Goal: Task Accomplishment & Management: Manage account settings

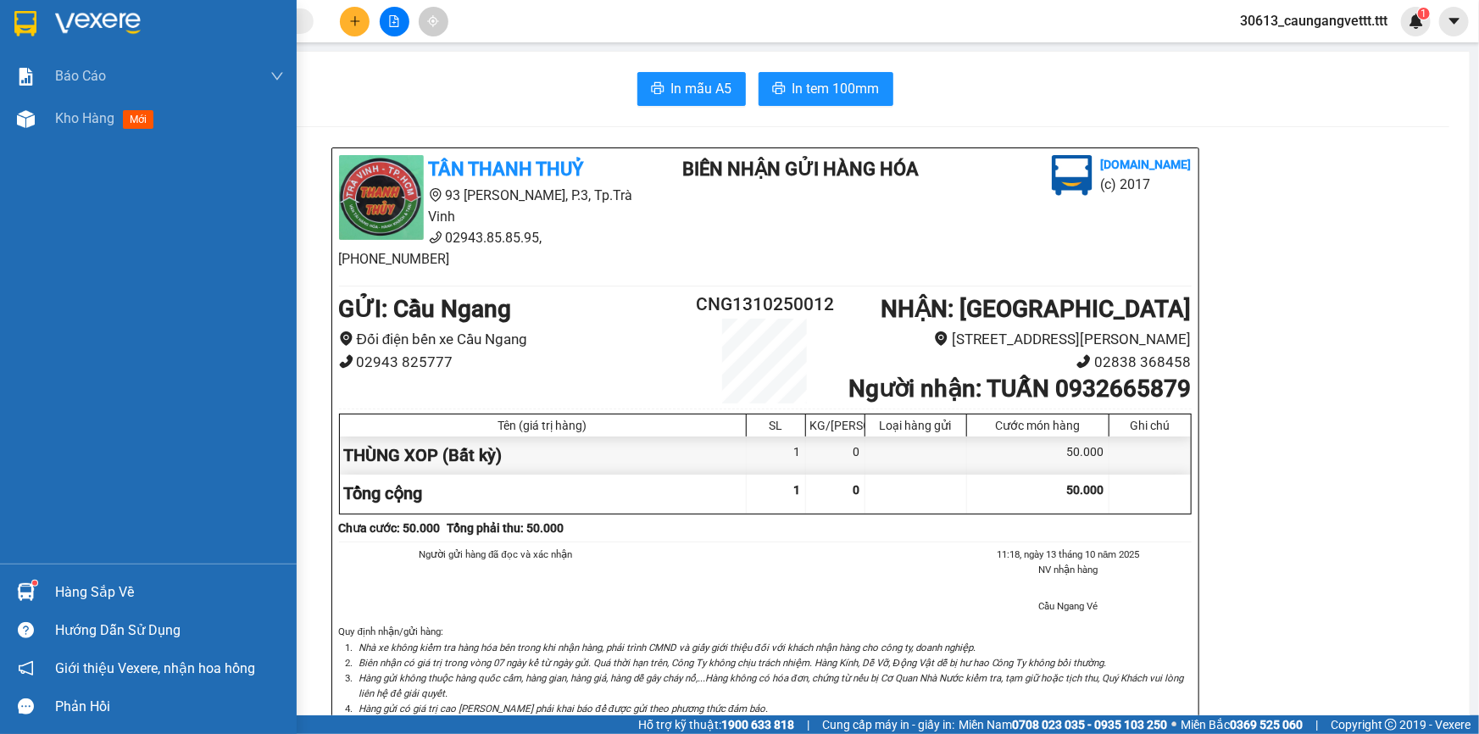
click at [85, 122] on span "Kho hàng" at bounding box center [84, 118] width 59 height 16
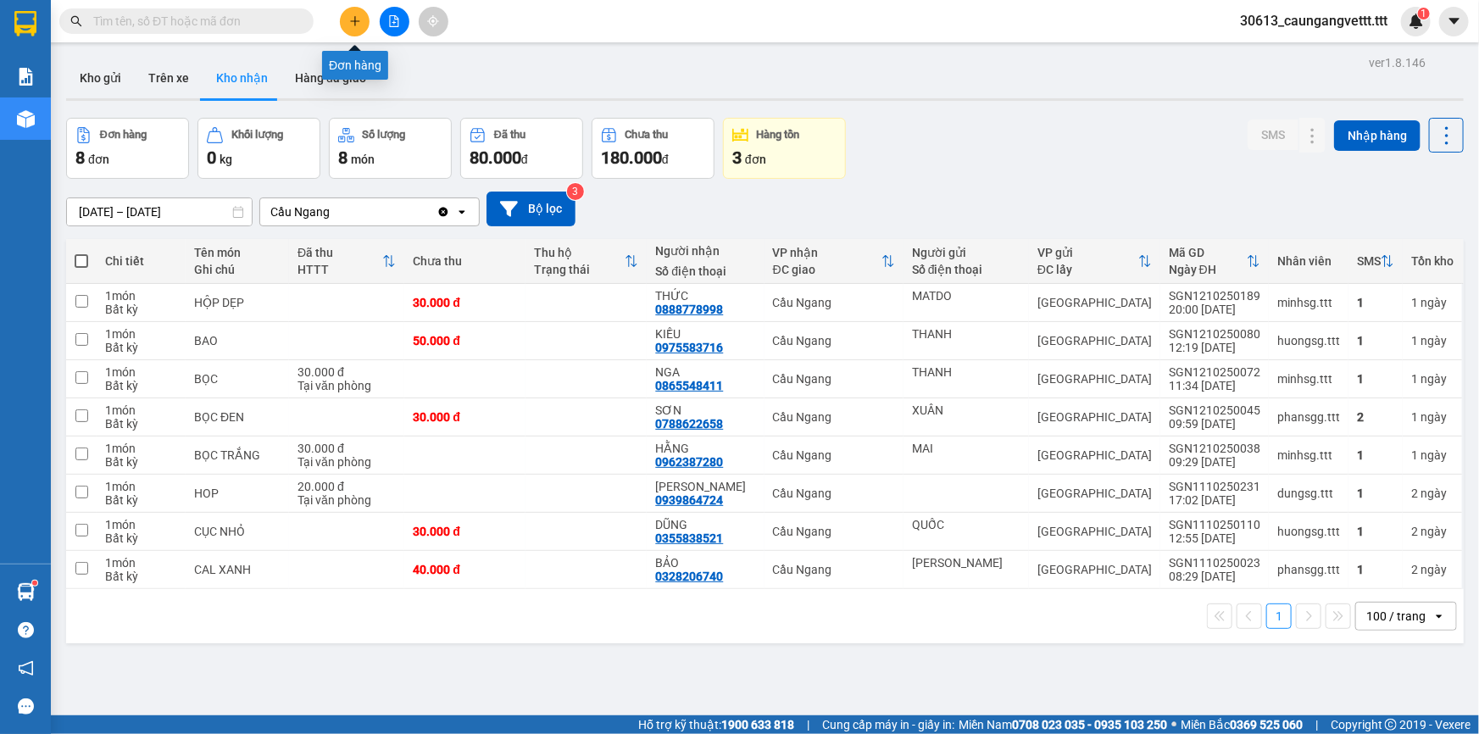
click at [350, 22] on icon "plus" at bounding box center [355, 21] width 12 height 12
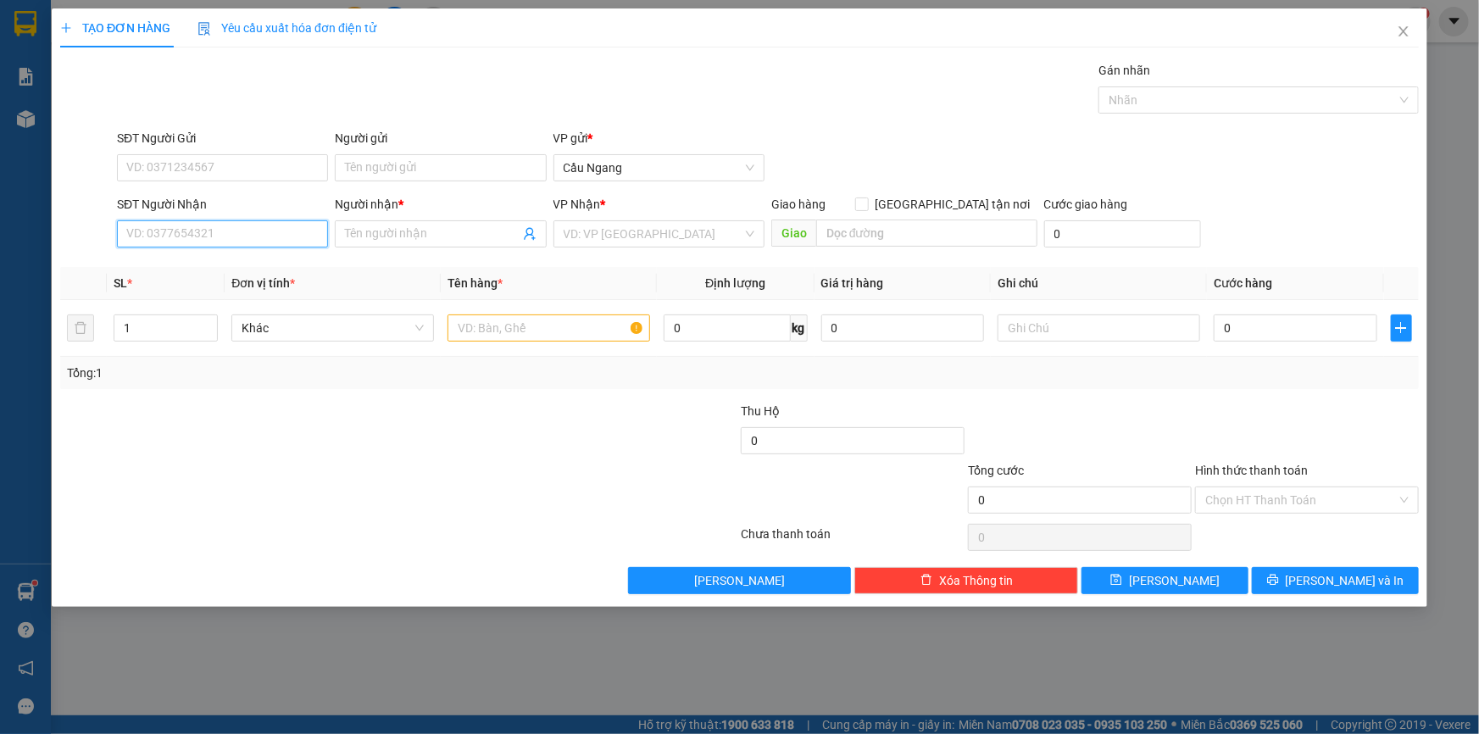
click at [237, 225] on input "SĐT Người Nhận" at bounding box center [222, 233] width 211 height 27
type input "0764555388"
click at [225, 271] on div "0764555388 - [PERSON_NAME]" at bounding box center [222, 268] width 191 height 19
type input "[PERSON_NAME]"
type input "0764555388"
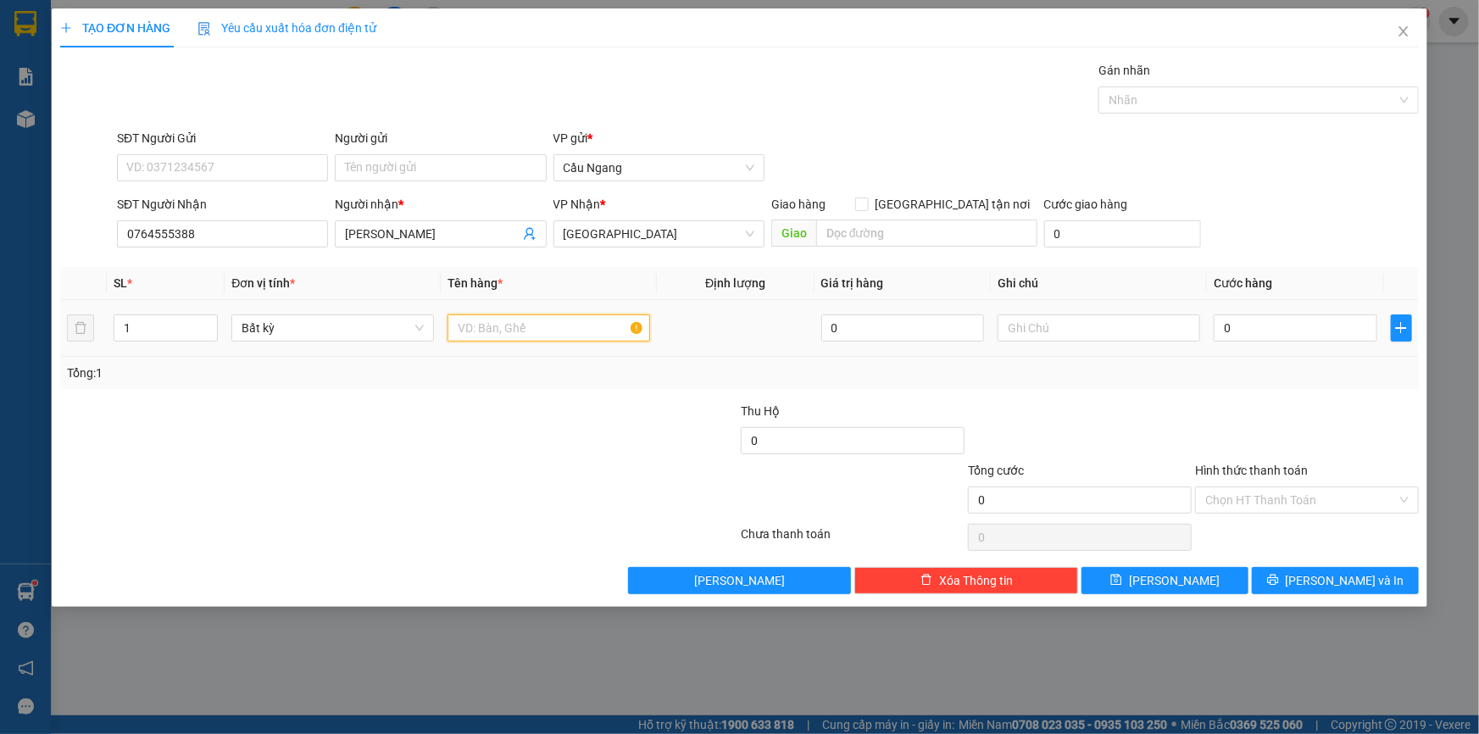
click at [502, 329] on input "text" at bounding box center [549, 327] width 203 height 27
type input "THÙNG"
click at [1223, 325] on input "0" at bounding box center [1296, 327] width 164 height 27
type input "3"
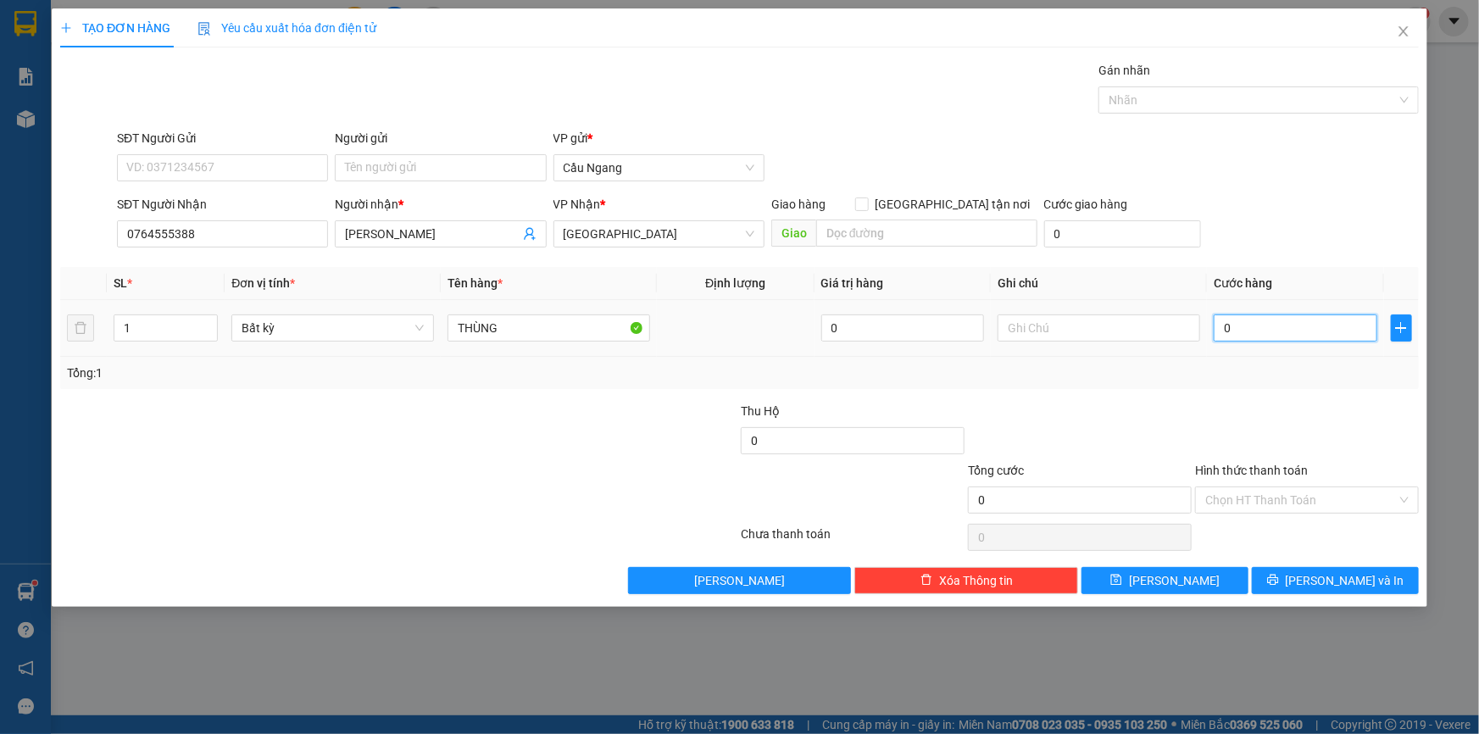
type input "3"
type input "30"
type input "300"
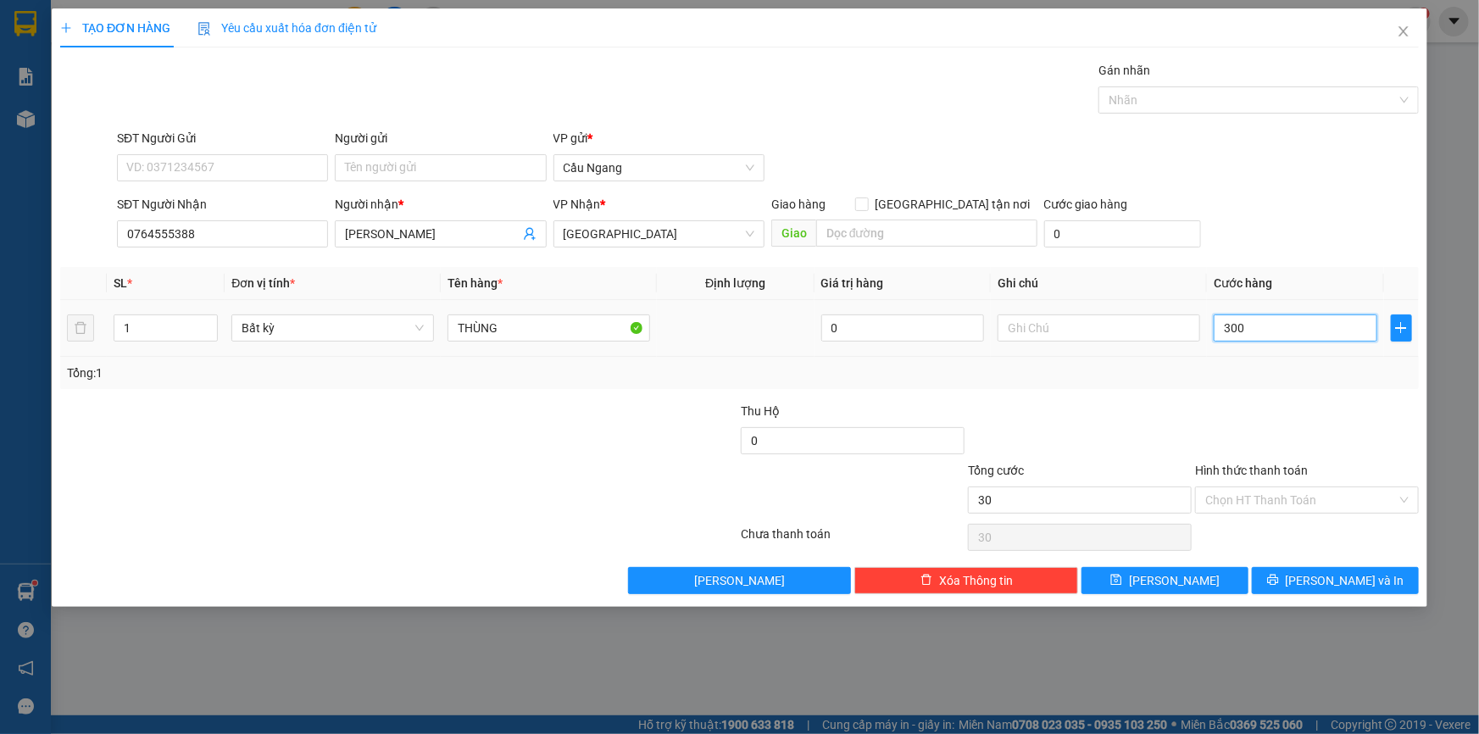
type input "300"
type input "3.000"
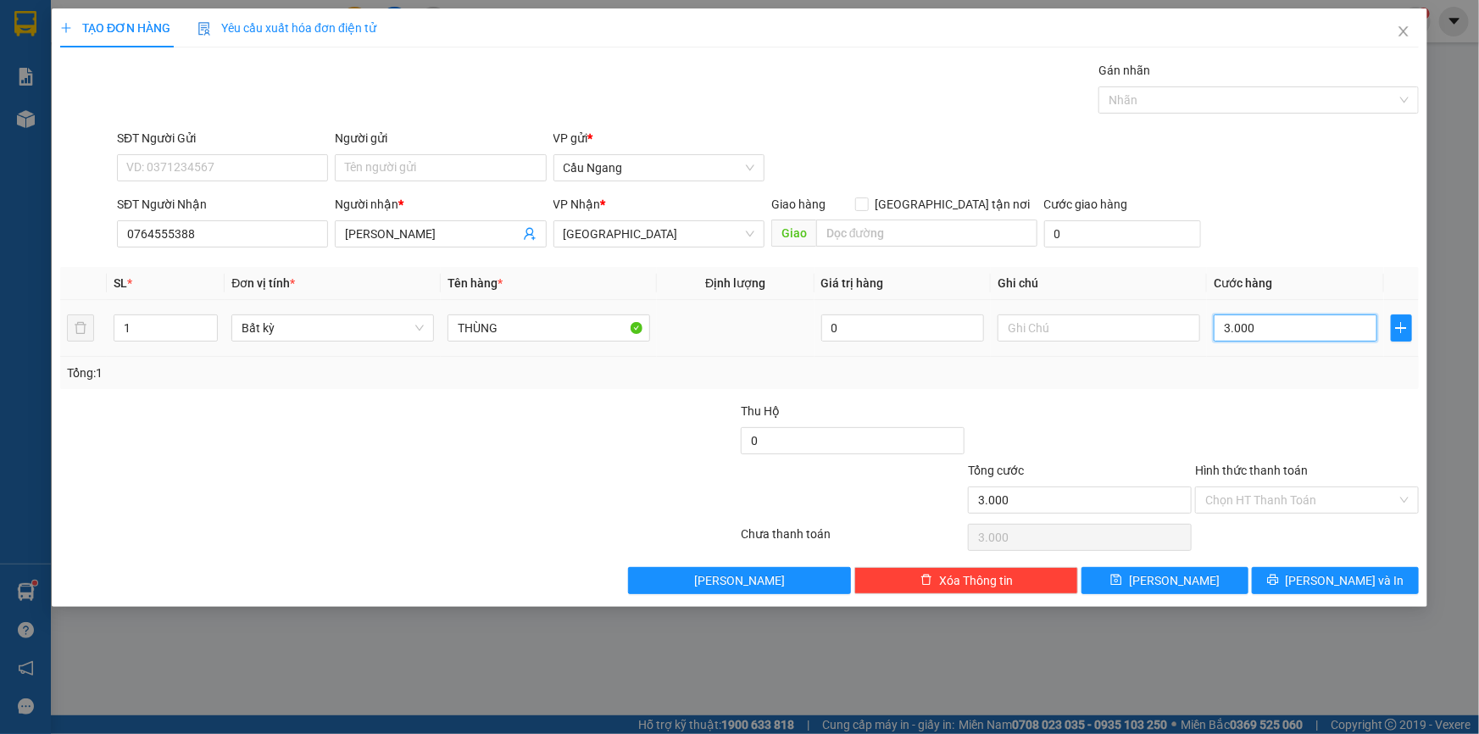
type input "30.000"
click at [1333, 571] on span "[PERSON_NAME] và In" at bounding box center [1345, 580] width 119 height 19
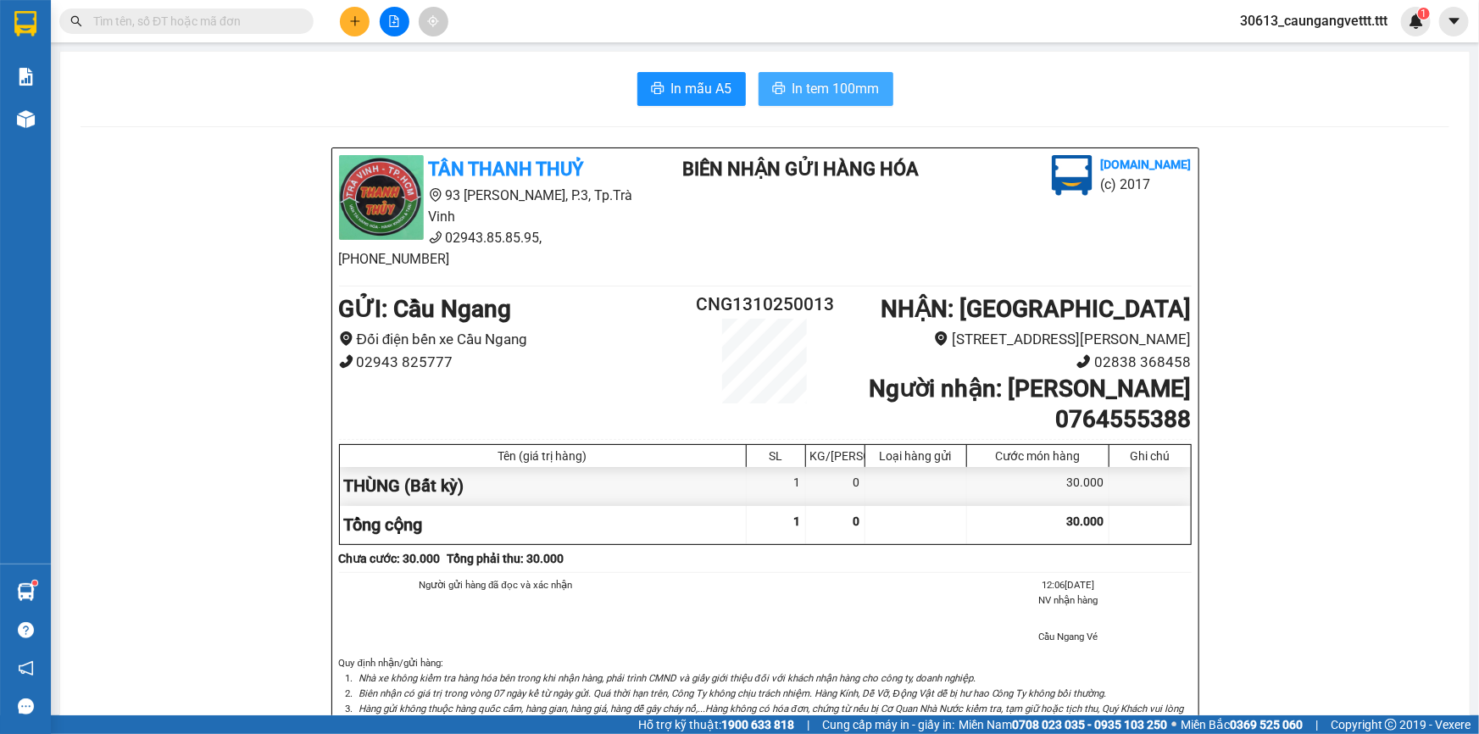
click at [816, 86] on span "In tem 100mm" at bounding box center [836, 88] width 87 height 21
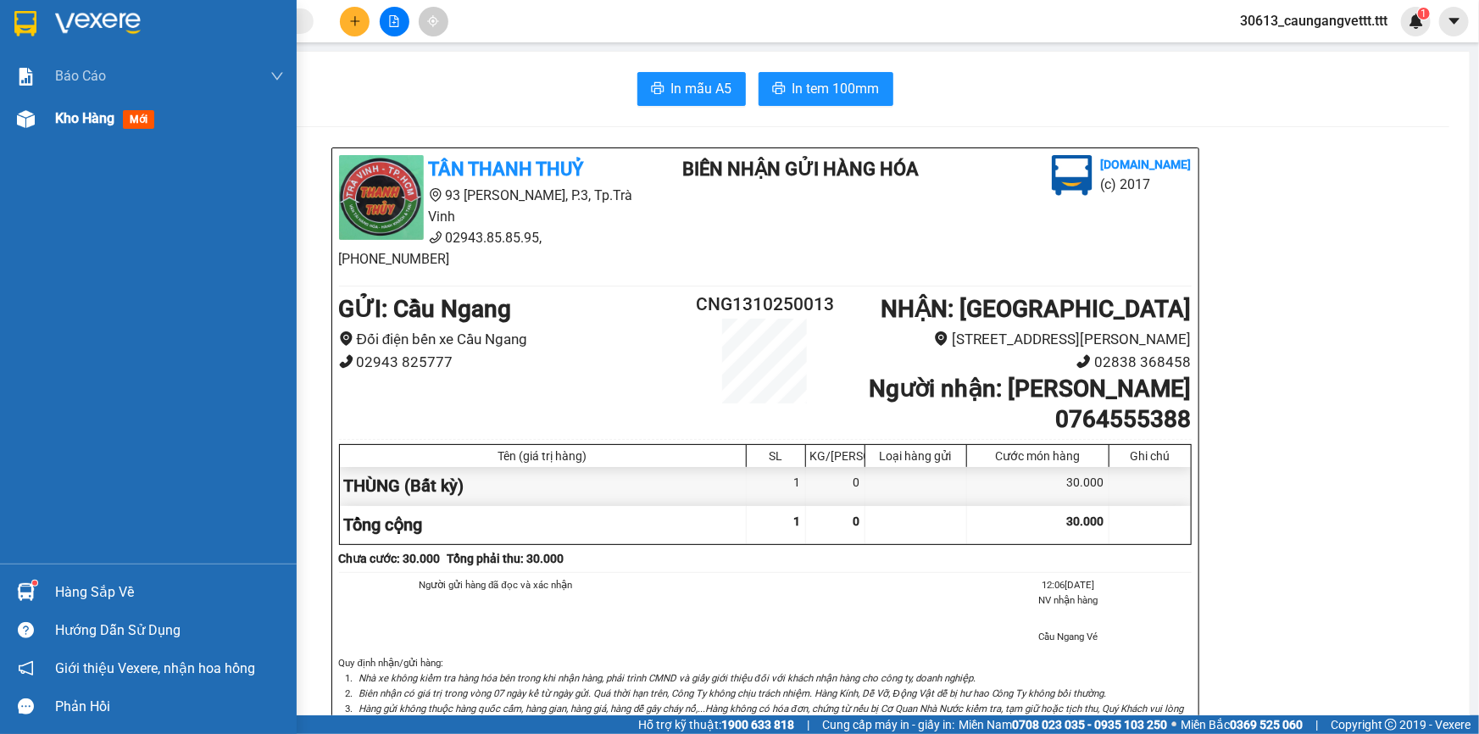
click at [55, 120] on span "Kho hàng" at bounding box center [84, 118] width 59 height 16
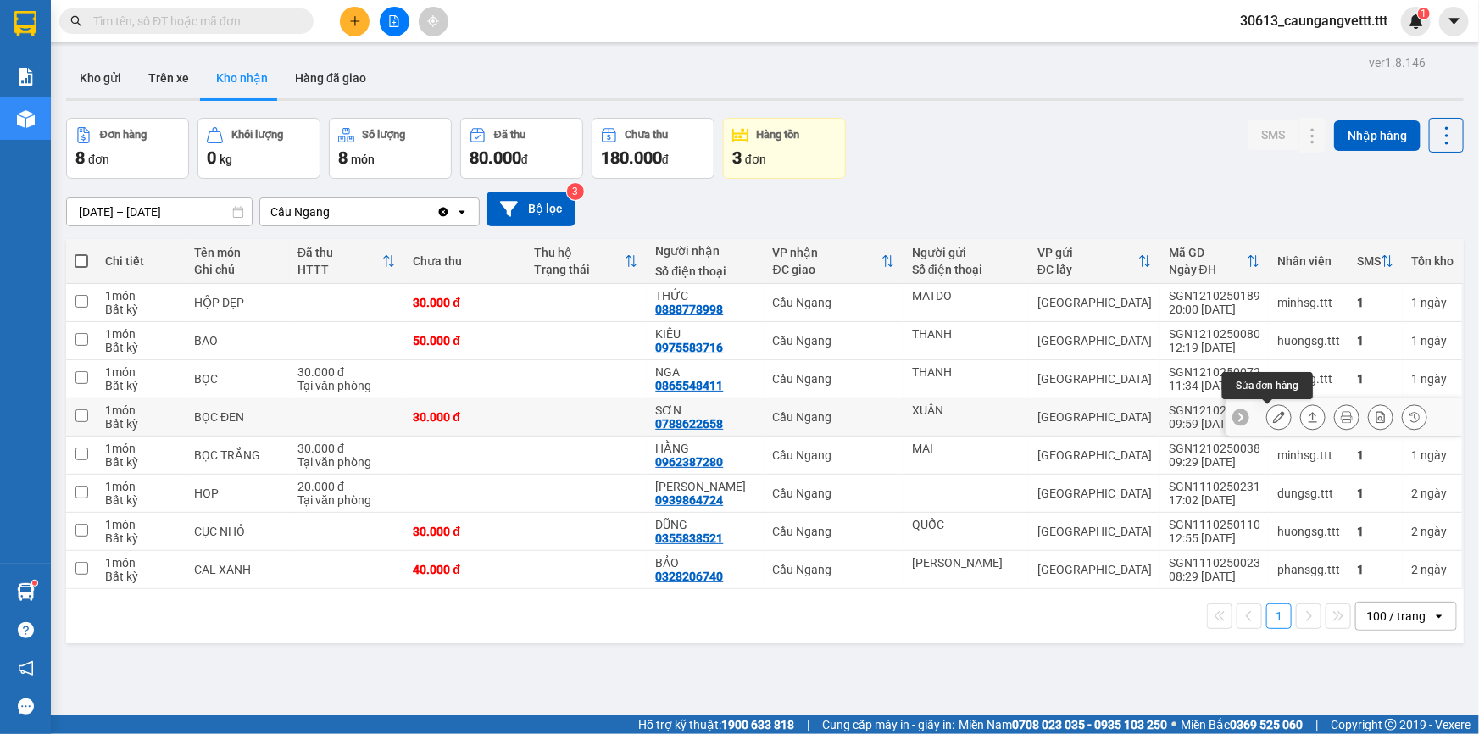
click at [1273, 421] on icon at bounding box center [1279, 417] width 12 height 12
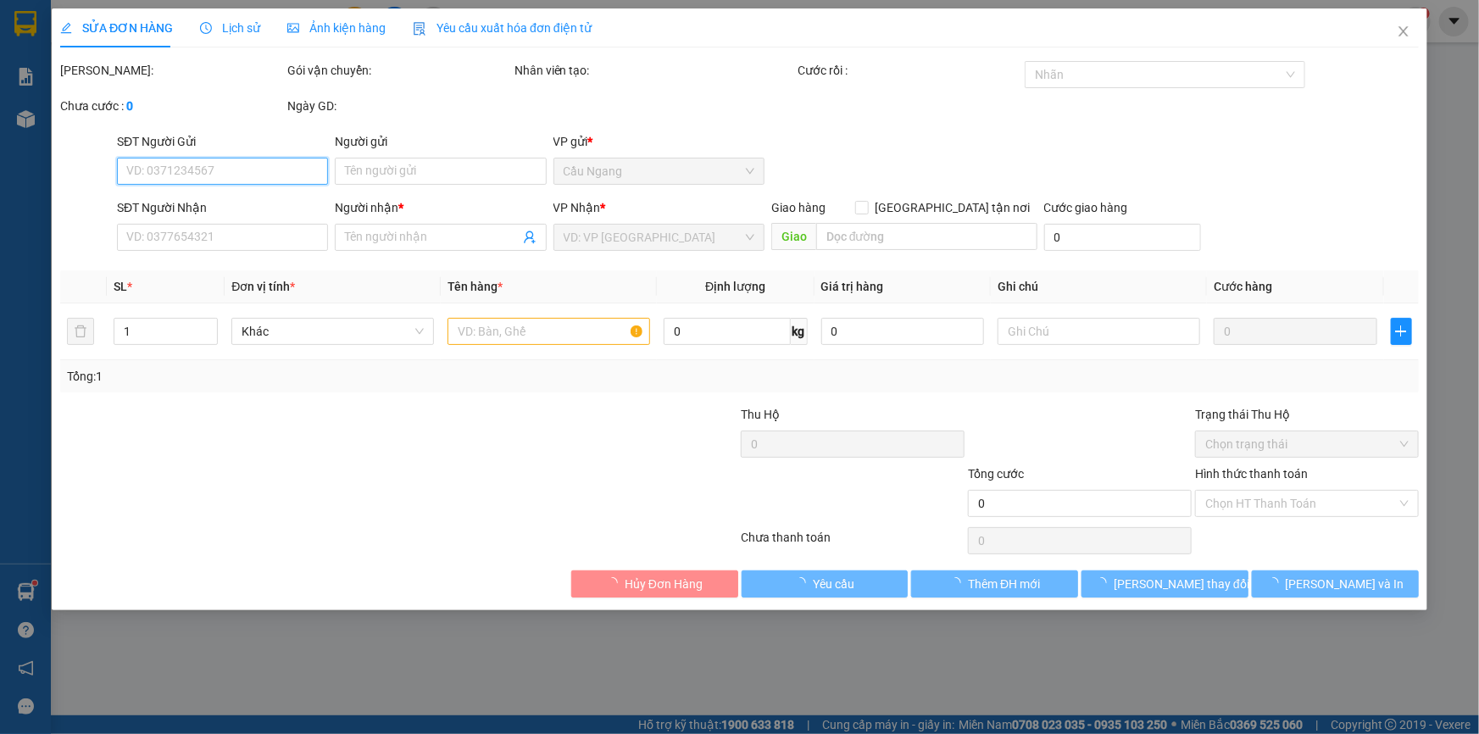
type input "XUÂN"
type input "0788622658"
type input "SƠN"
type input "30.000"
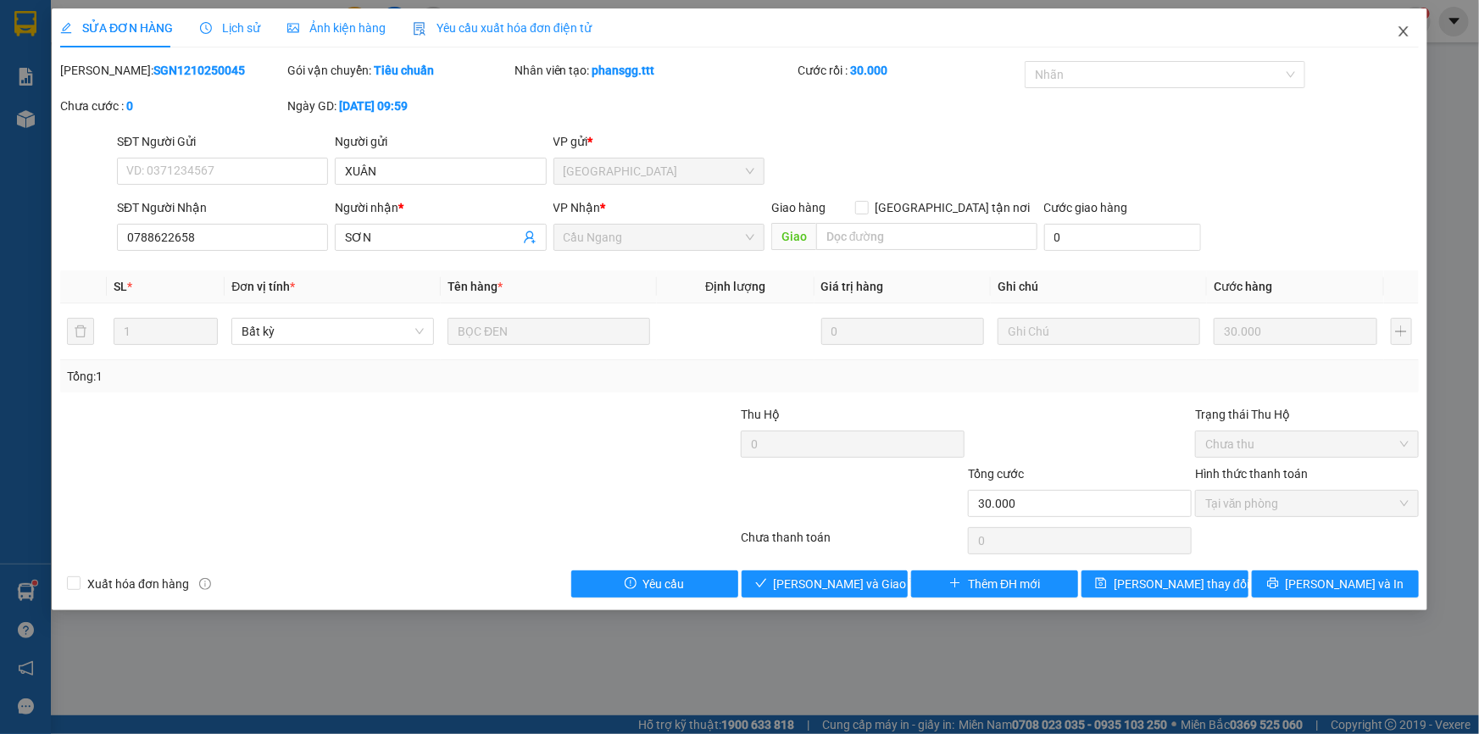
click at [1407, 35] on icon "close" at bounding box center [1403, 31] width 9 height 10
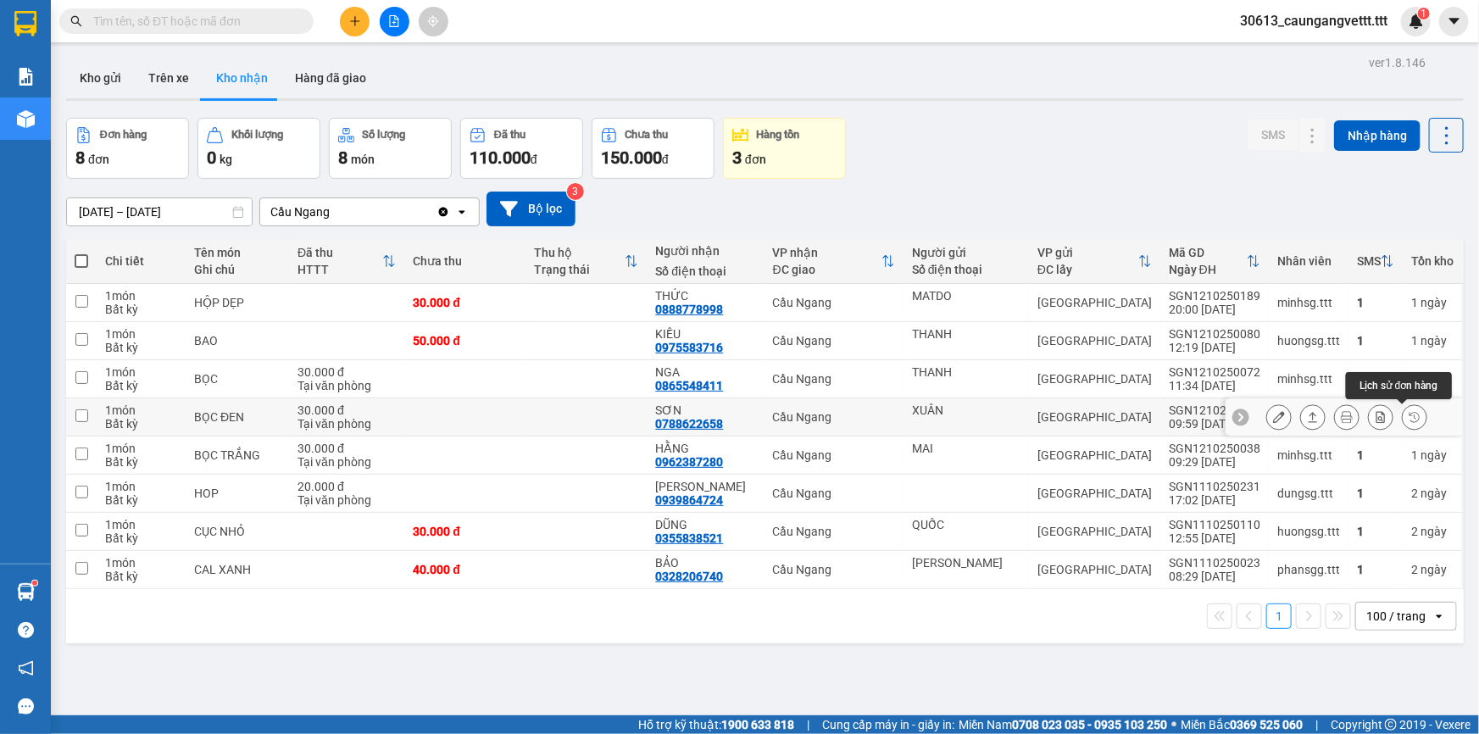
click at [1409, 418] on icon at bounding box center [1415, 417] width 12 height 12
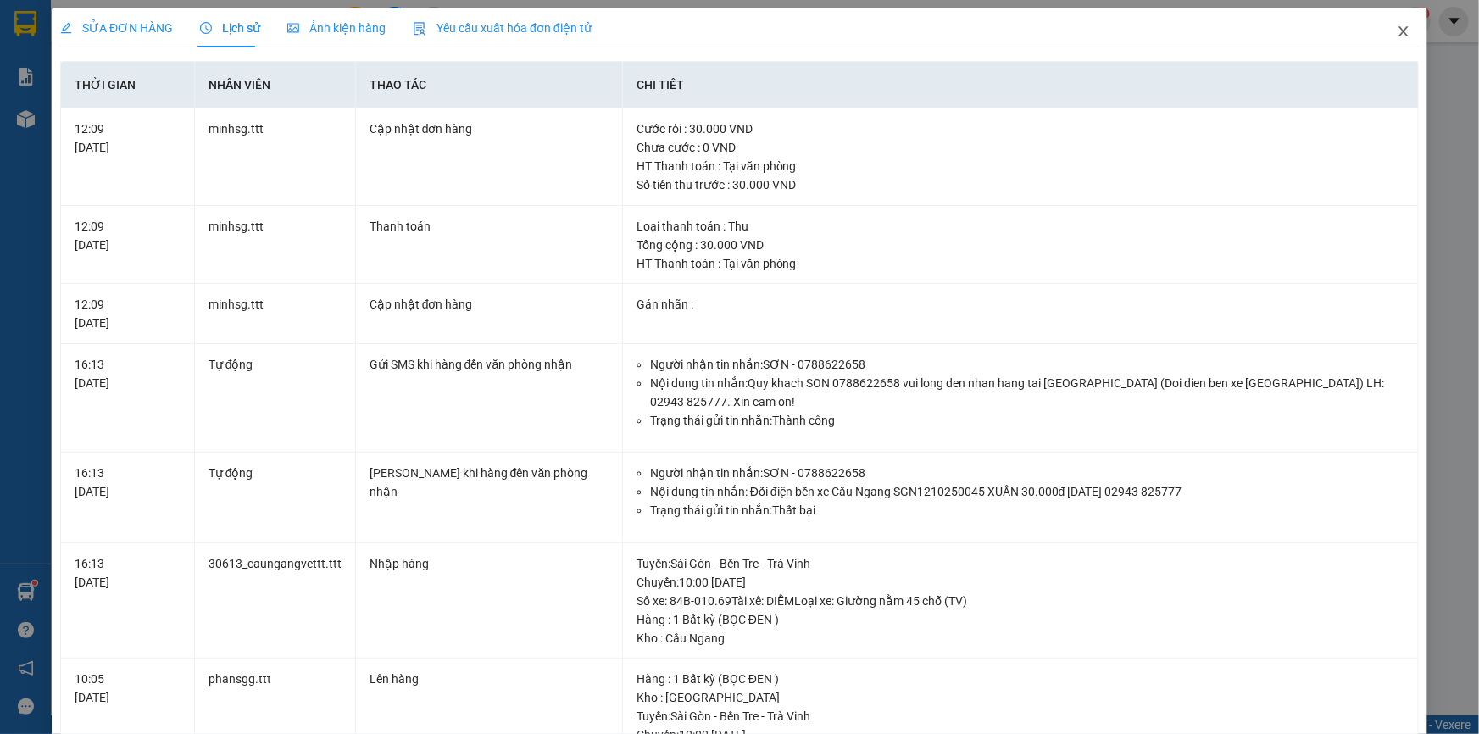
click at [1397, 32] on icon "close" at bounding box center [1404, 32] width 14 height 14
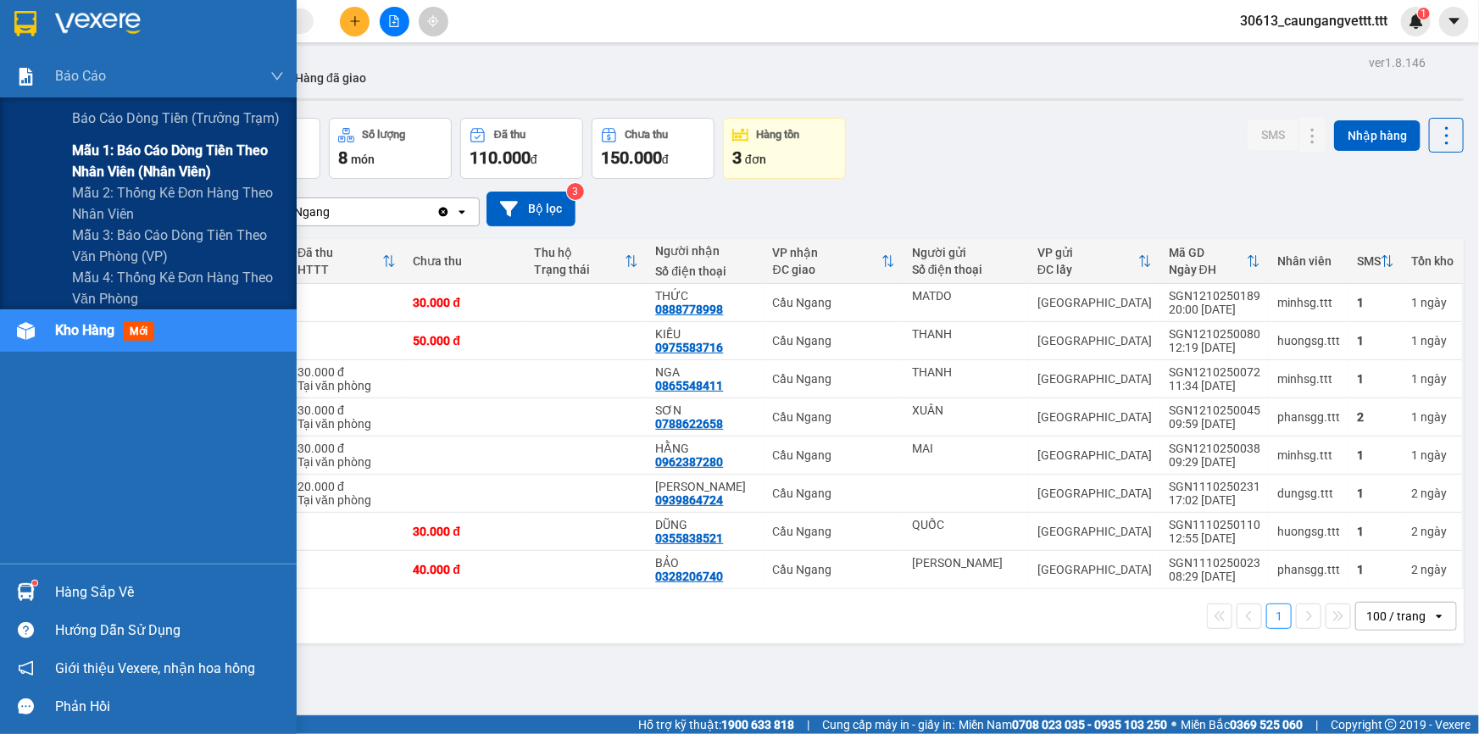
click at [110, 155] on span "Mẫu 1: Báo cáo dòng tiền theo nhân viên (nhân viên)" at bounding box center [178, 161] width 212 height 42
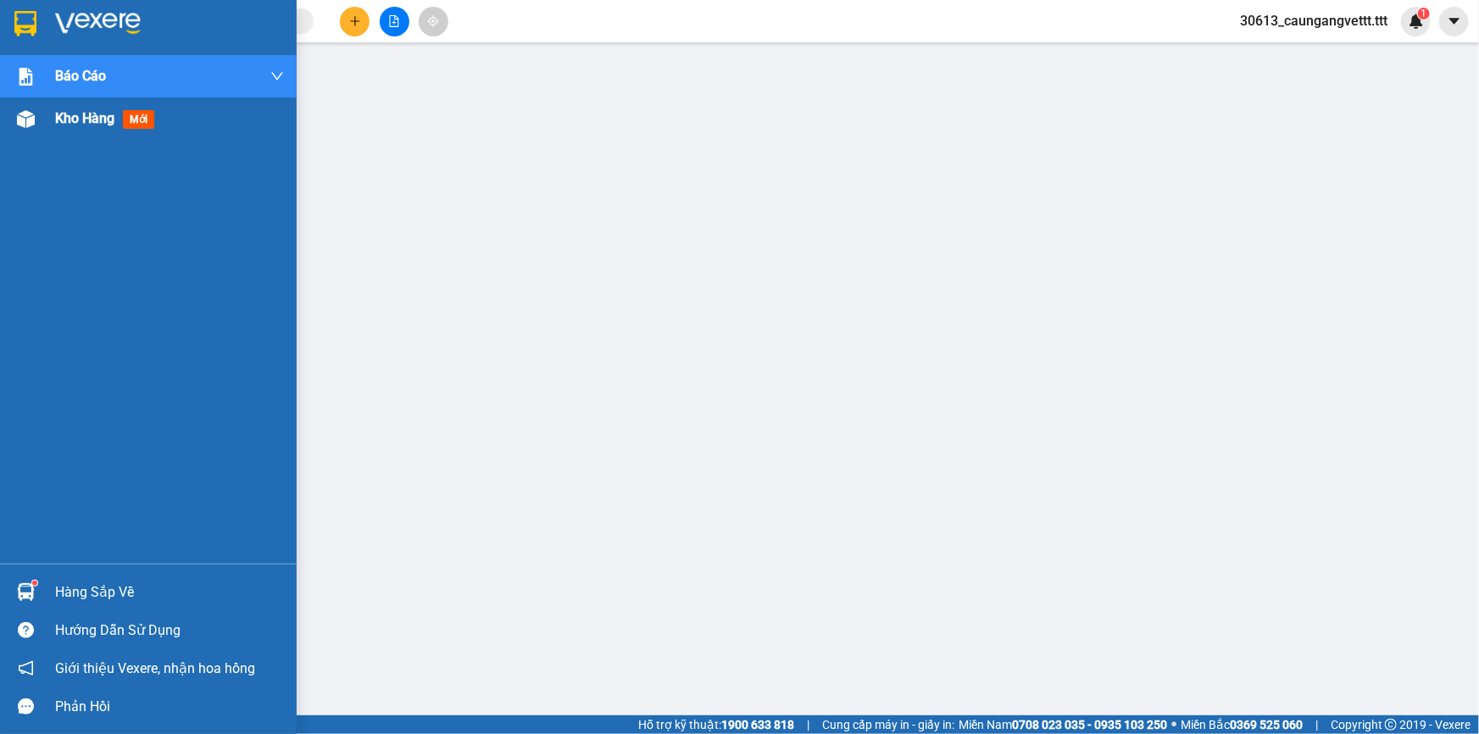
click at [66, 118] on span "Kho hàng" at bounding box center [84, 118] width 59 height 16
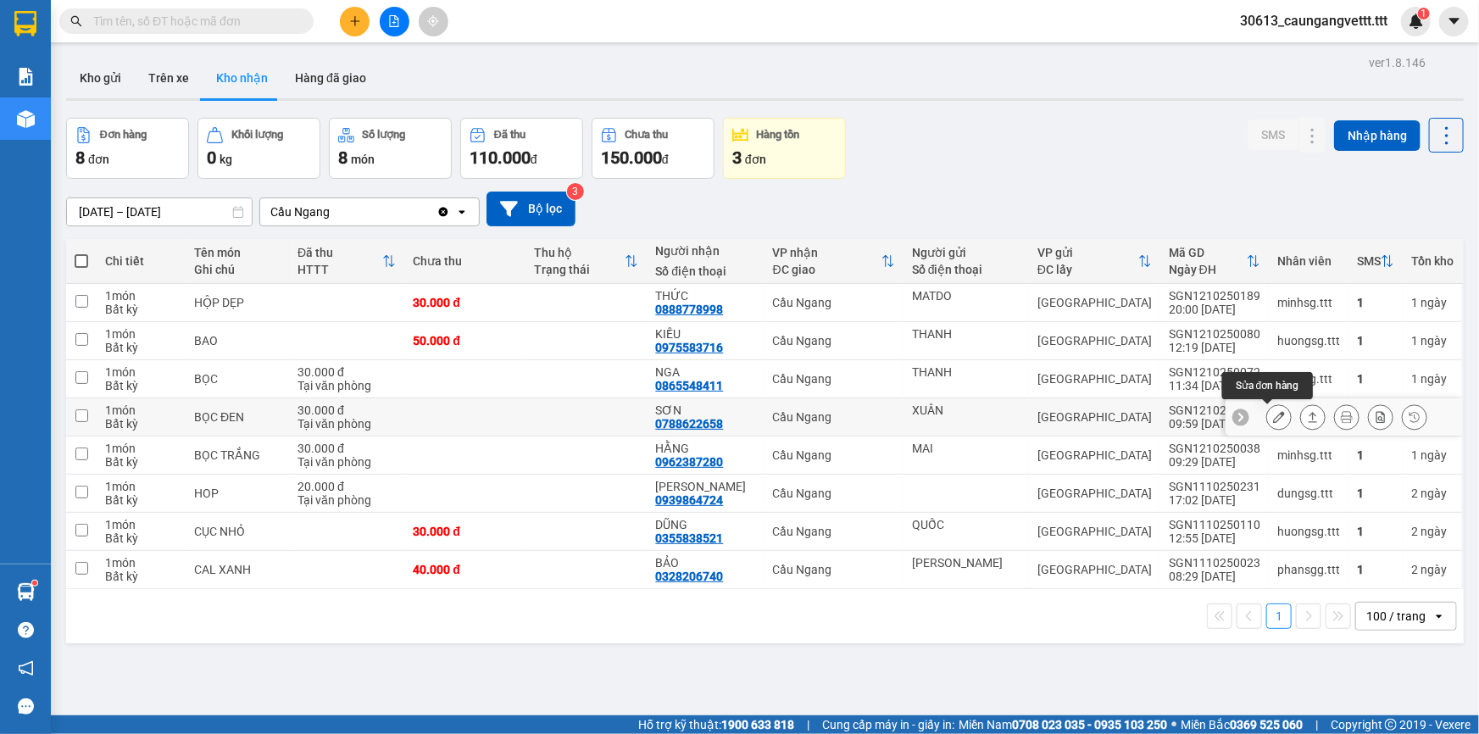
click at [1273, 422] on icon at bounding box center [1279, 417] width 12 height 12
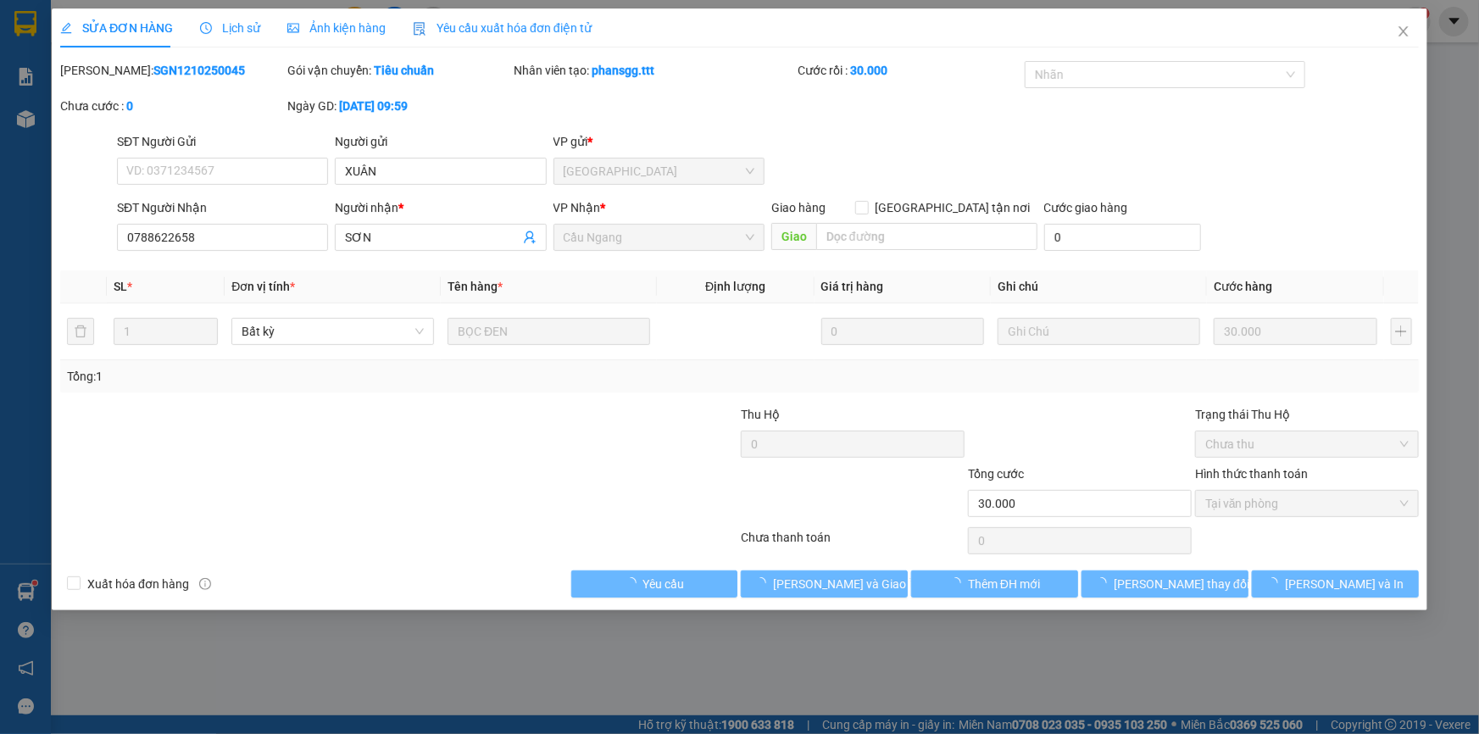
type input "XUÂN"
type input "0788622658"
type input "SƠN"
type input "30.000"
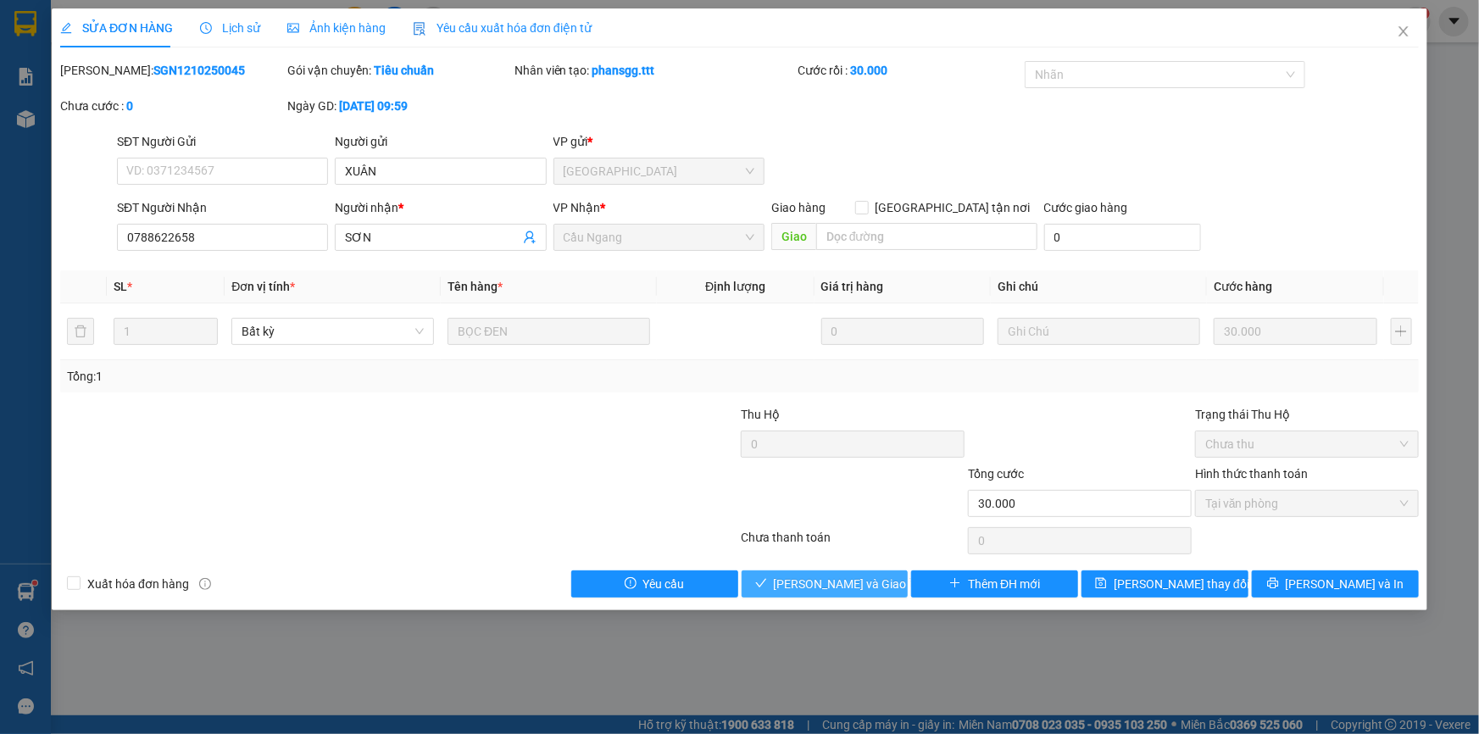
click at [853, 579] on span "[PERSON_NAME] và Giao hàng" at bounding box center [855, 584] width 163 height 19
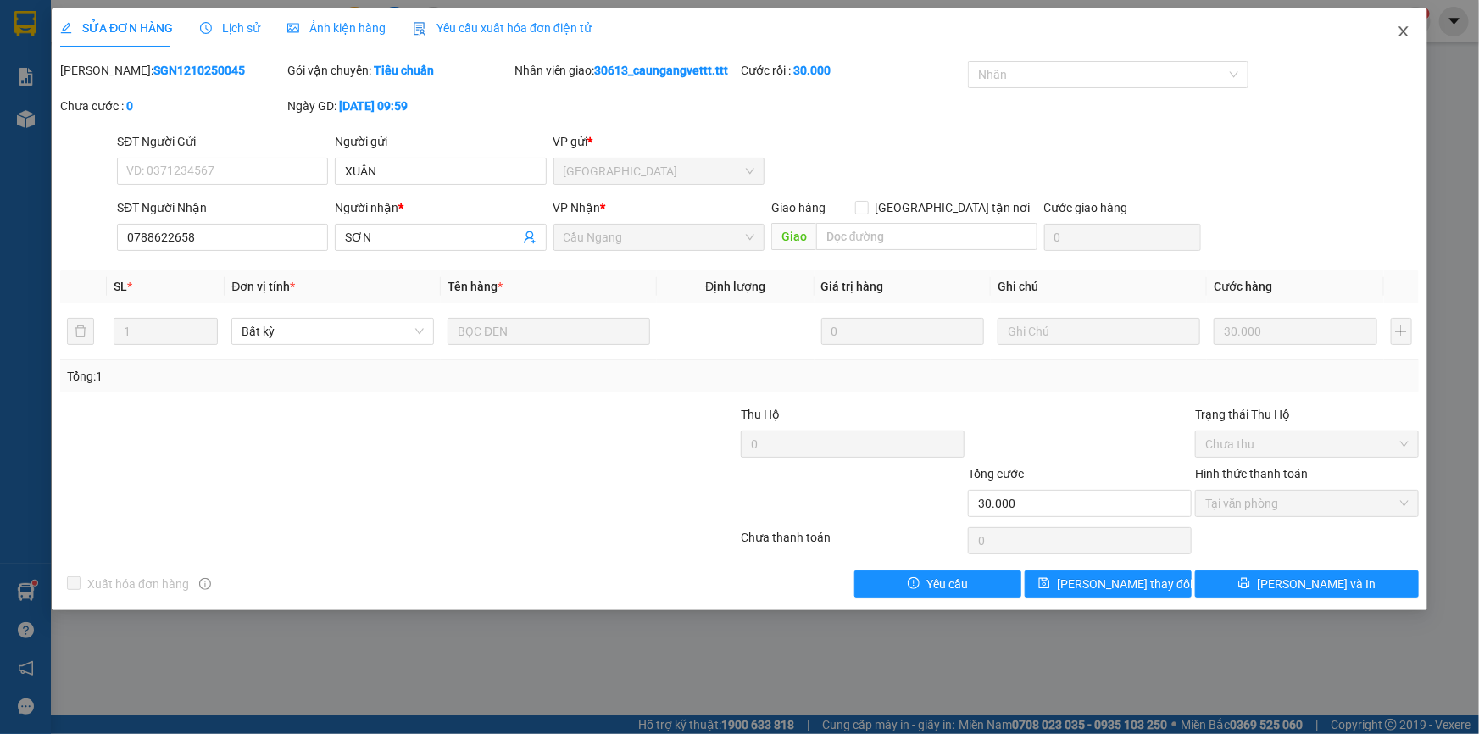
click at [1406, 34] on icon "close" at bounding box center [1403, 31] width 9 height 10
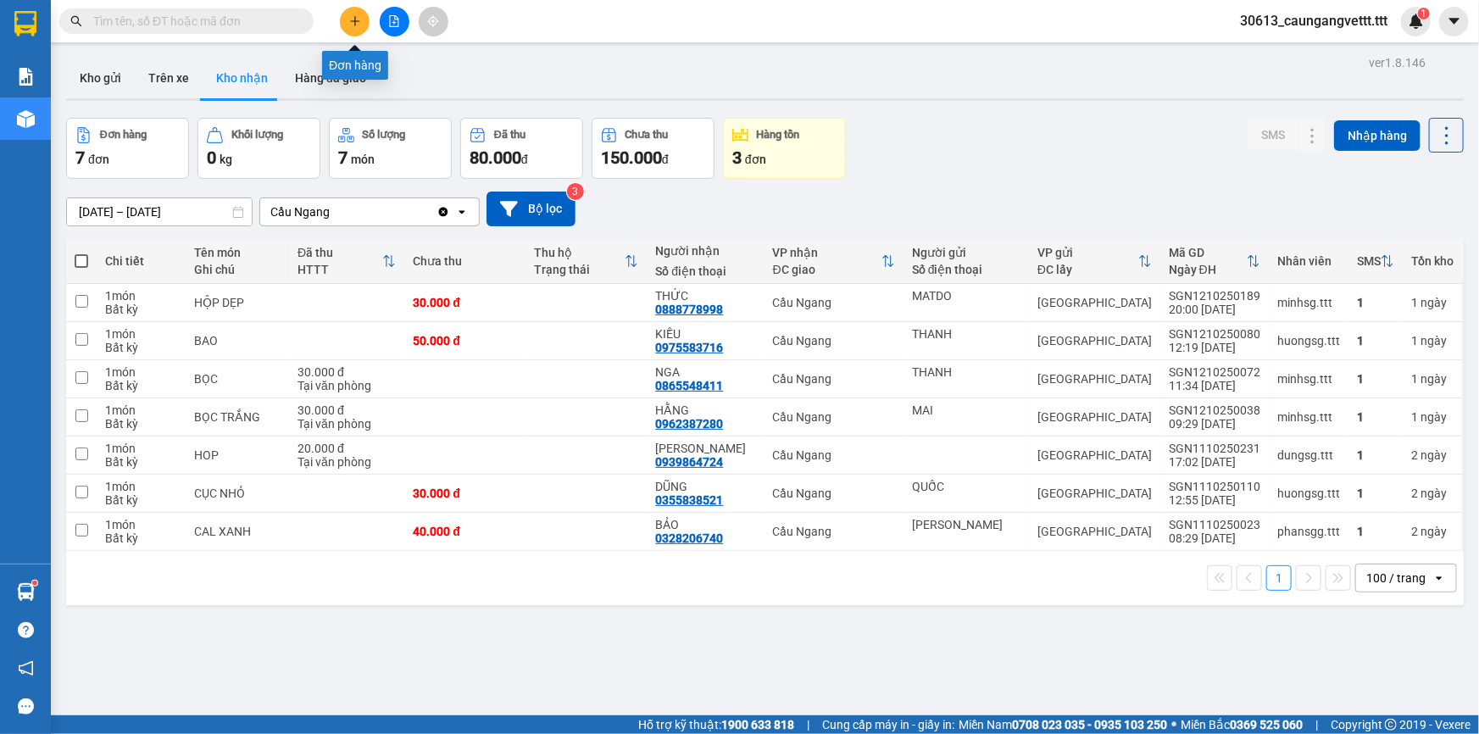
click at [353, 17] on icon "plus" at bounding box center [355, 21] width 12 height 12
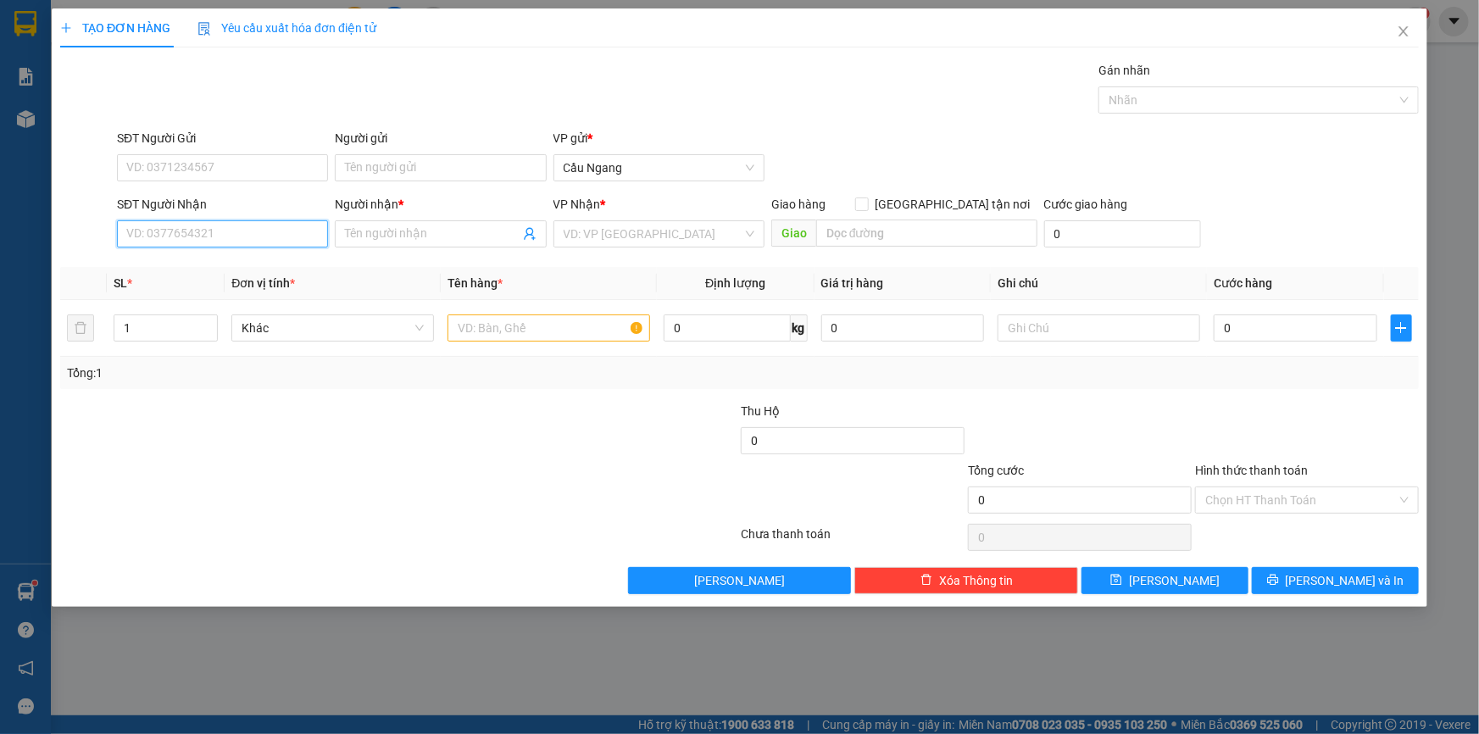
click at [170, 225] on input "SĐT Người Nhận" at bounding box center [222, 233] width 211 height 27
click at [193, 267] on div "0909250991 - TUẤN" at bounding box center [222, 268] width 191 height 19
type input "0909250991"
type input "TUẤN"
type input "0909250991"
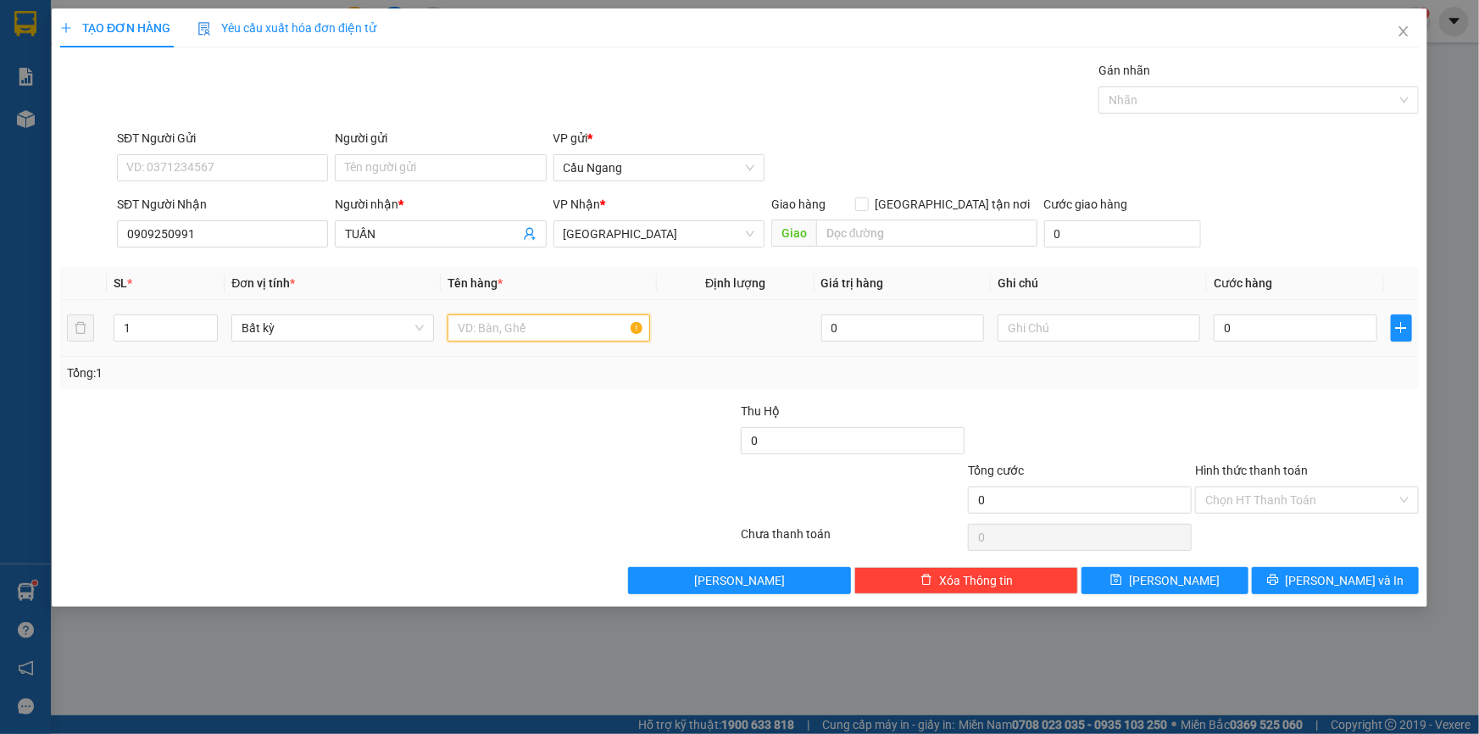
click at [485, 331] on input "text" at bounding box center [549, 327] width 203 height 27
type input "THÙNG XOP"
click at [1276, 323] on input "0" at bounding box center [1296, 327] width 164 height 27
type input "4"
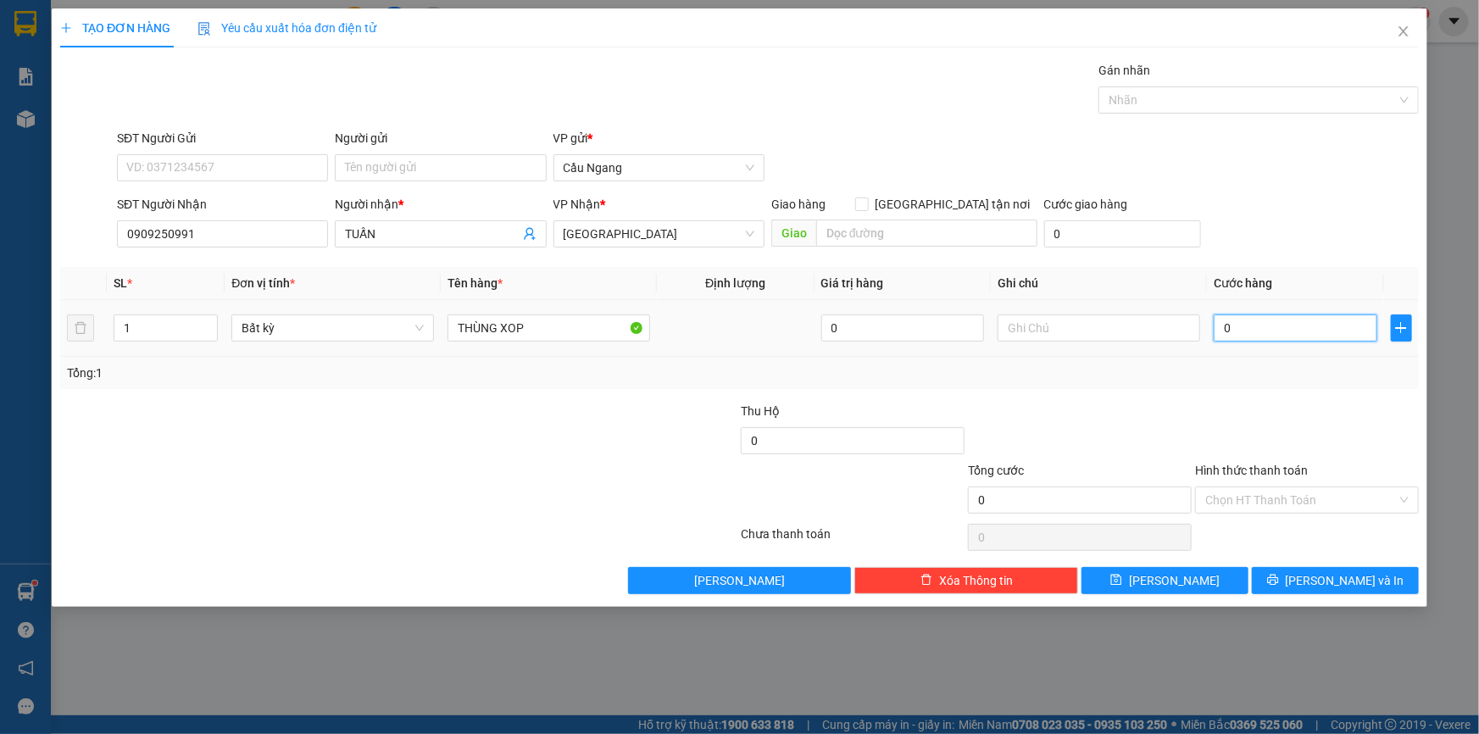
type input "4"
type input "40"
type input "400"
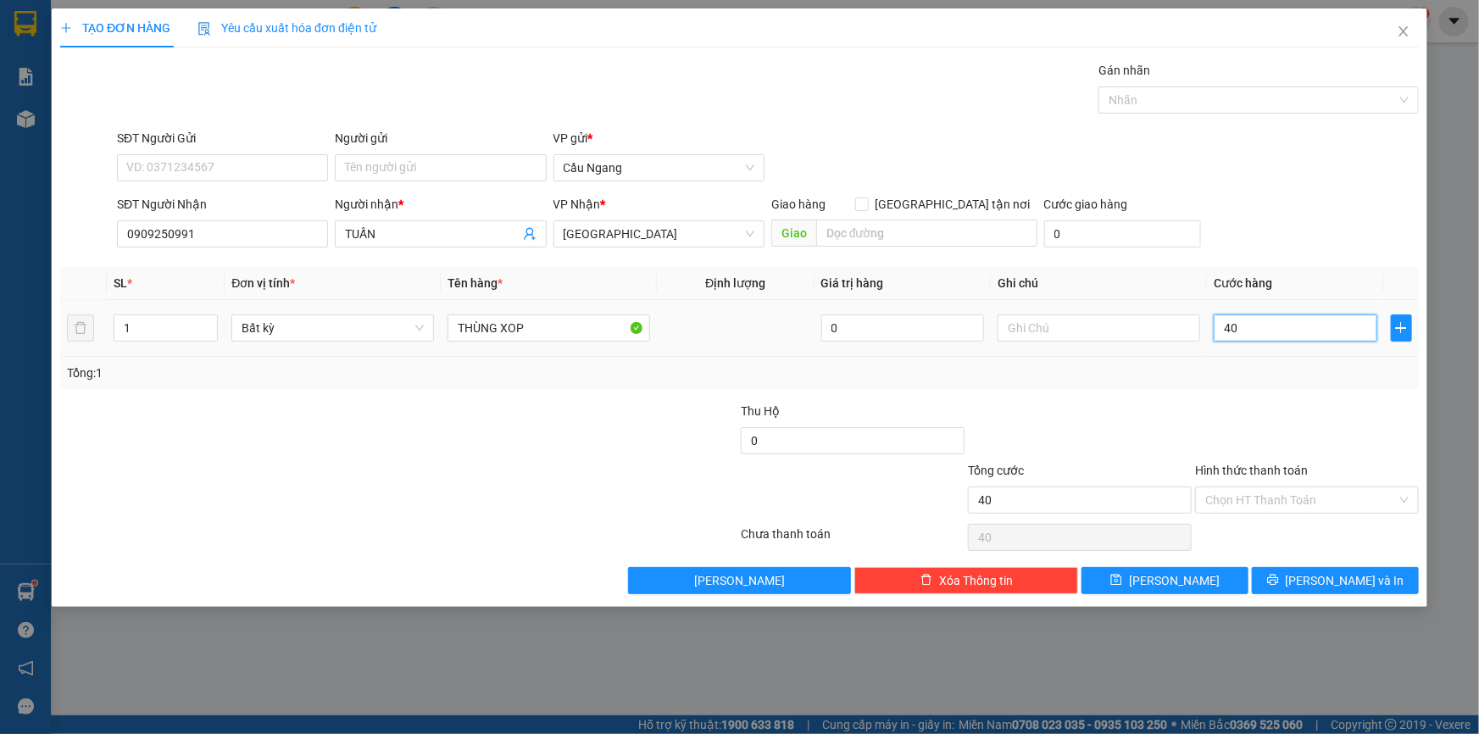
type input "400"
type input "4.000"
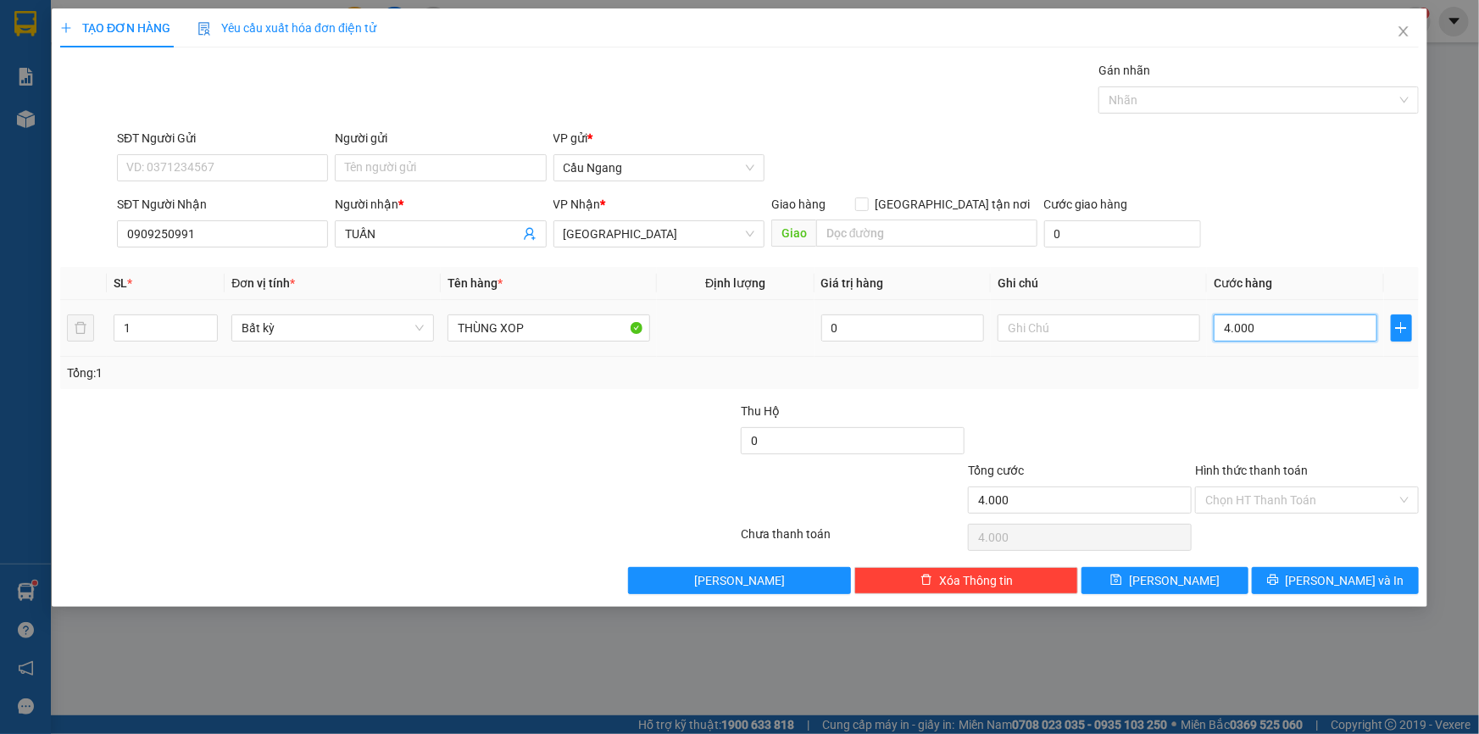
type input "40.000"
click at [1329, 582] on span "[PERSON_NAME] và In" at bounding box center [1345, 580] width 119 height 19
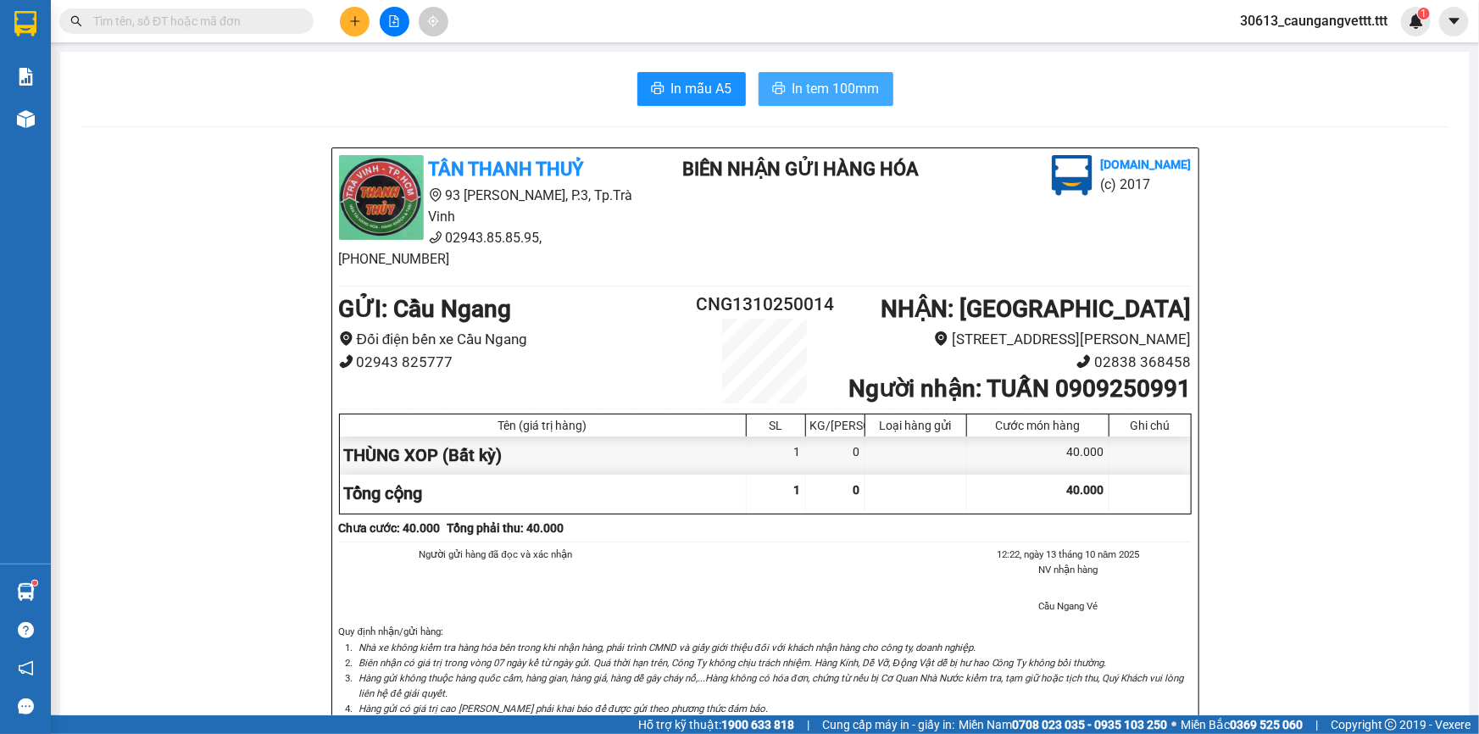
click at [794, 80] on span "In tem 100mm" at bounding box center [836, 88] width 87 height 21
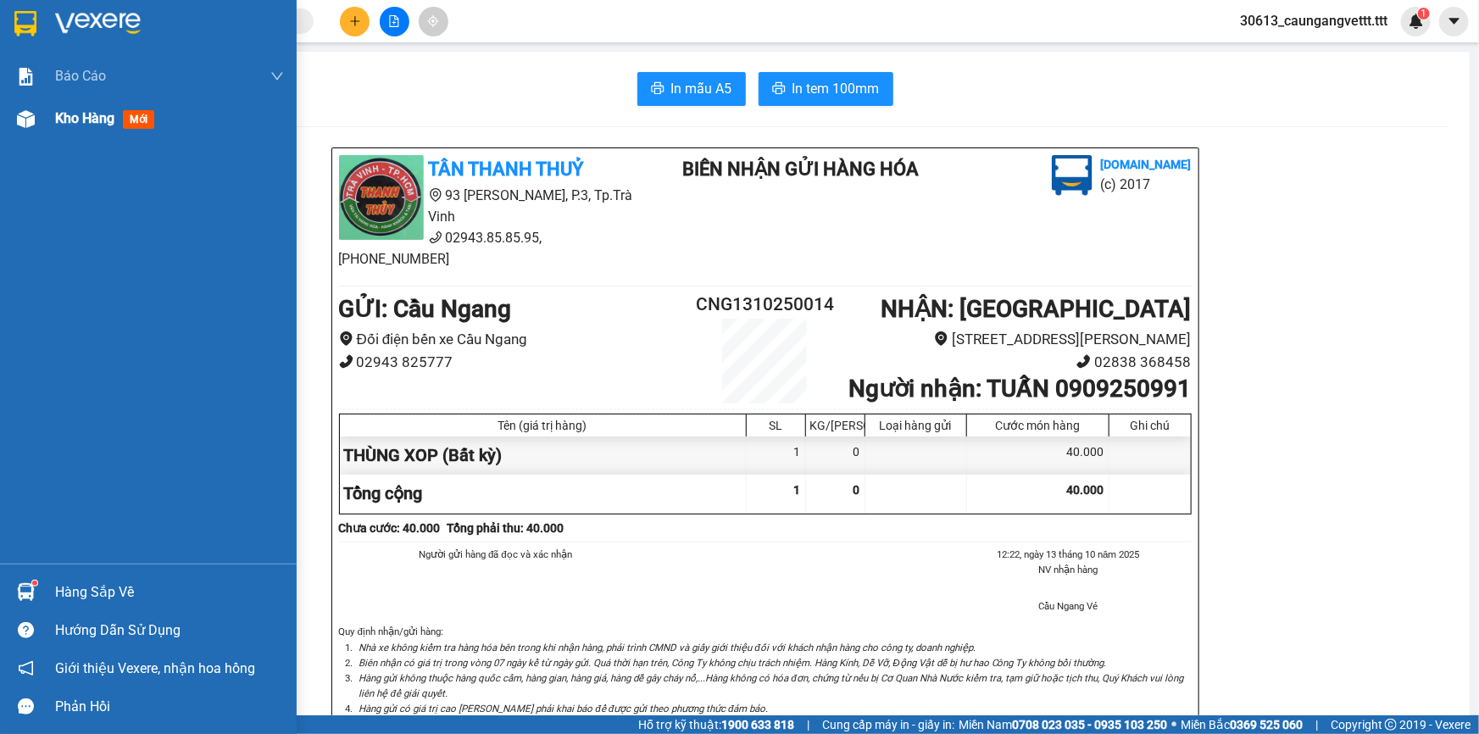
click at [82, 118] on span "Kho hàng" at bounding box center [84, 118] width 59 height 16
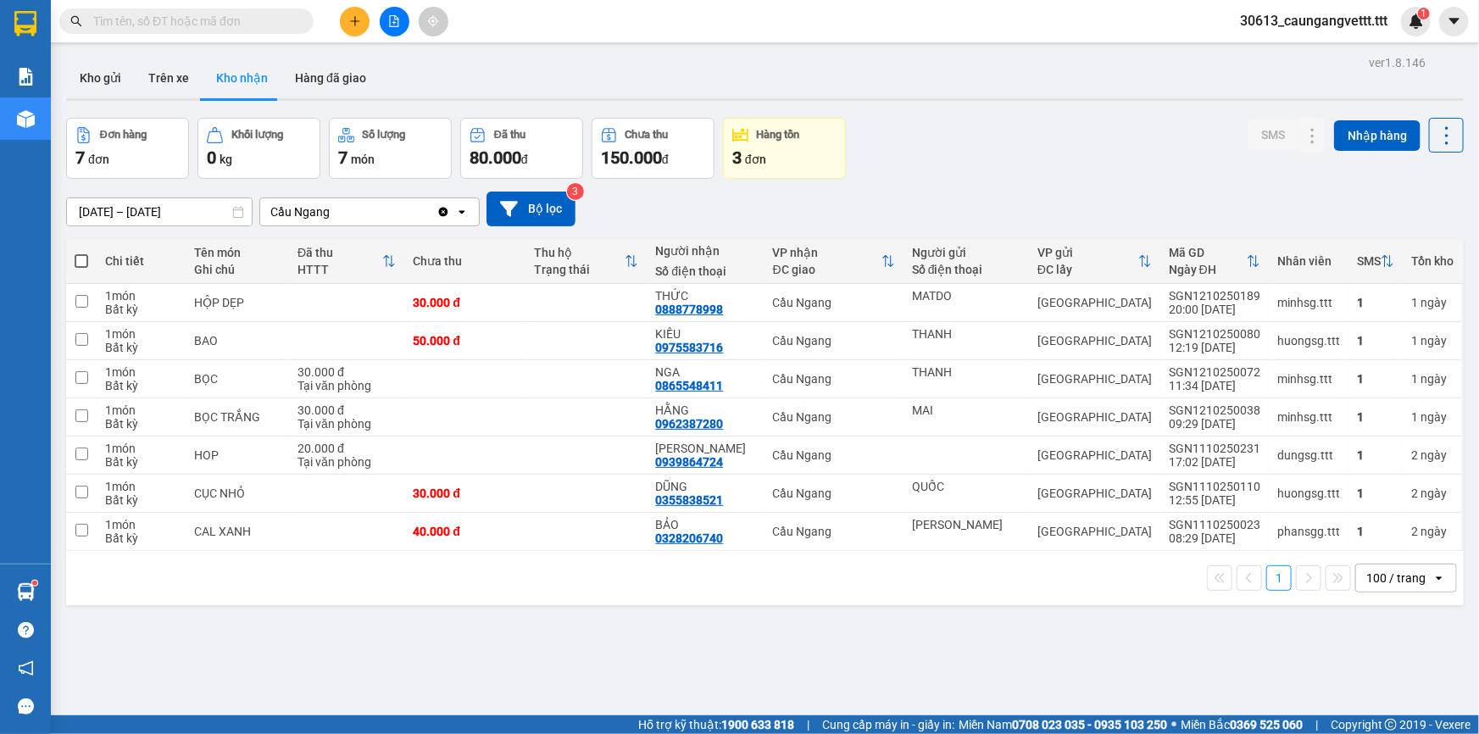
click at [782, 148] on div "3 đơn" at bounding box center [784, 158] width 104 height 24
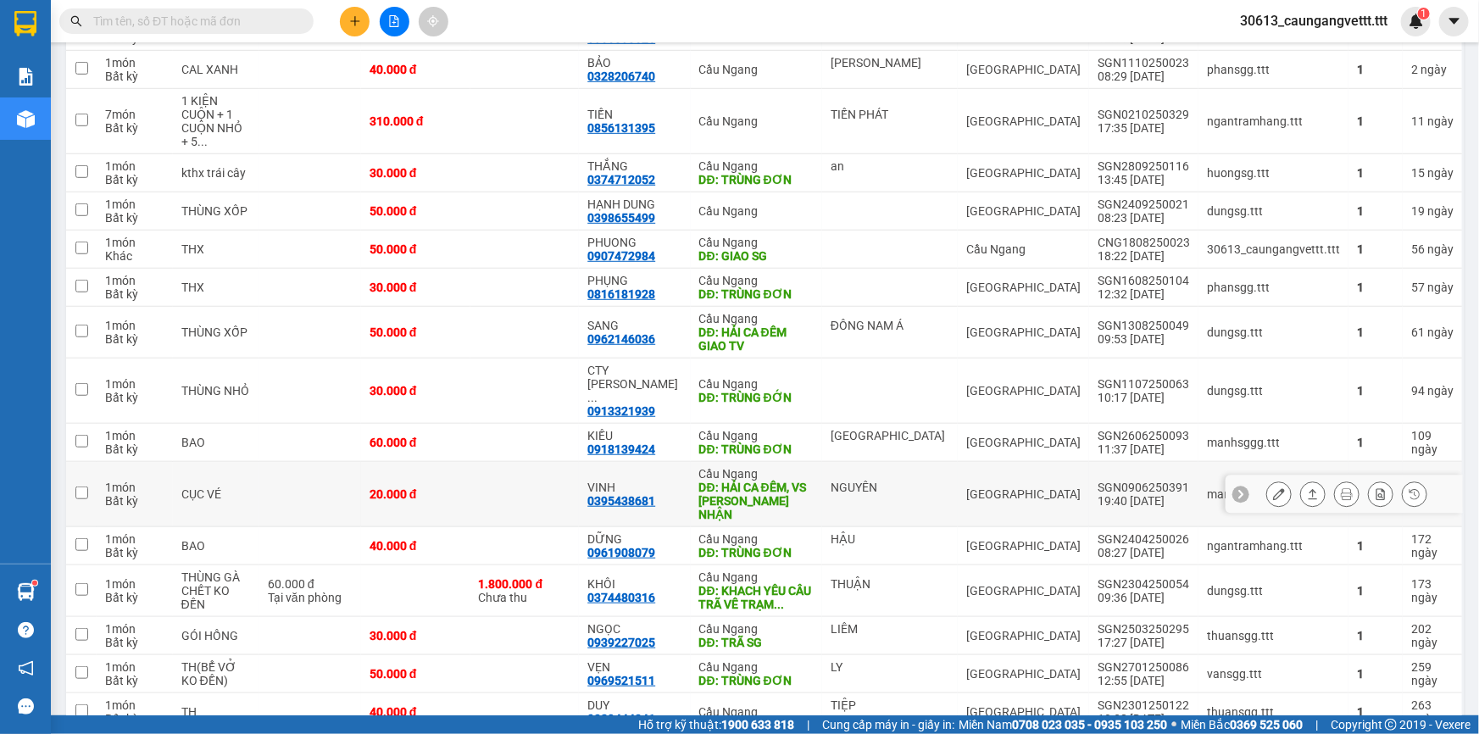
scroll to position [359, 0]
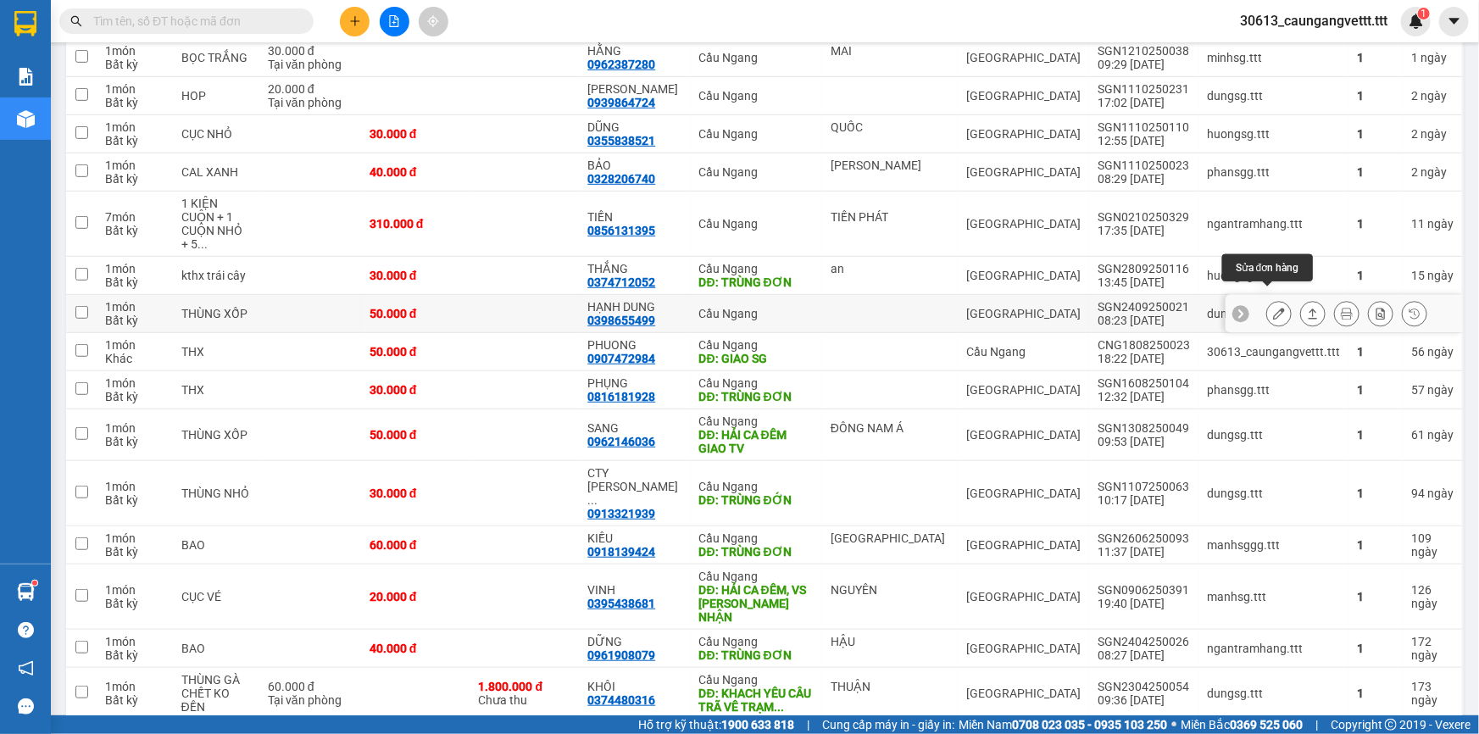
click at [1273, 308] on icon at bounding box center [1279, 314] width 12 height 12
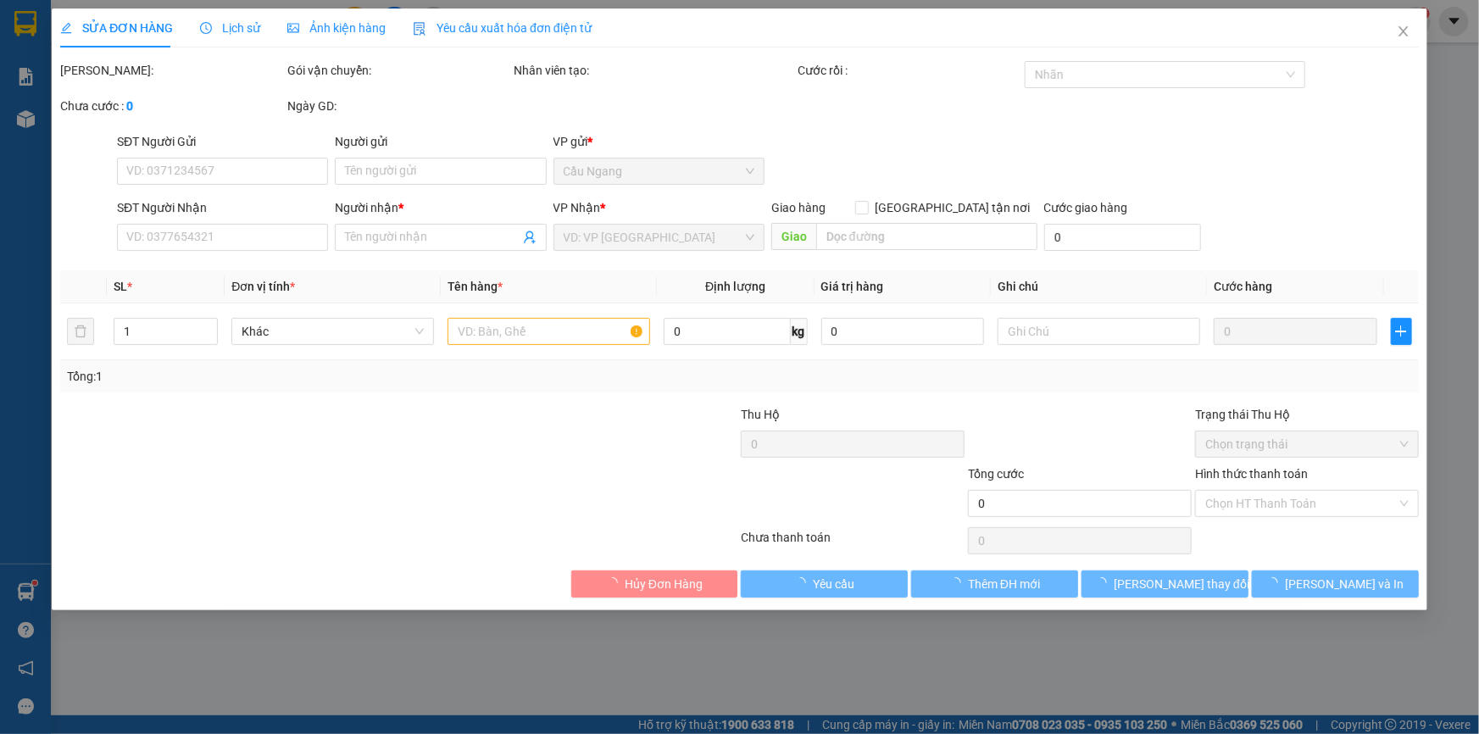
type input "0398655499"
type input "HẠNH DUNG"
type input "50.000"
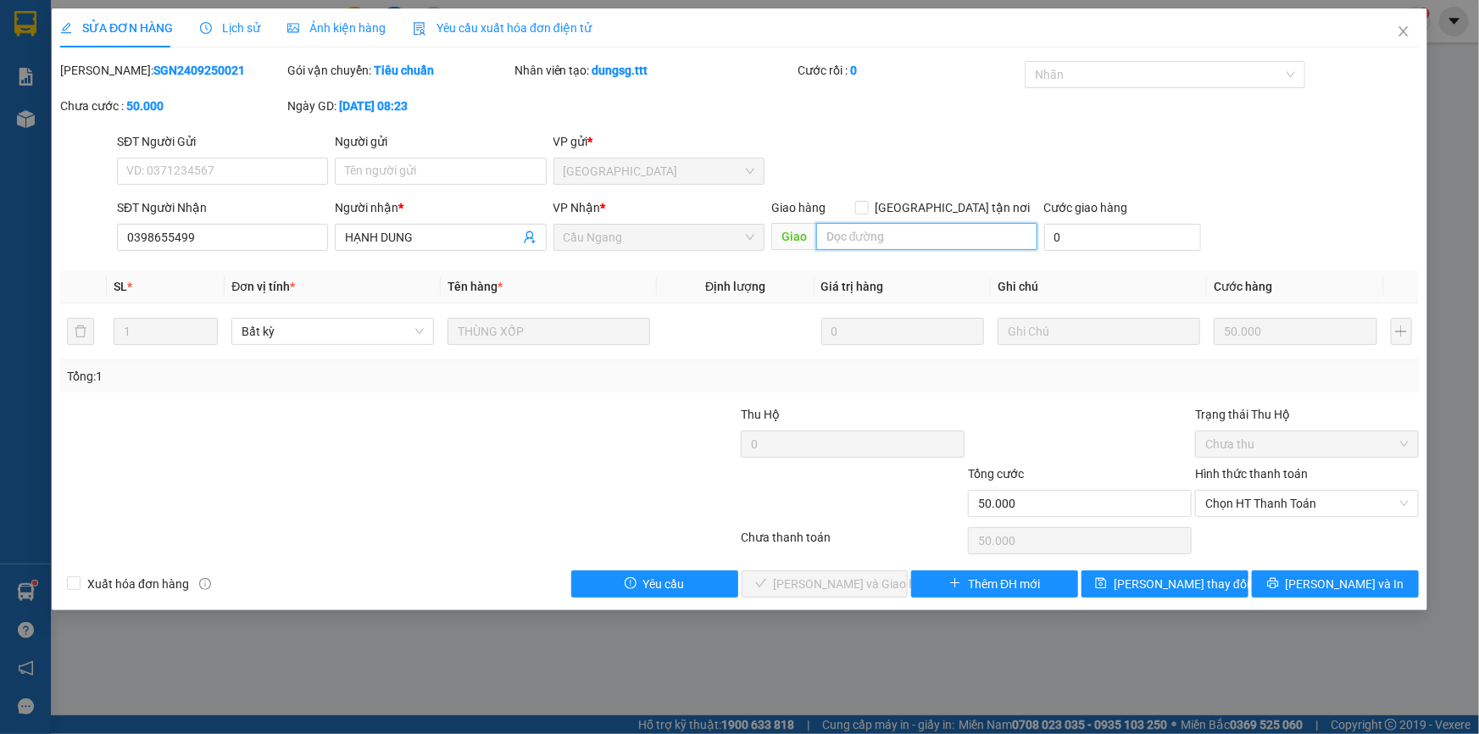
click at [836, 234] on input "text" at bounding box center [926, 236] width 221 height 27
type input "t"
type input "r"
type input "trùng đơn"
click at [1176, 585] on span "[PERSON_NAME] thay đổi" at bounding box center [1182, 584] width 136 height 19
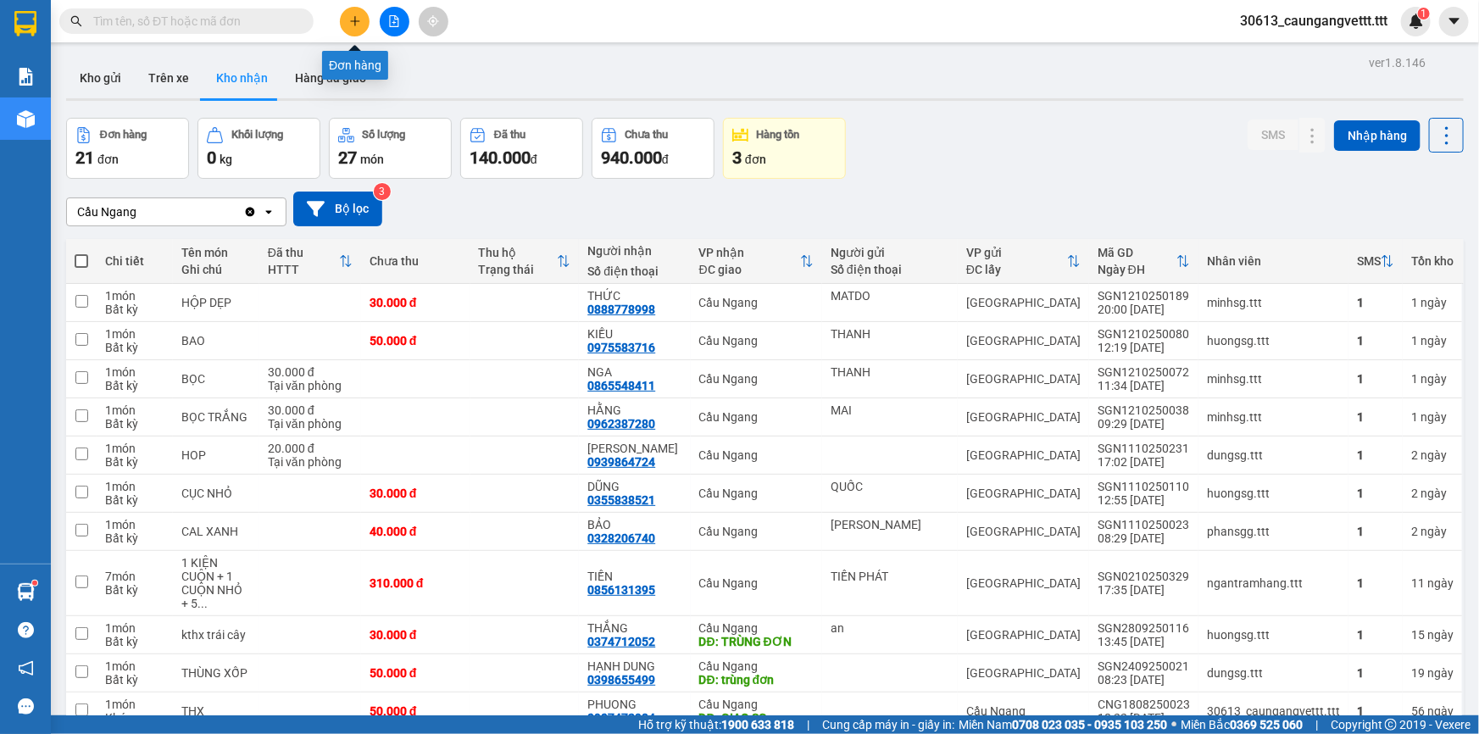
click at [354, 17] on icon "plus" at bounding box center [354, 20] width 1 height 9
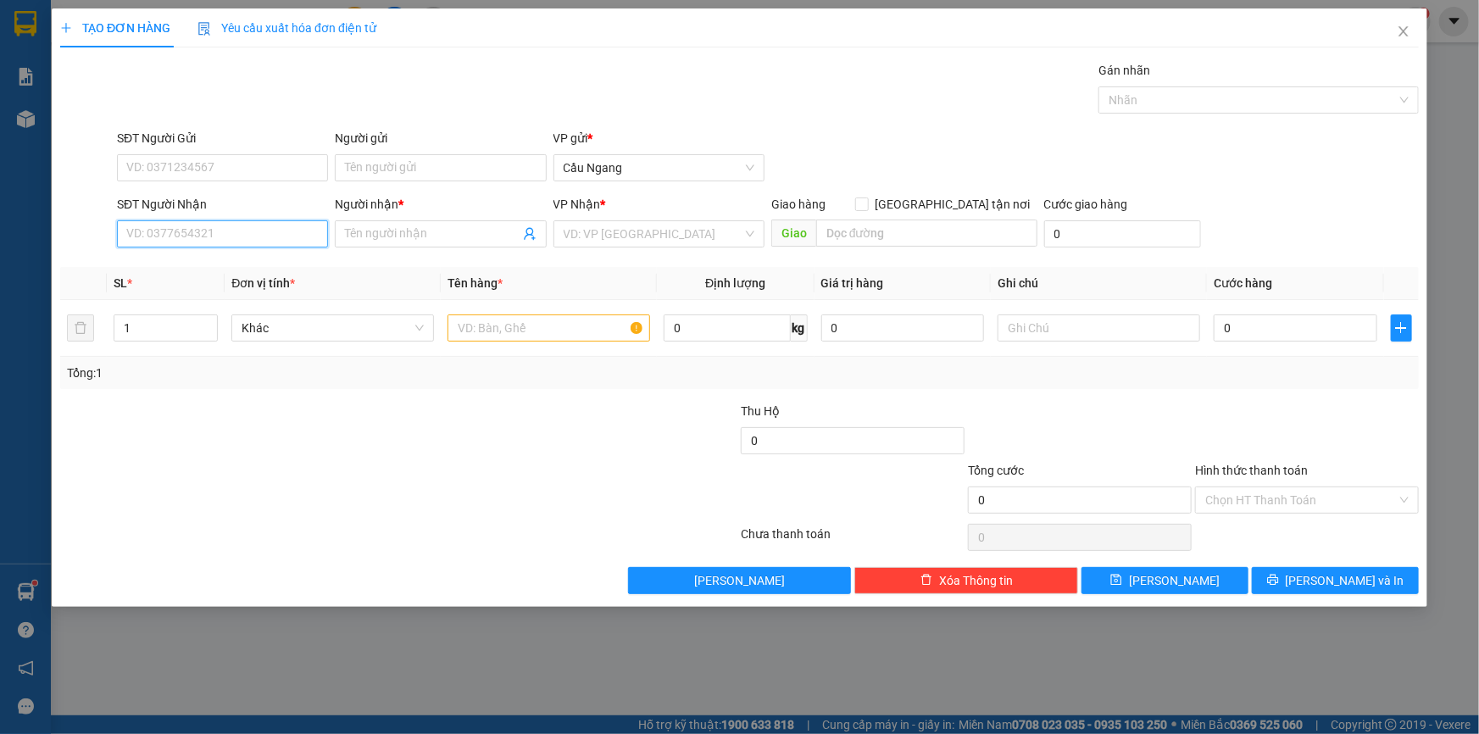
click at [204, 238] on input "SĐT Người Nhận" at bounding box center [222, 233] width 211 height 27
click at [1402, 33] on icon "close" at bounding box center [1404, 32] width 14 height 14
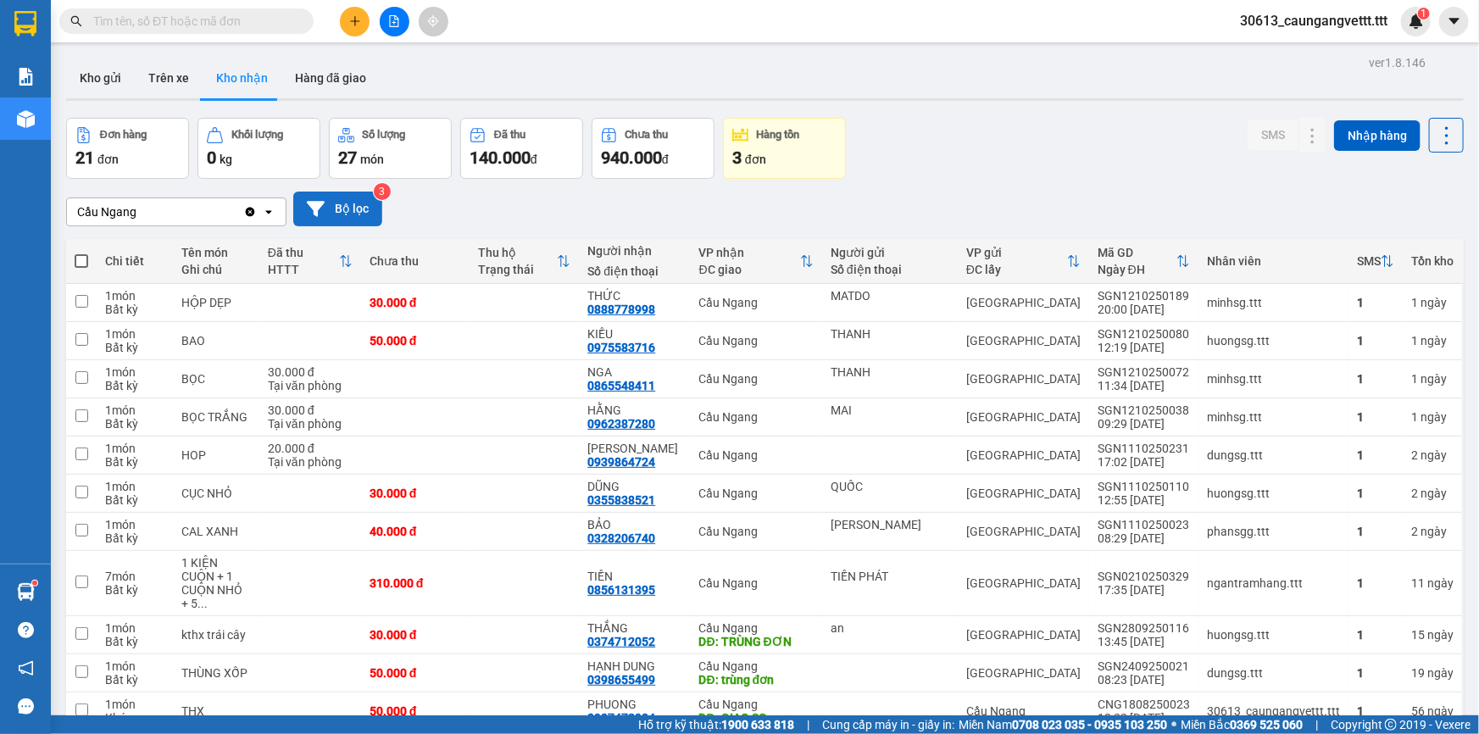
click at [336, 212] on button "Bộ lọc" at bounding box center [337, 209] width 89 height 35
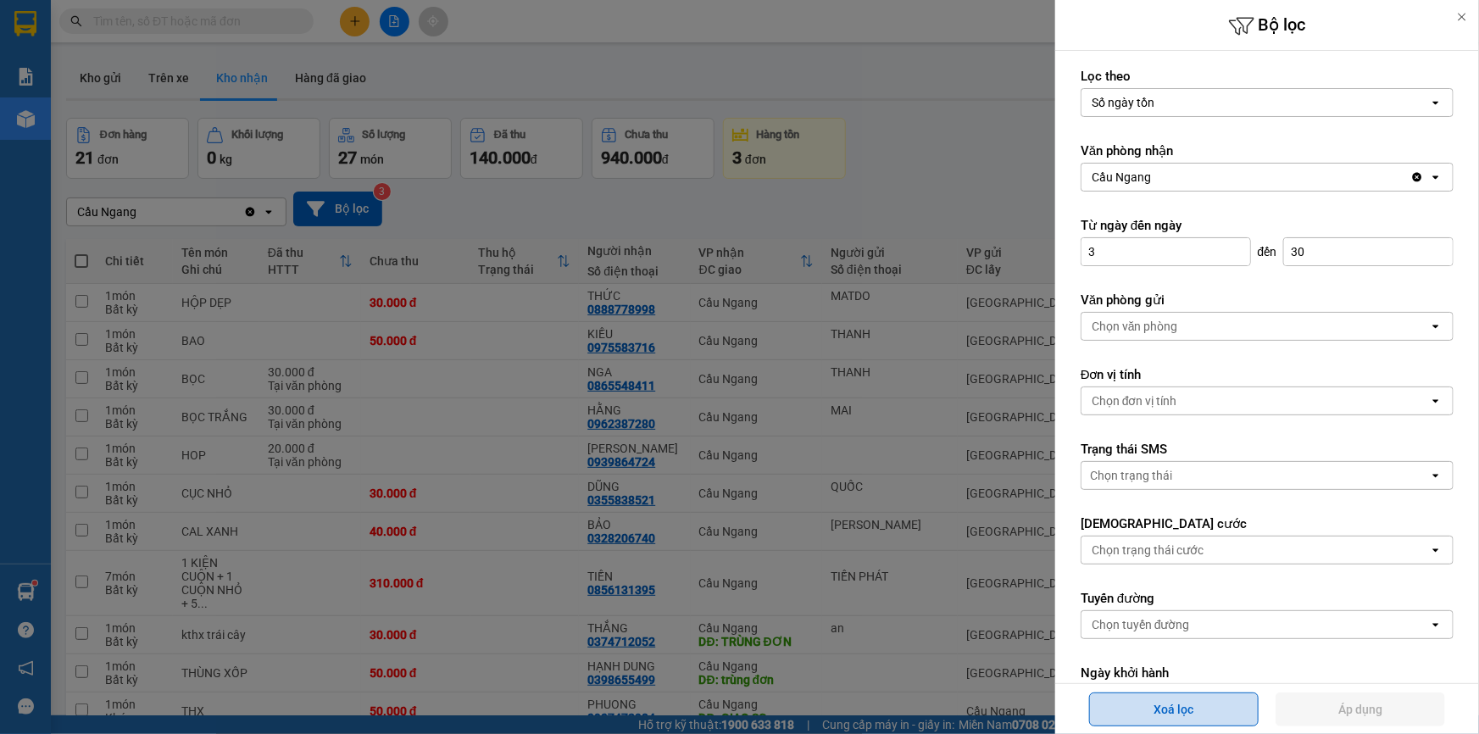
click at [1154, 709] on button "Xoá lọc" at bounding box center [1174, 710] width 170 height 34
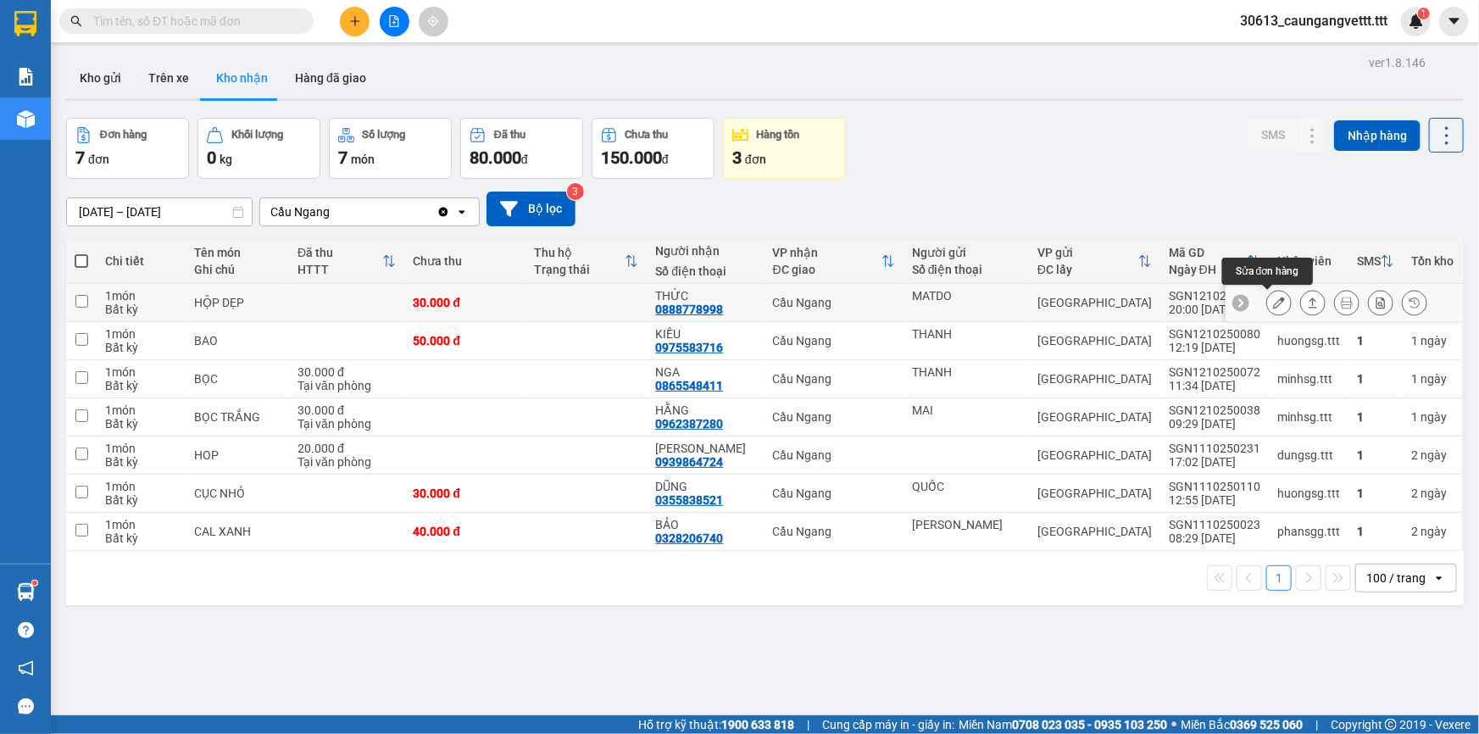
click at [1273, 300] on icon at bounding box center [1279, 303] width 12 height 12
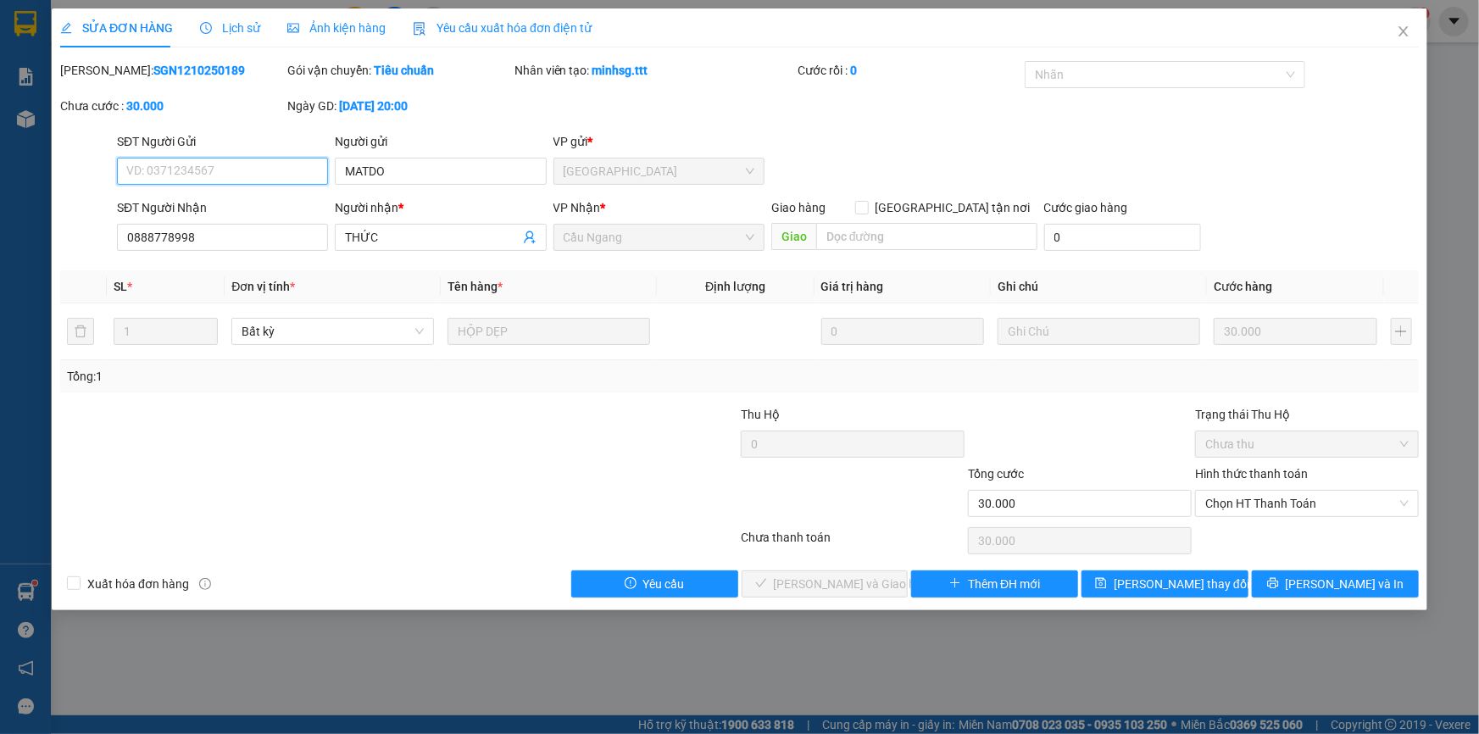
type input "MATDO"
type input "0888778998"
type input "THỨC"
type input "30.000"
click at [1326, 501] on span "Chọn HT Thanh Toán" at bounding box center [1306, 503] width 203 height 25
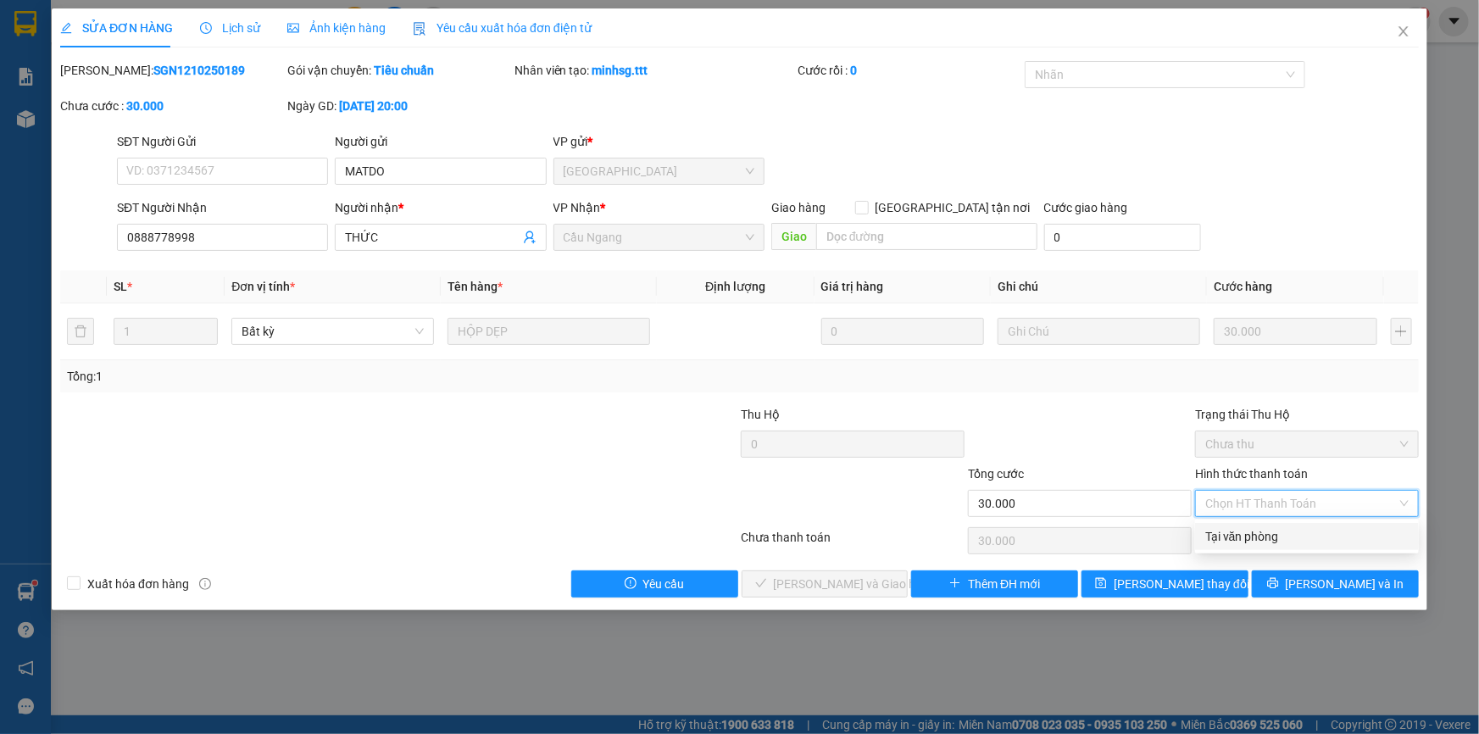
click at [1302, 536] on div "Tại văn phòng" at bounding box center [1306, 536] width 203 height 19
type input "0"
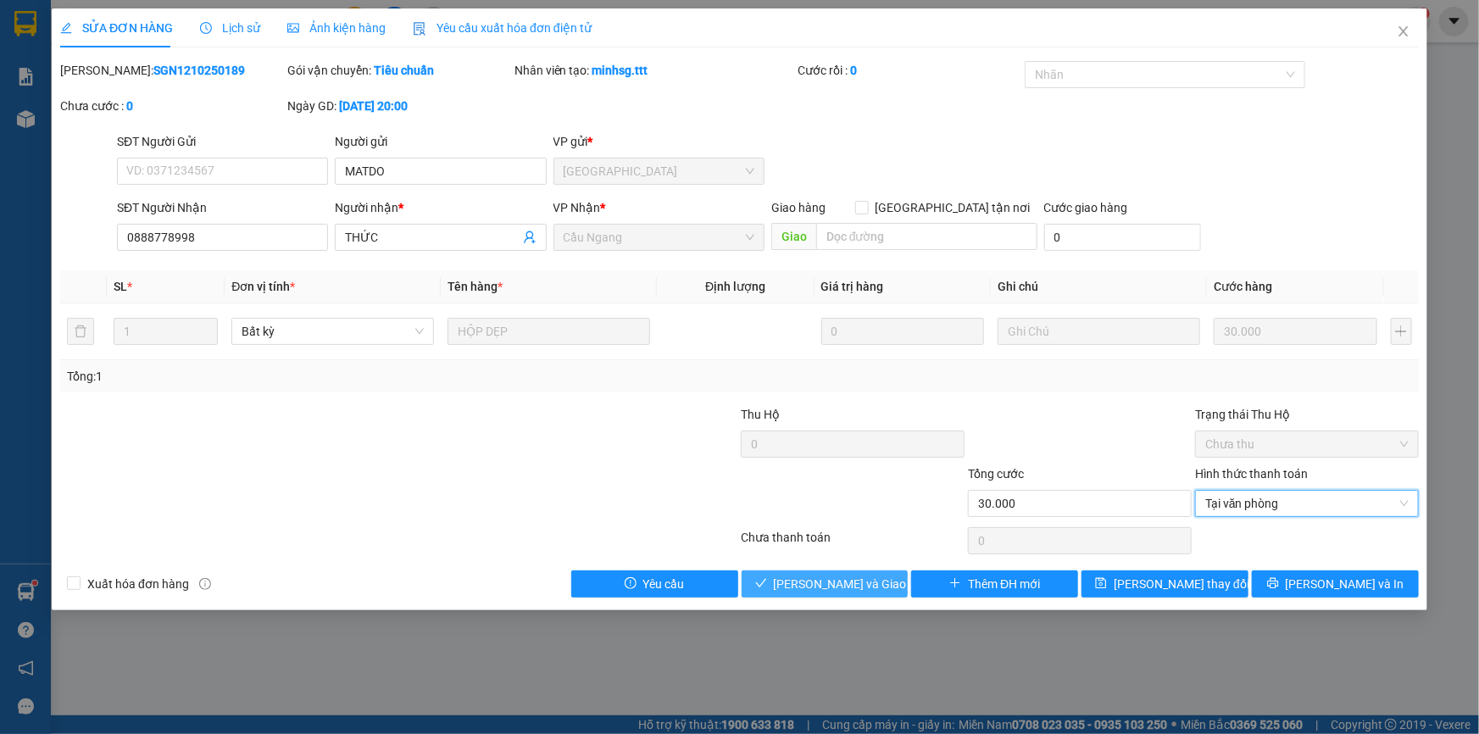
click at [847, 588] on span "[PERSON_NAME] và Giao hàng" at bounding box center [855, 584] width 163 height 19
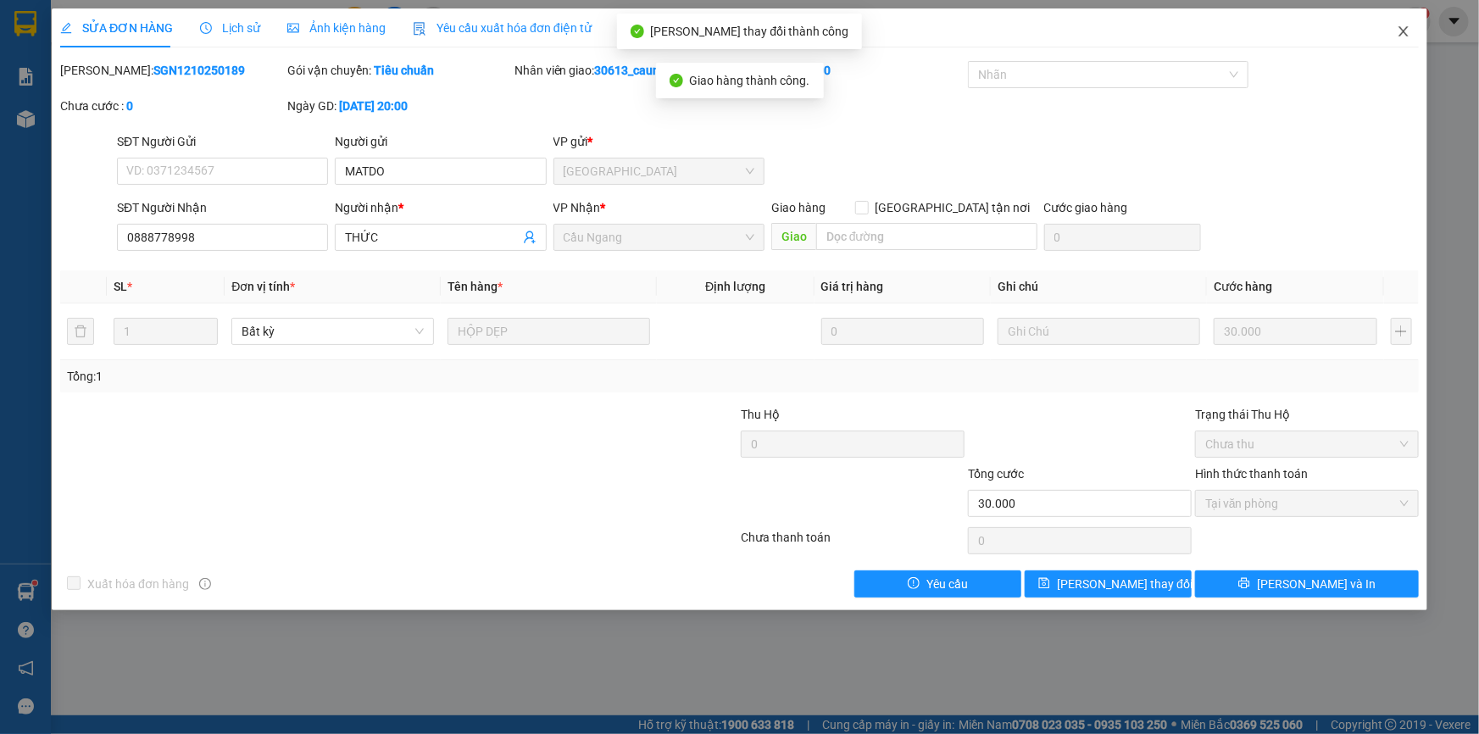
click at [1405, 32] on icon "close" at bounding box center [1404, 32] width 14 height 14
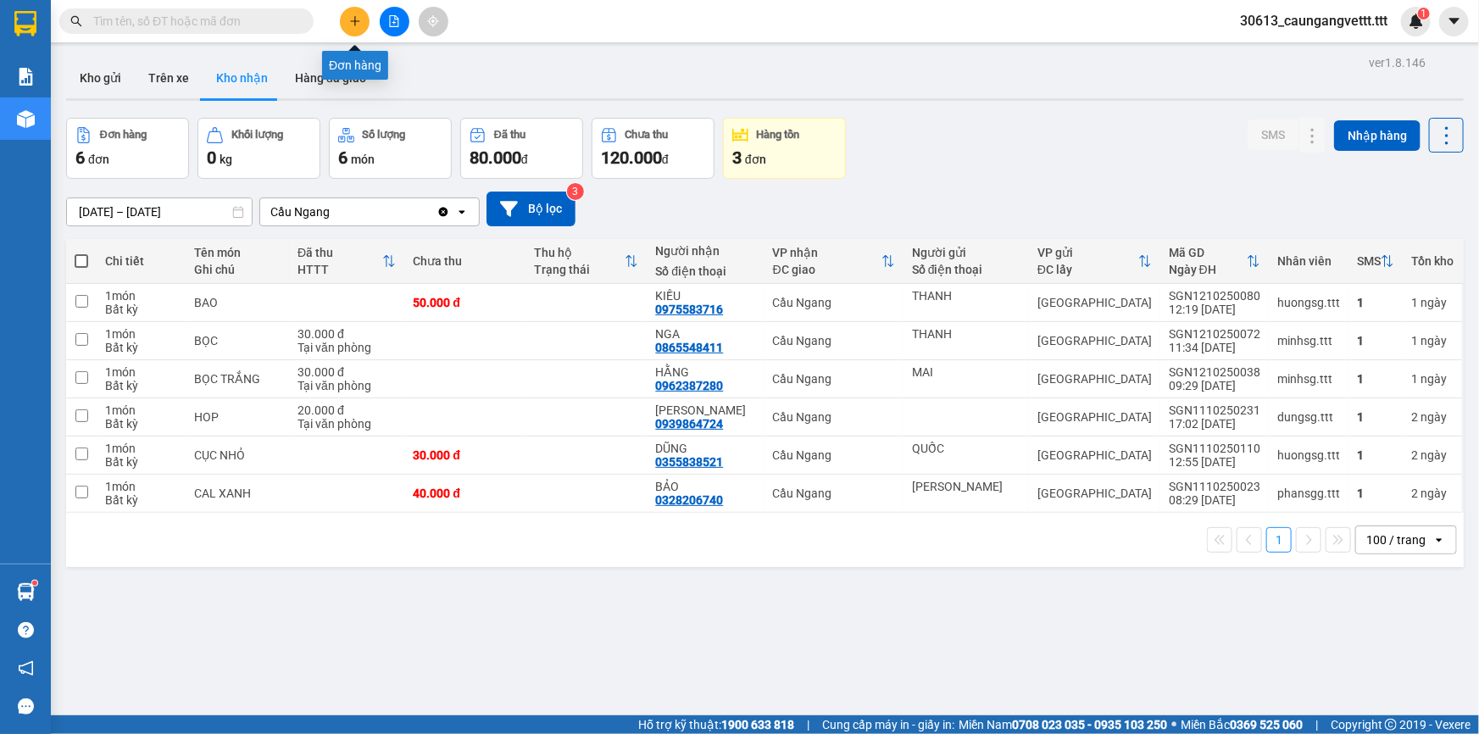
click at [357, 29] on button at bounding box center [355, 22] width 30 height 30
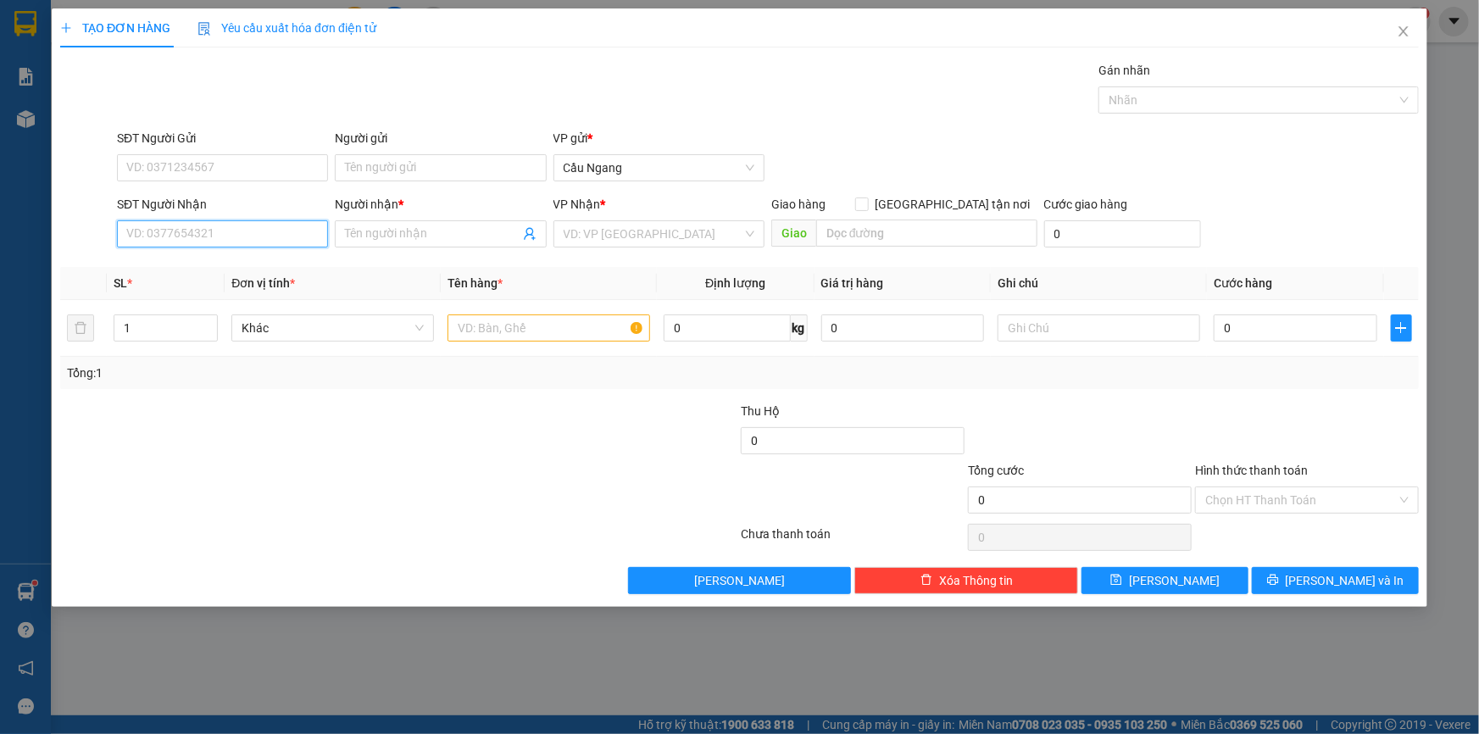
click at [265, 238] on input "SĐT Người Nhận" at bounding box center [222, 233] width 211 height 27
click at [137, 237] on input "0378" at bounding box center [222, 233] width 211 height 27
click at [166, 237] on input "03878" at bounding box center [222, 233] width 211 height 27
type input "0387889617"
click at [415, 227] on input "Người nhận *" at bounding box center [432, 234] width 174 height 19
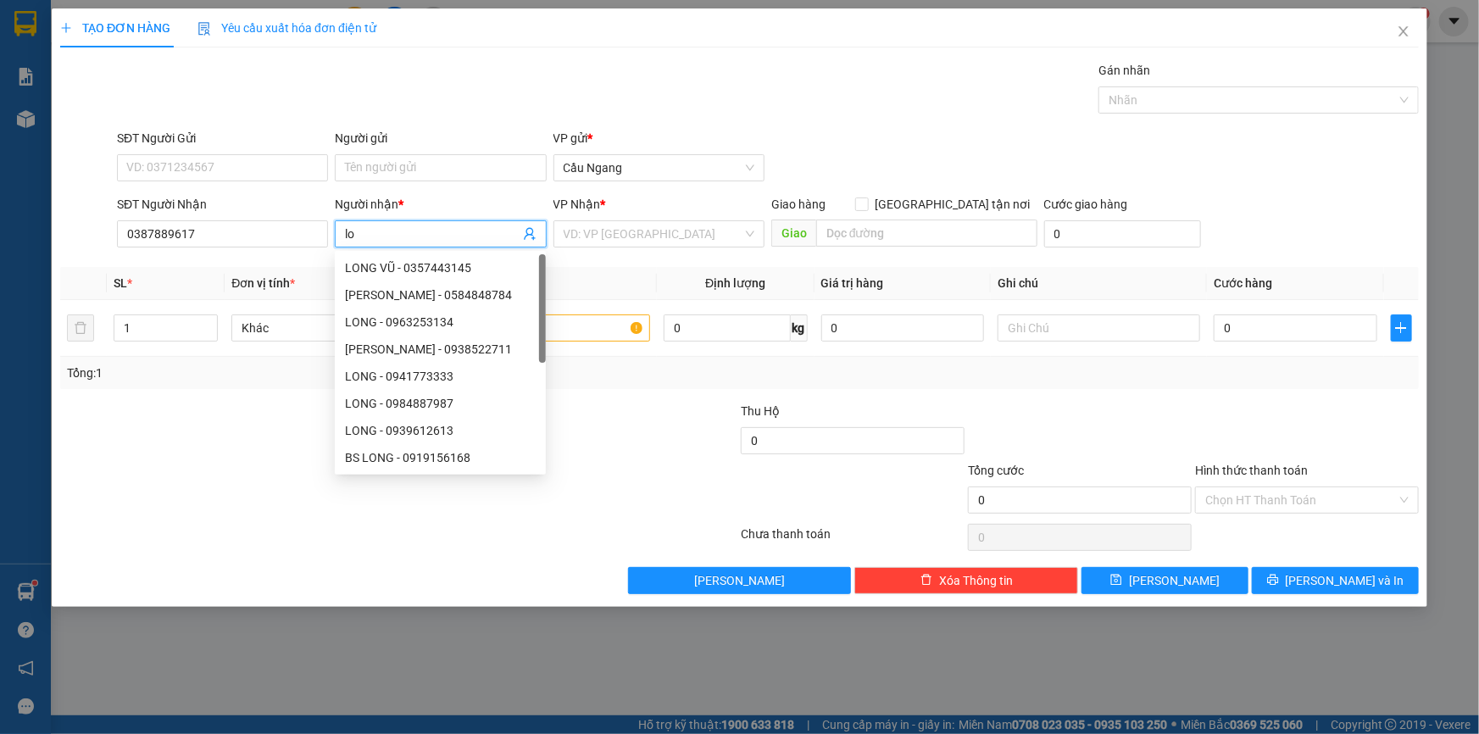
type input "l"
type input "LONG"
click at [678, 233] on input "search" at bounding box center [653, 233] width 179 height 25
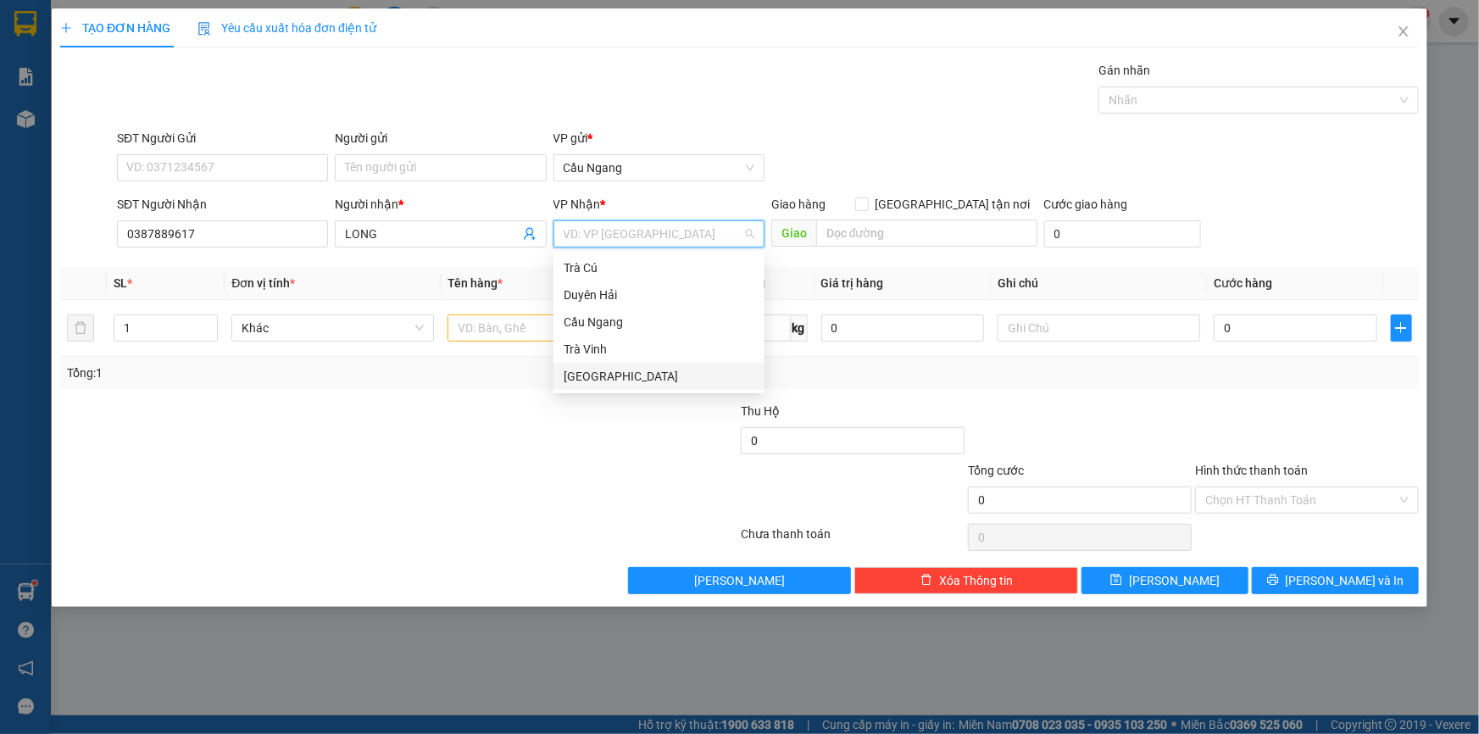
click at [623, 370] on div "[GEOGRAPHIC_DATA]" at bounding box center [659, 376] width 191 height 19
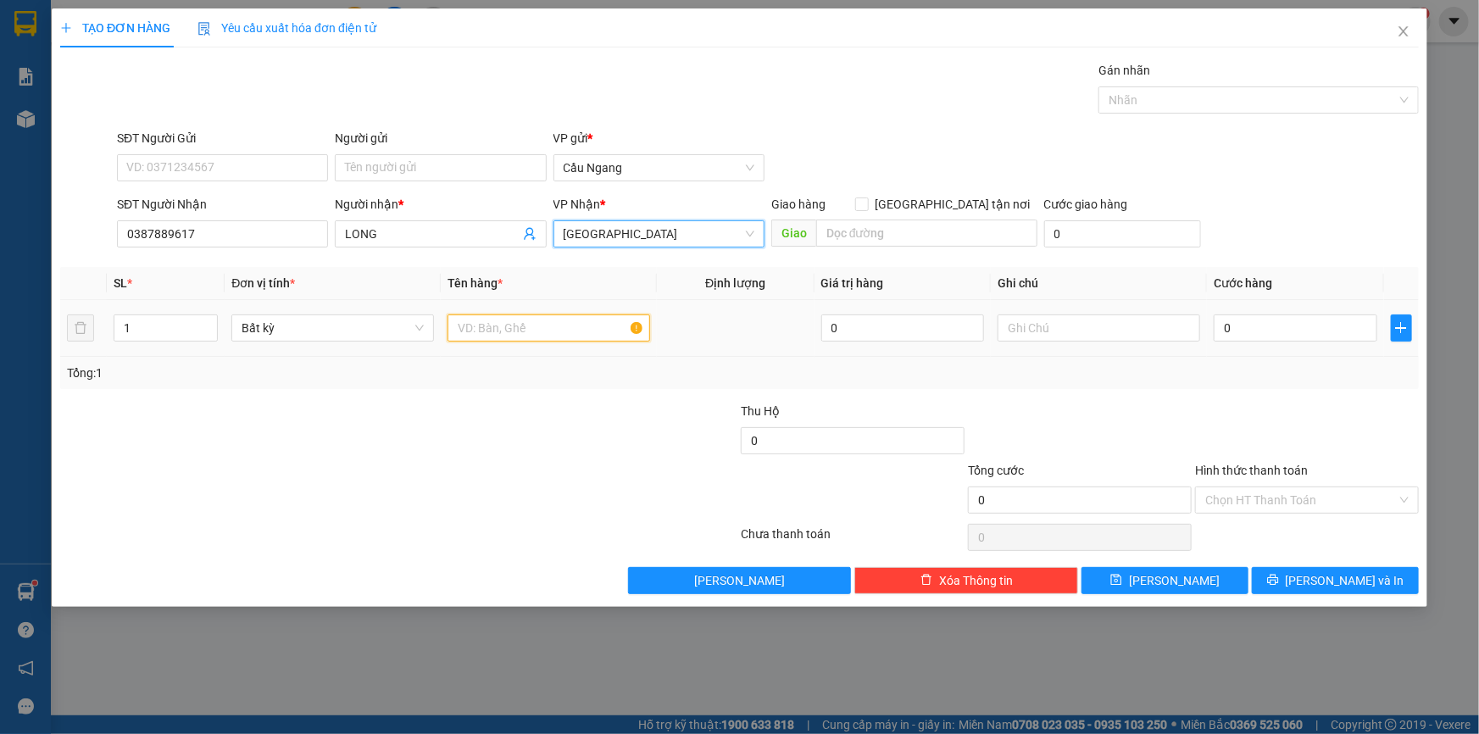
click at [517, 331] on input "text" at bounding box center [549, 327] width 203 height 27
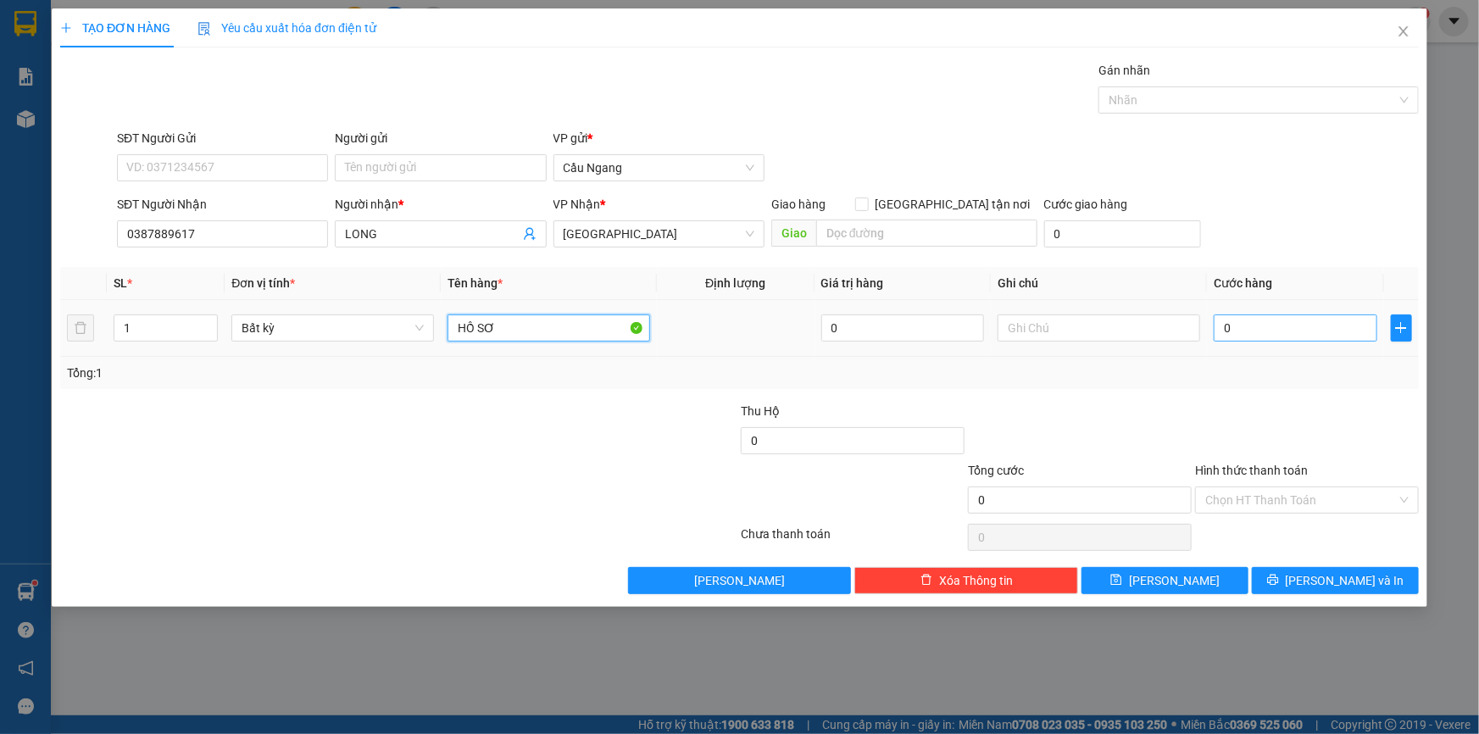
type input "HỒ SƠ"
click at [1265, 331] on input "0" at bounding box center [1296, 327] width 164 height 27
type input "3"
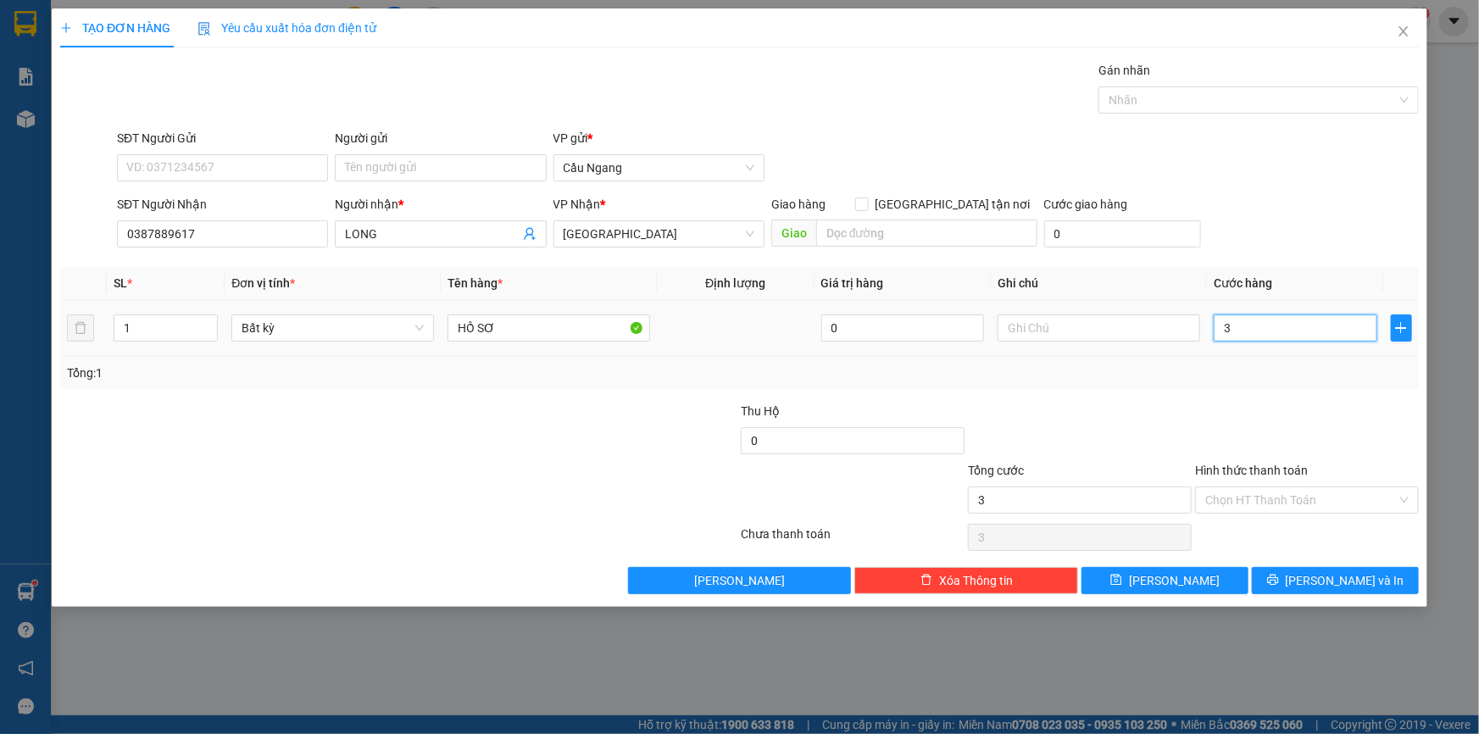
type input "30"
type input "300"
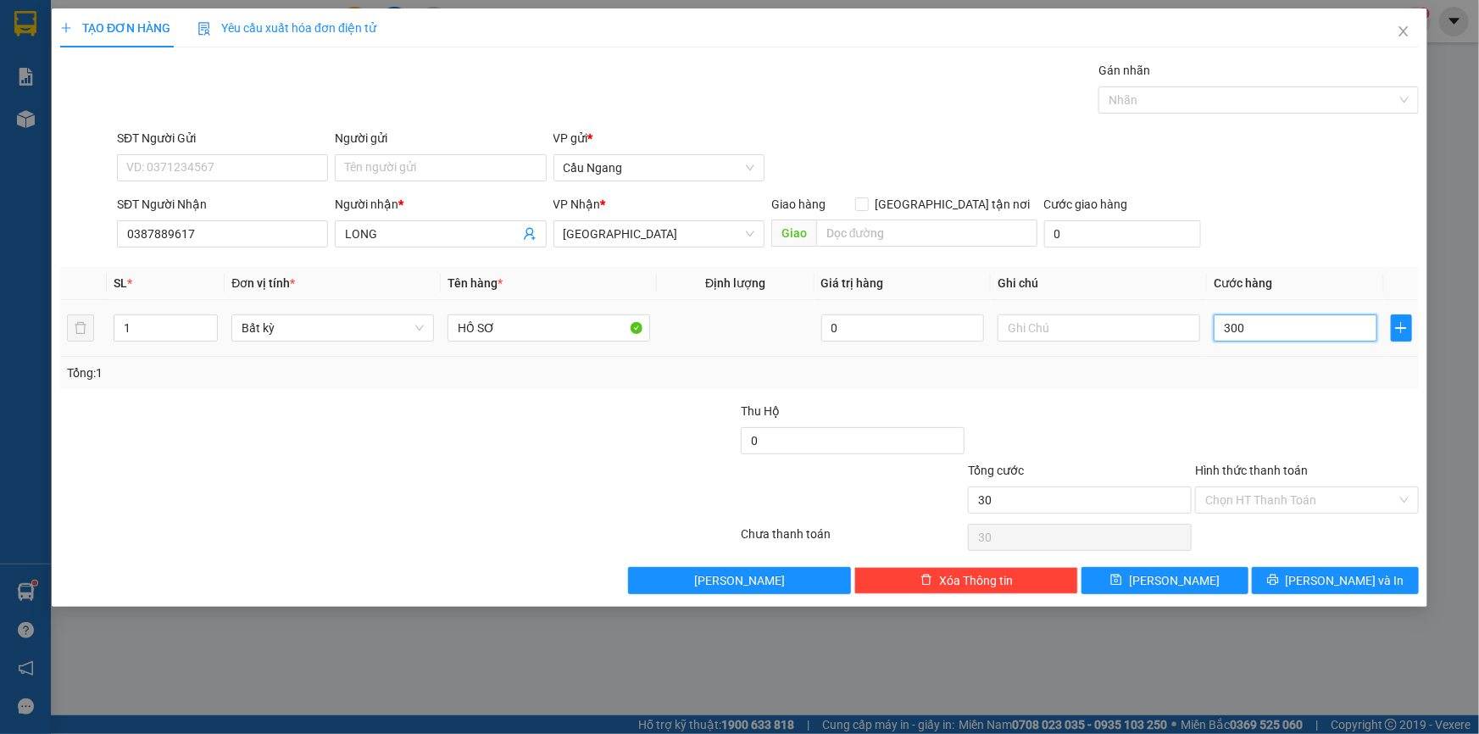
type input "300"
type input "3.000"
type input "30.000"
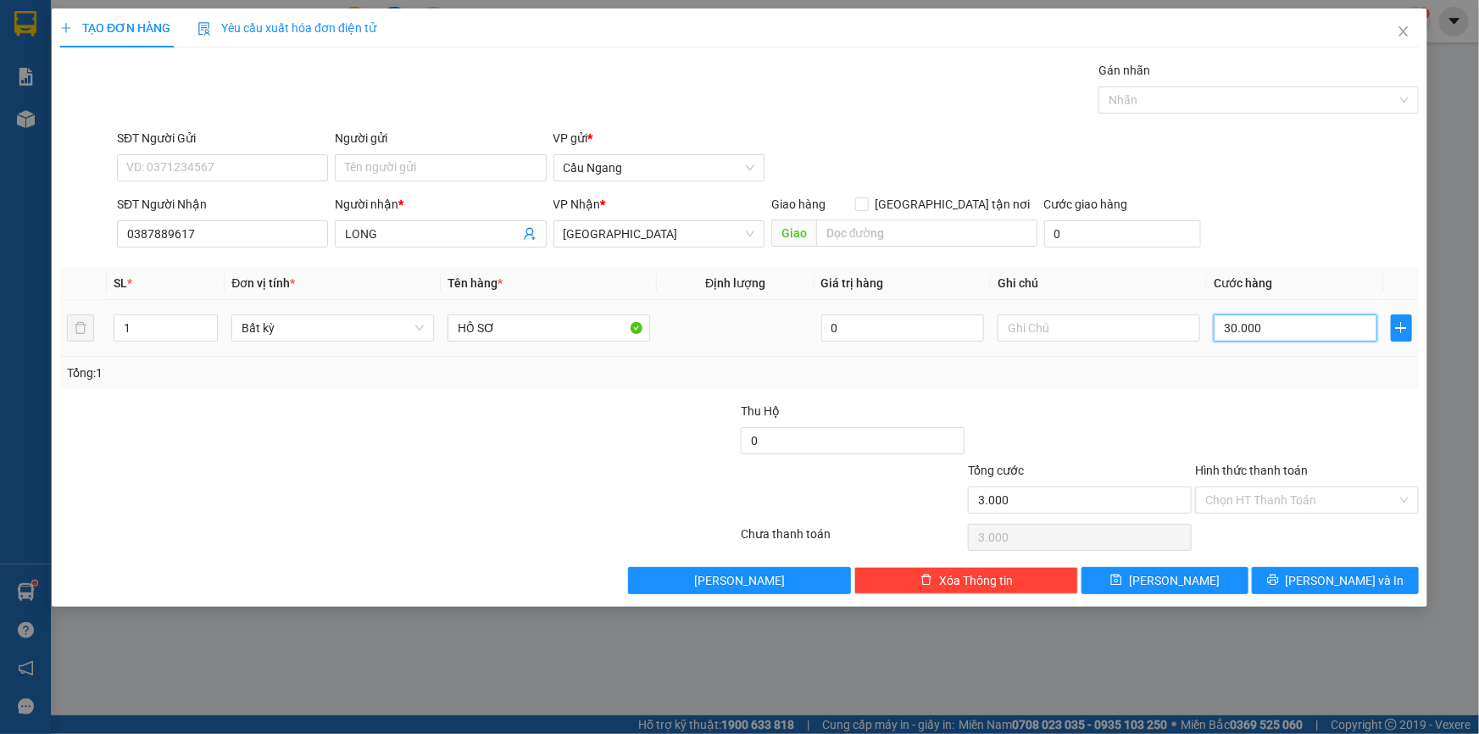
type input "30.000"
click at [1361, 577] on span "[PERSON_NAME] và In" at bounding box center [1345, 580] width 119 height 19
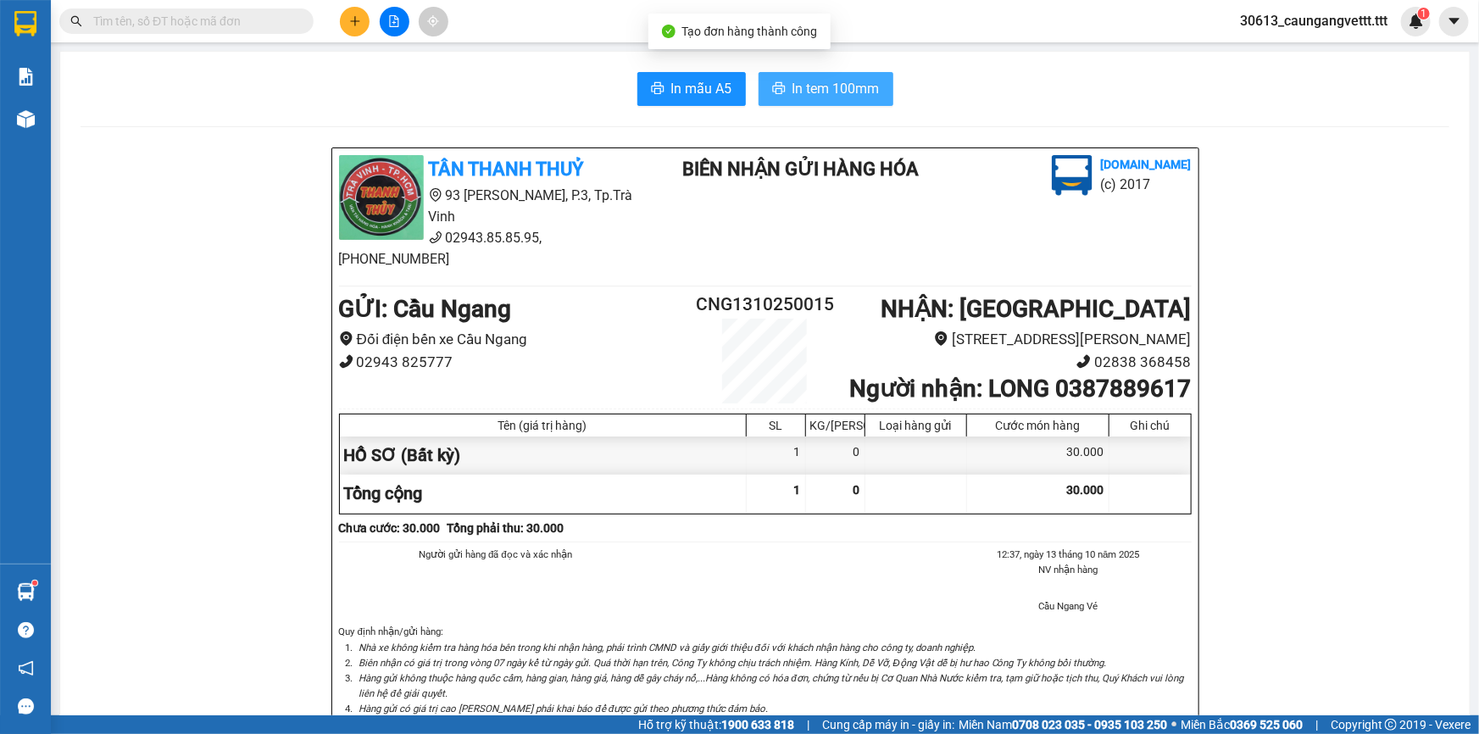
click at [832, 90] on span "In tem 100mm" at bounding box center [836, 88] width 87 height 21
click at [29, 121] on img at bounding box center [26, 119] width 18 height 18
click at [36, 115] on div at bounding box center [26, 119] width 30 height 30
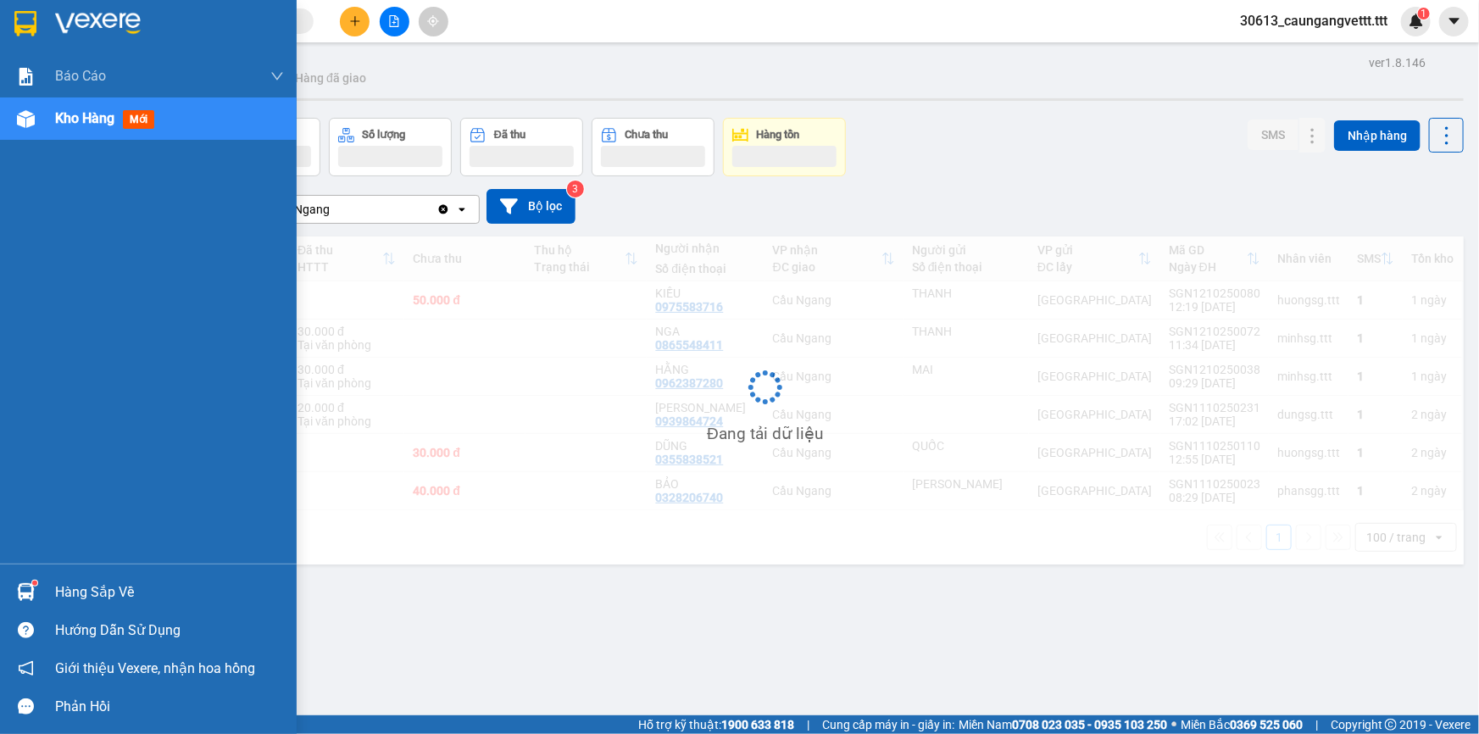
click at [26, 114] on img at bounding box center [26, 119] width 18 height 18
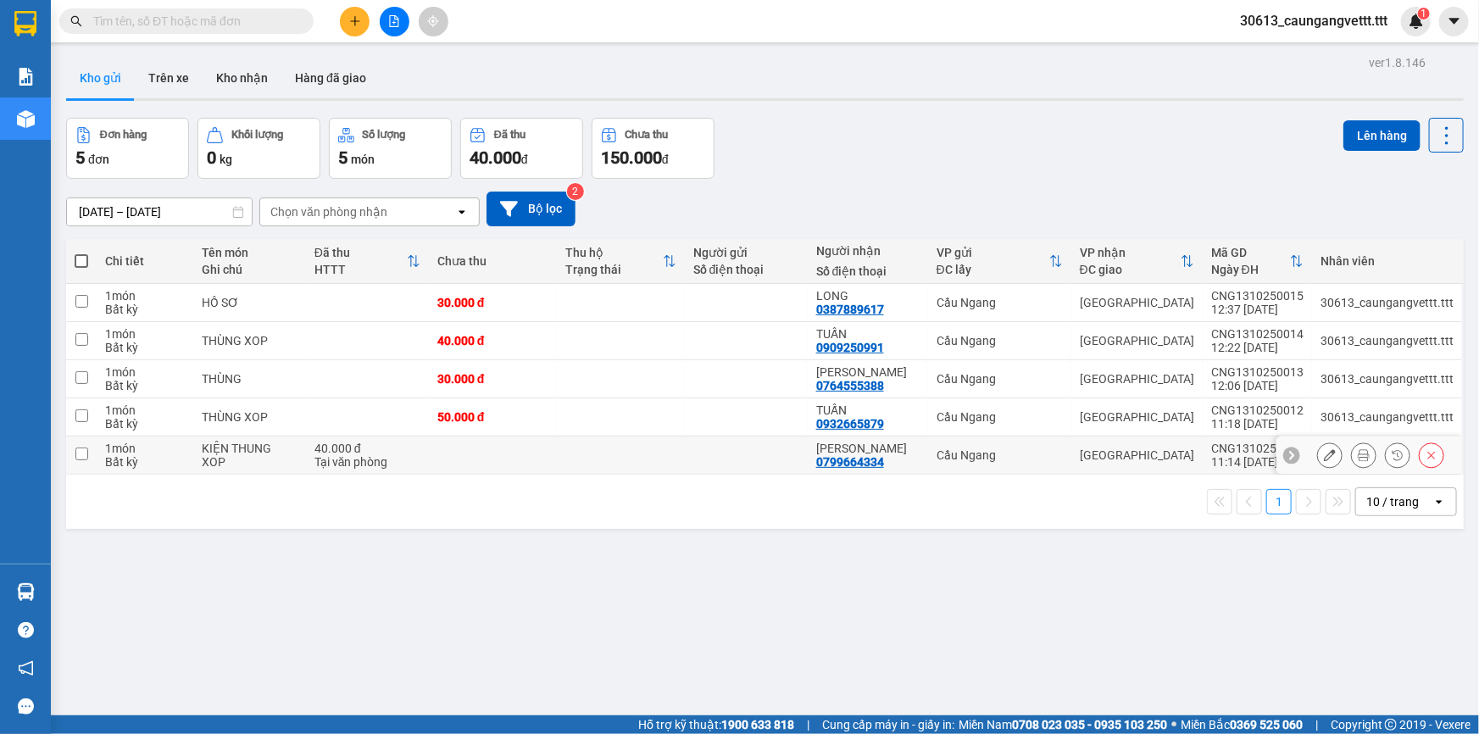
click at [76, 454] on input "checkbox" at bounding box center [81, 454] width 13 height 13
checkbox input "true"
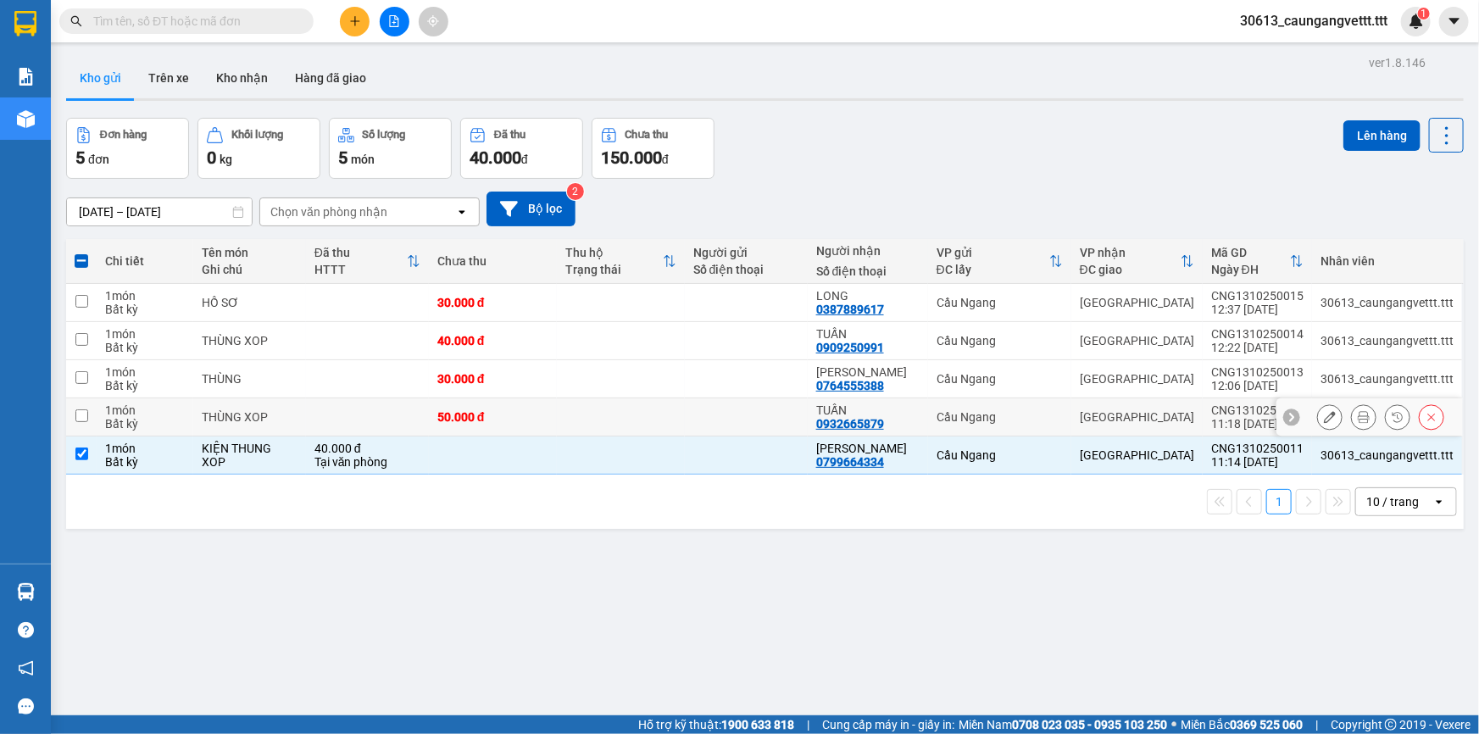
click at [78, 412] on input "checkbox" at bounding box center [81, 415] width 13 height 13
checkbox input "true"
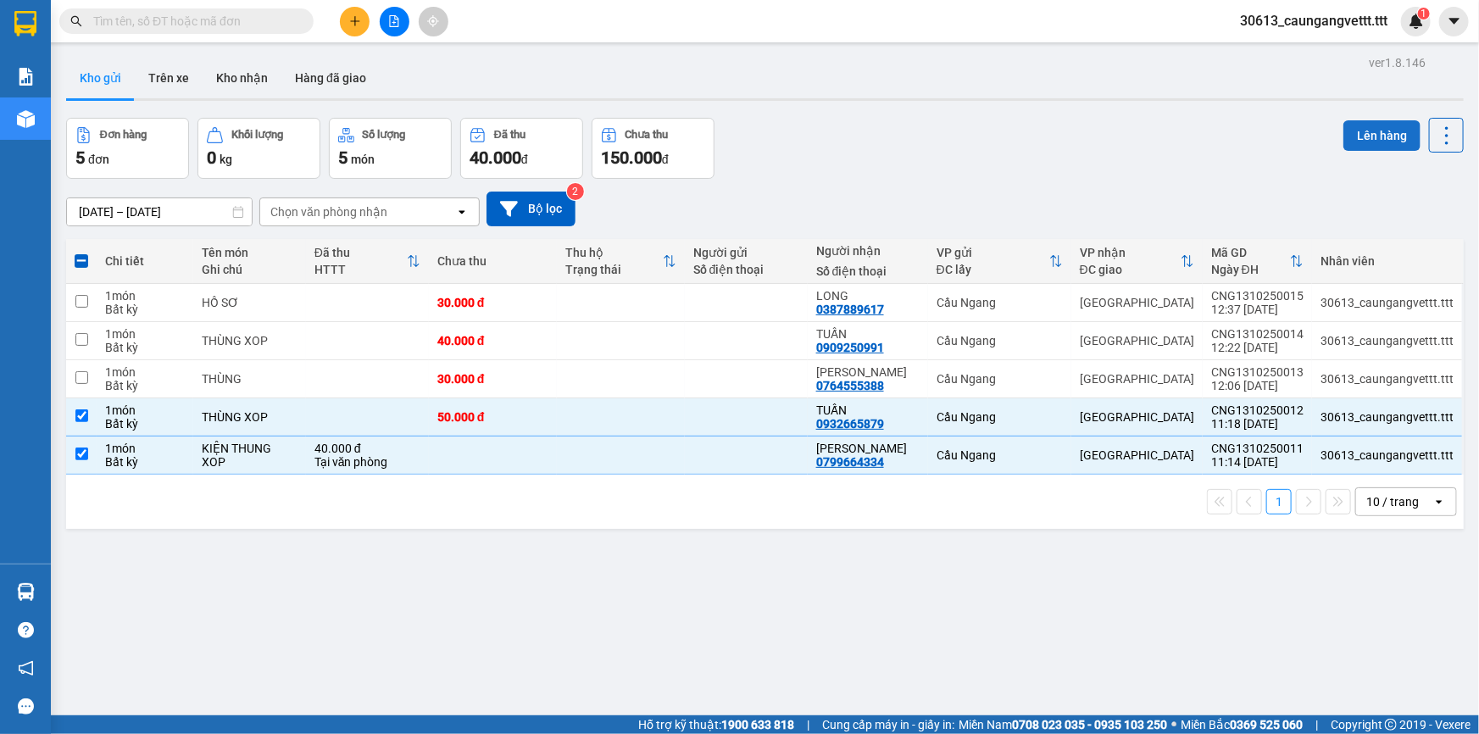
click at [1378, 138] on button "Lên hàng" at bounding box center [1382, 135] width 77 height 31
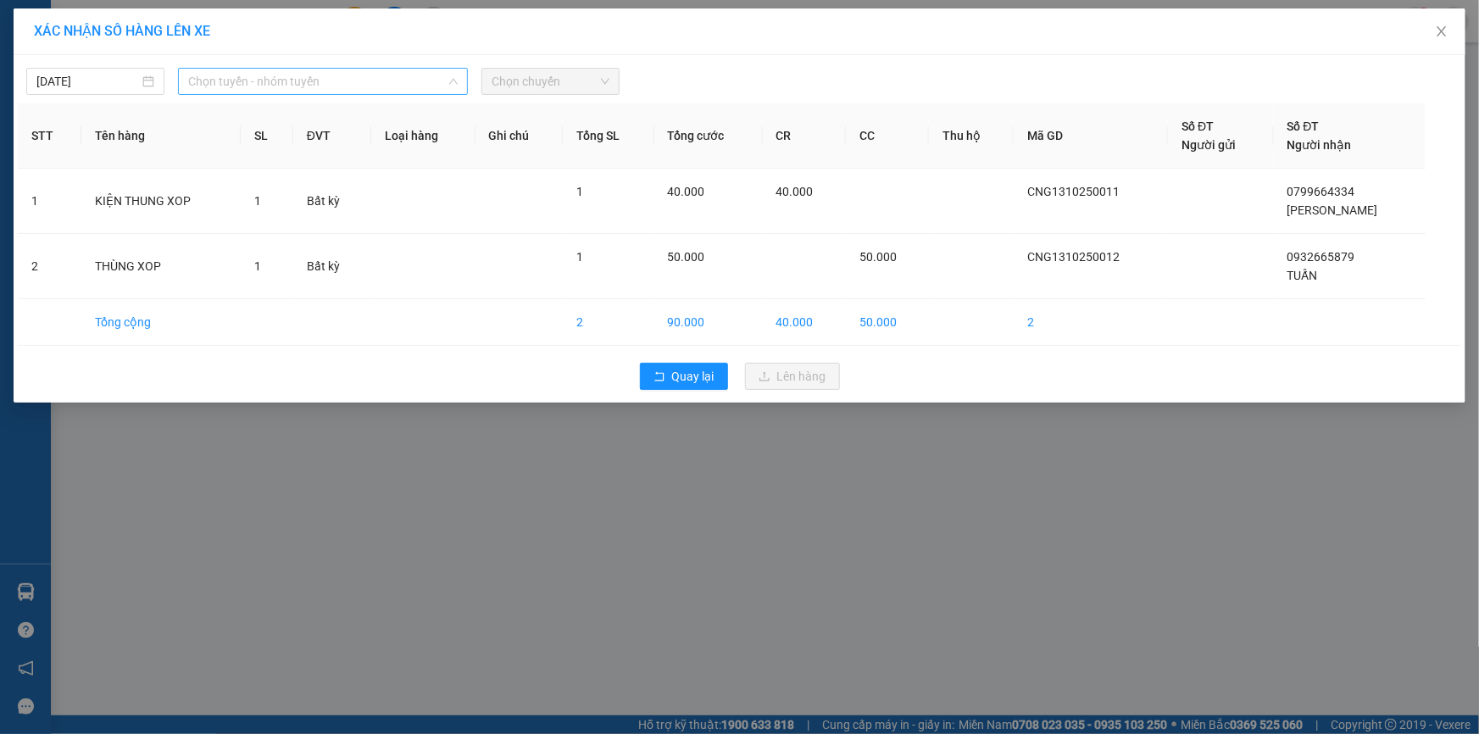
click at [371, 77] on span "Chọn tuyến - nhóm tuyến" at bounding box center [323, 81] width 270 height 25
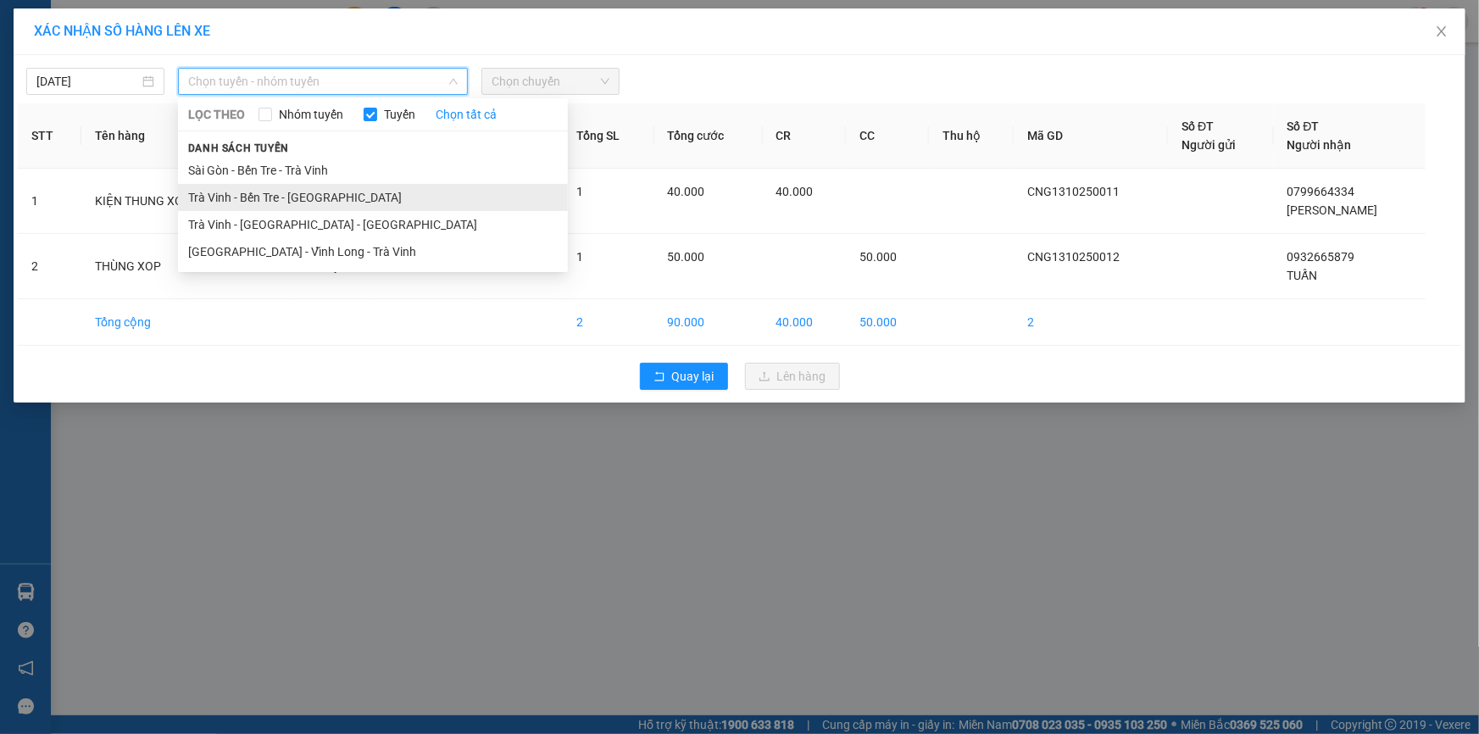
click at [284, 194] on li "Trà Vinh - Bến Tre - Sài Gòn" at bounding box center [373, 197] width 390 height 27
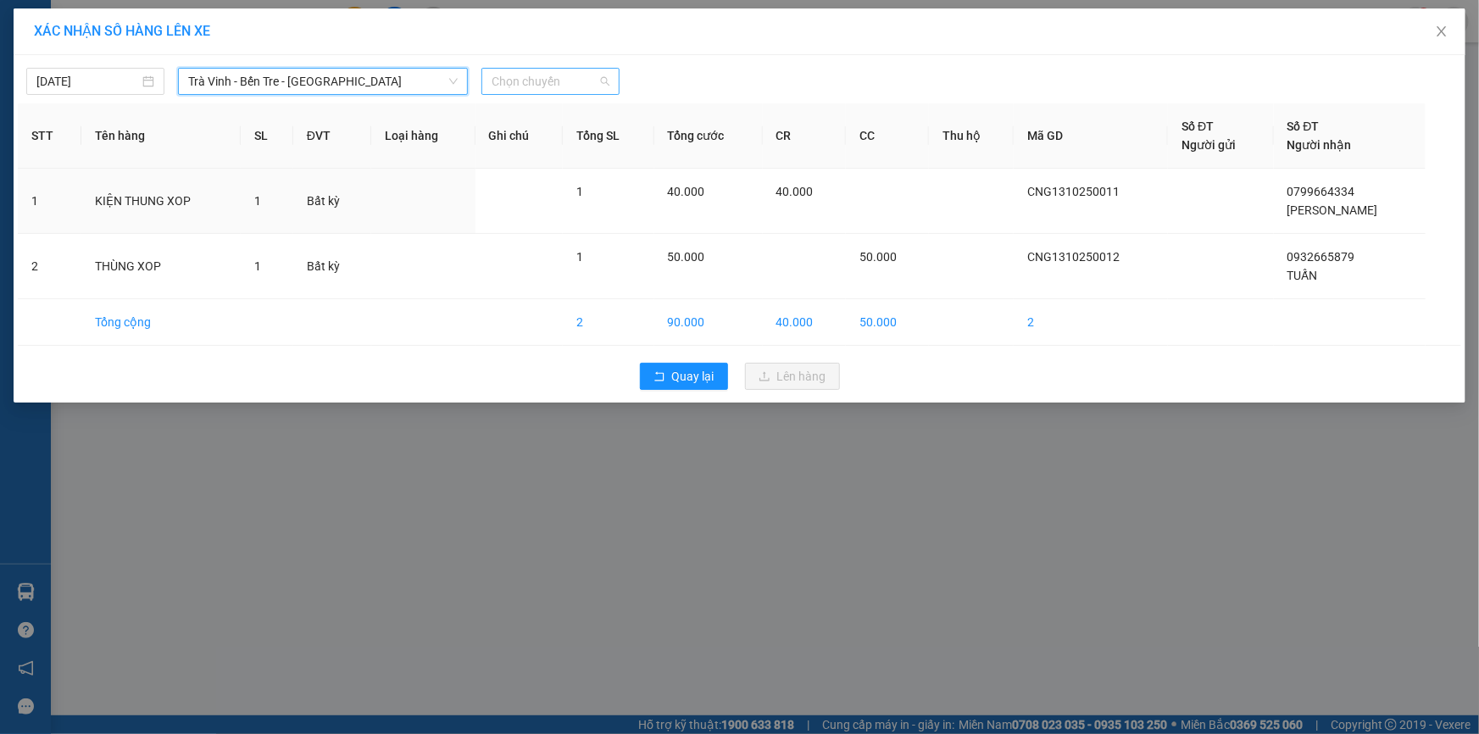
click at [547, 76] on span "Chọn chuyến" at bounding box center [551, 81] width 118 height 25
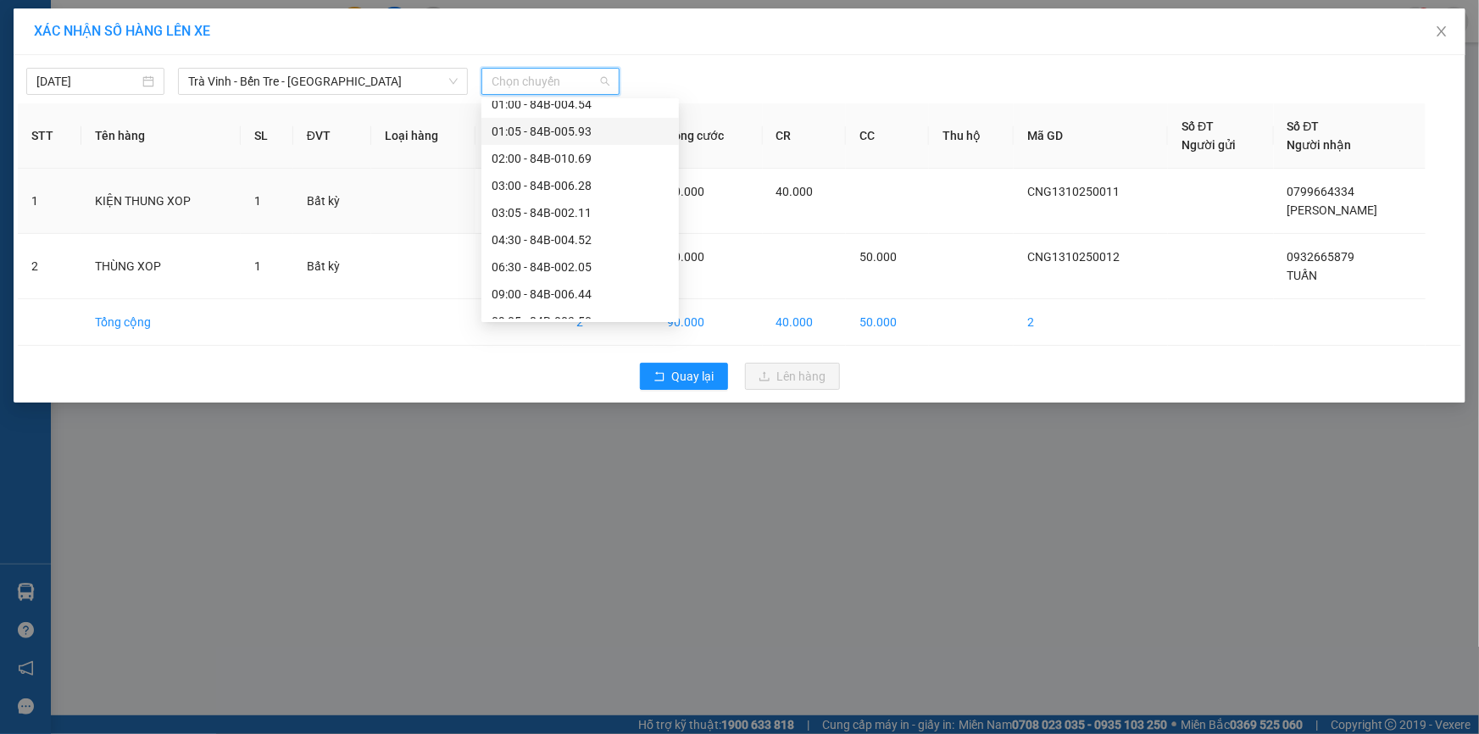
scroll to position [205, 0]
click at [527, 288] on div "13:00 - 84B-002.50" at bounding box center [580, 290] width 177 height 19
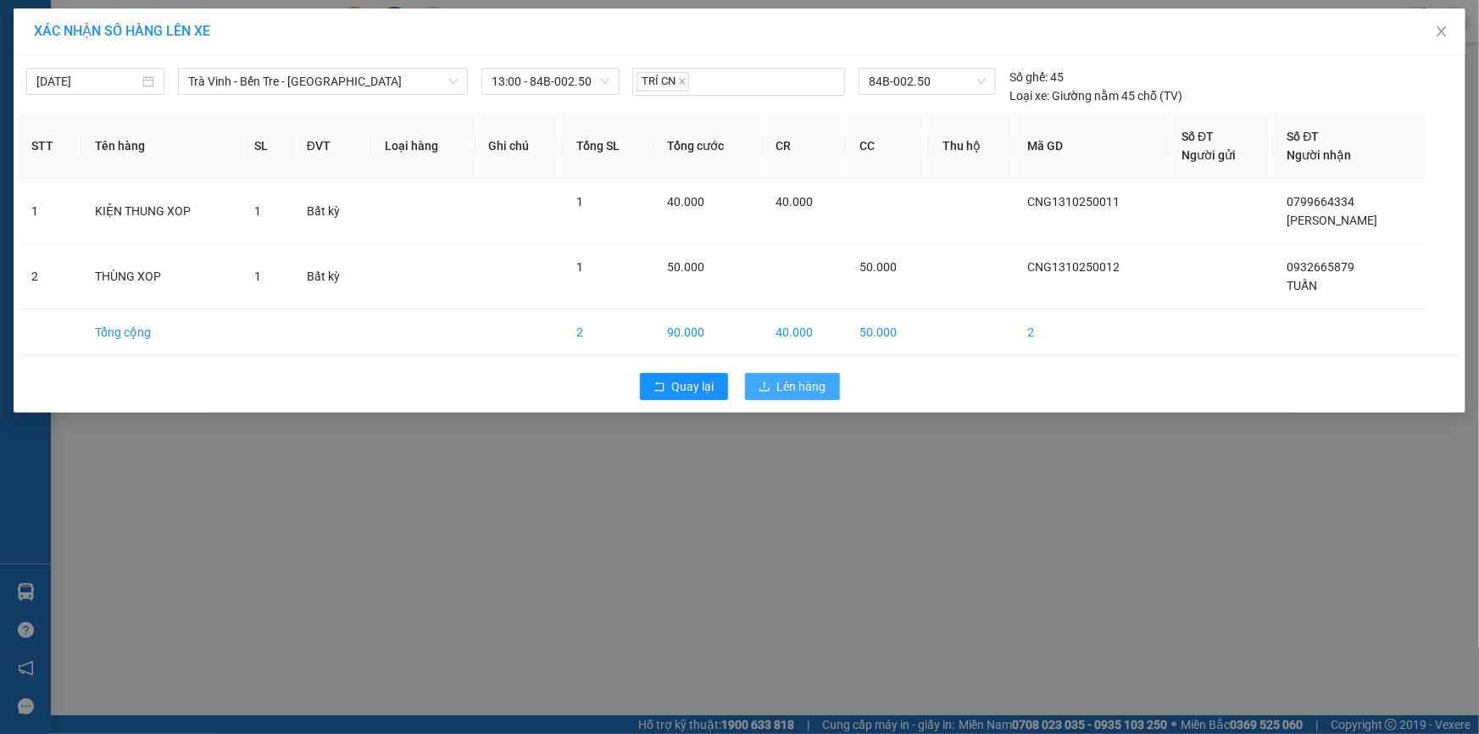
click at [796, 387] on span "Lên hàng" at bounding box center [801, 386] width 49 height 19
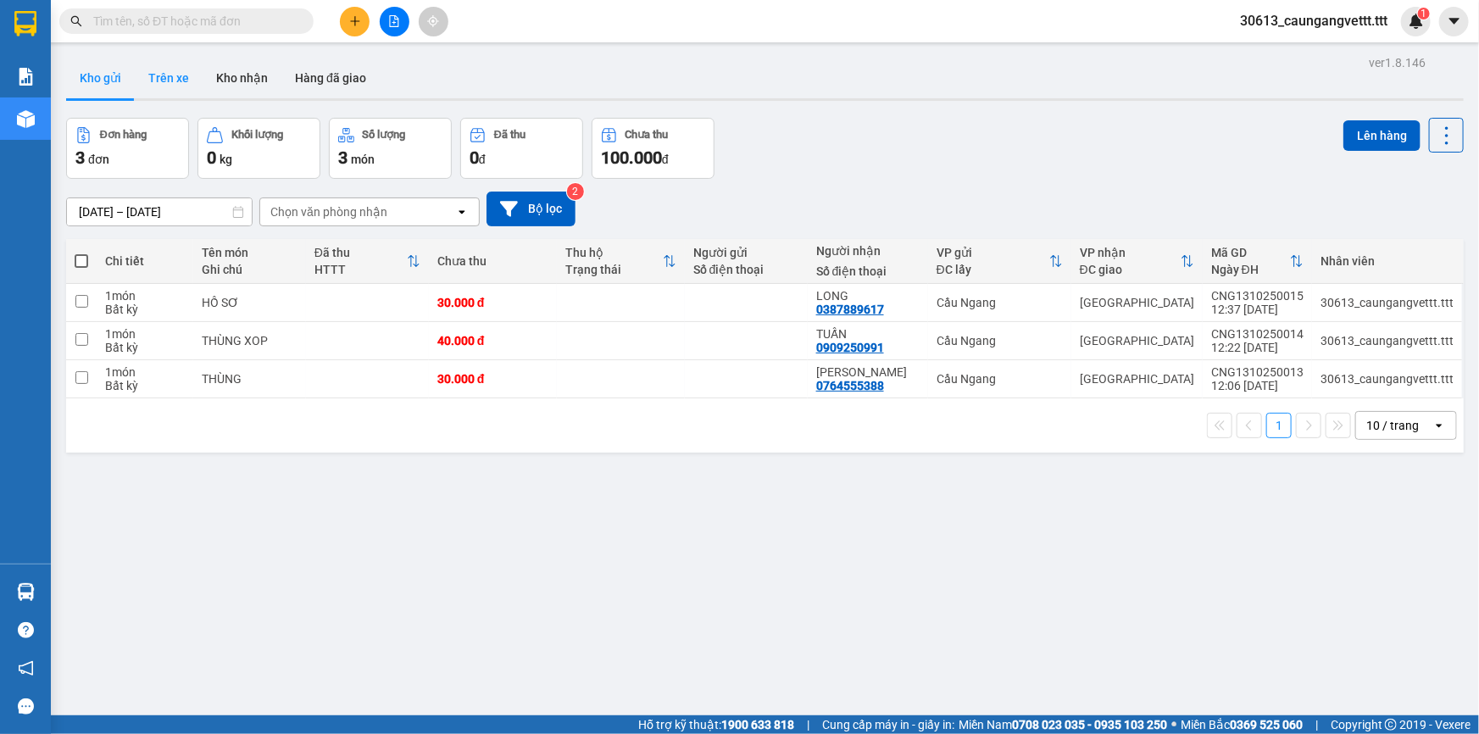
click at [178, 86] on button "Trên xe" at bounding box center [169, 78] width 68 height 41
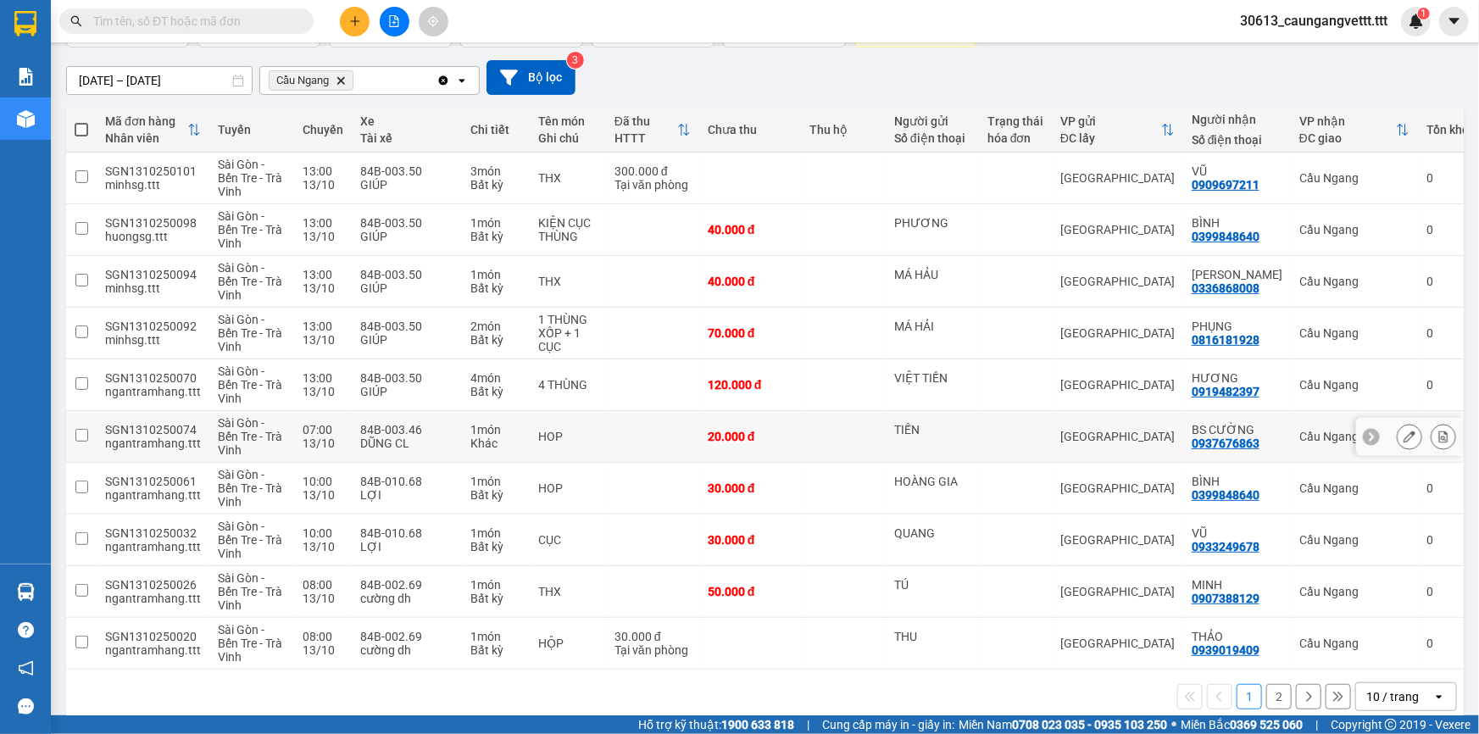
scroll to position [159, 0]
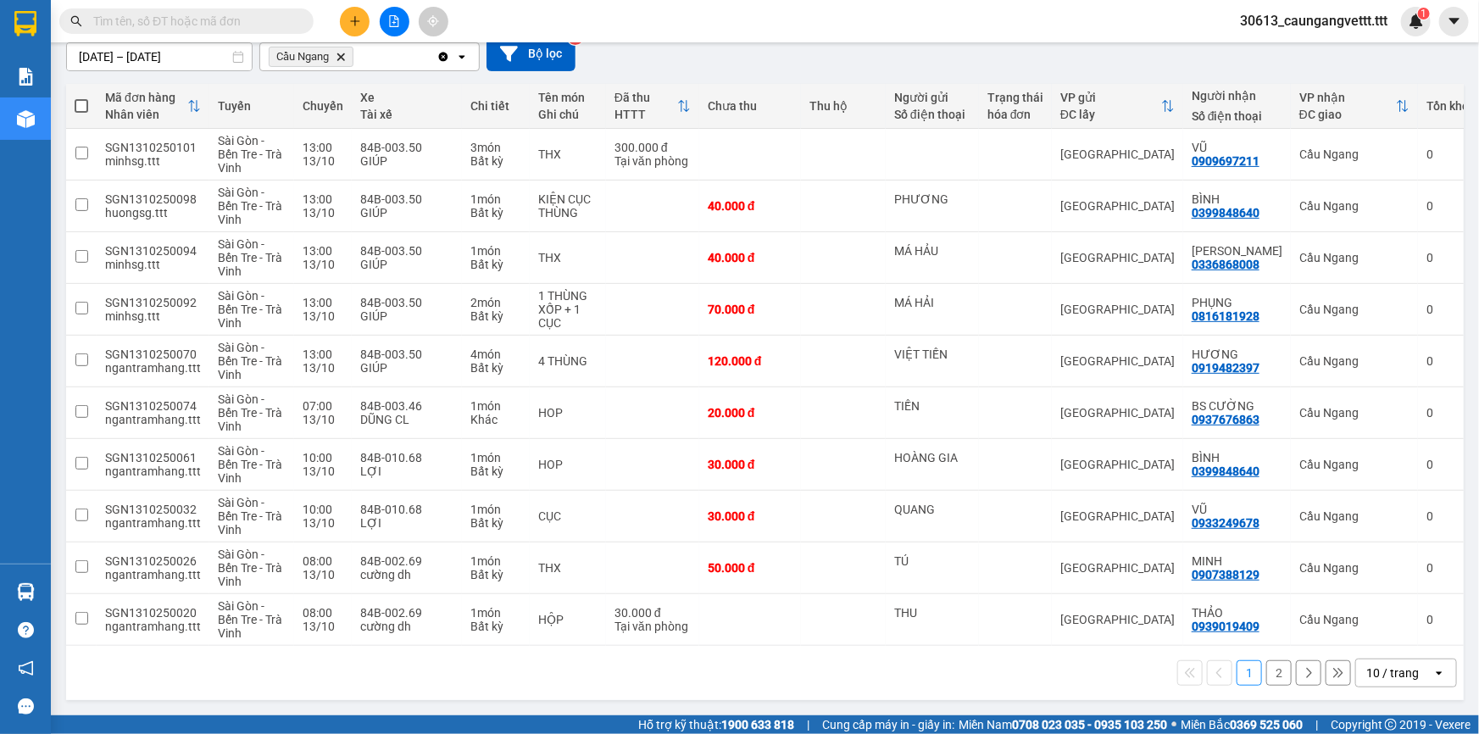
click at [1433, 672] on icon "open" at bounding box center [1440, 673] width 14 height 14
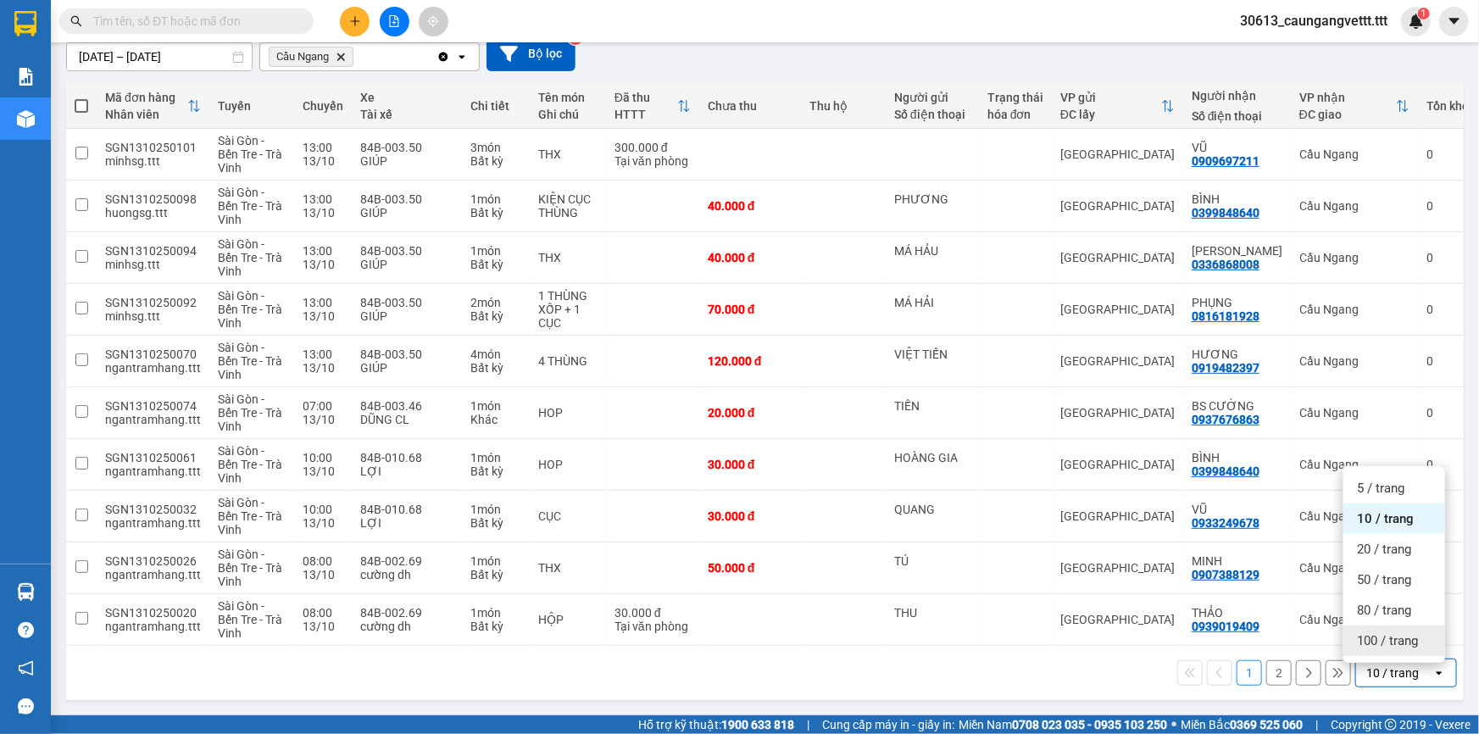
click at [1415, 637] on span "100 / trang" at bounding box center [1387, 640] width 61 height 17
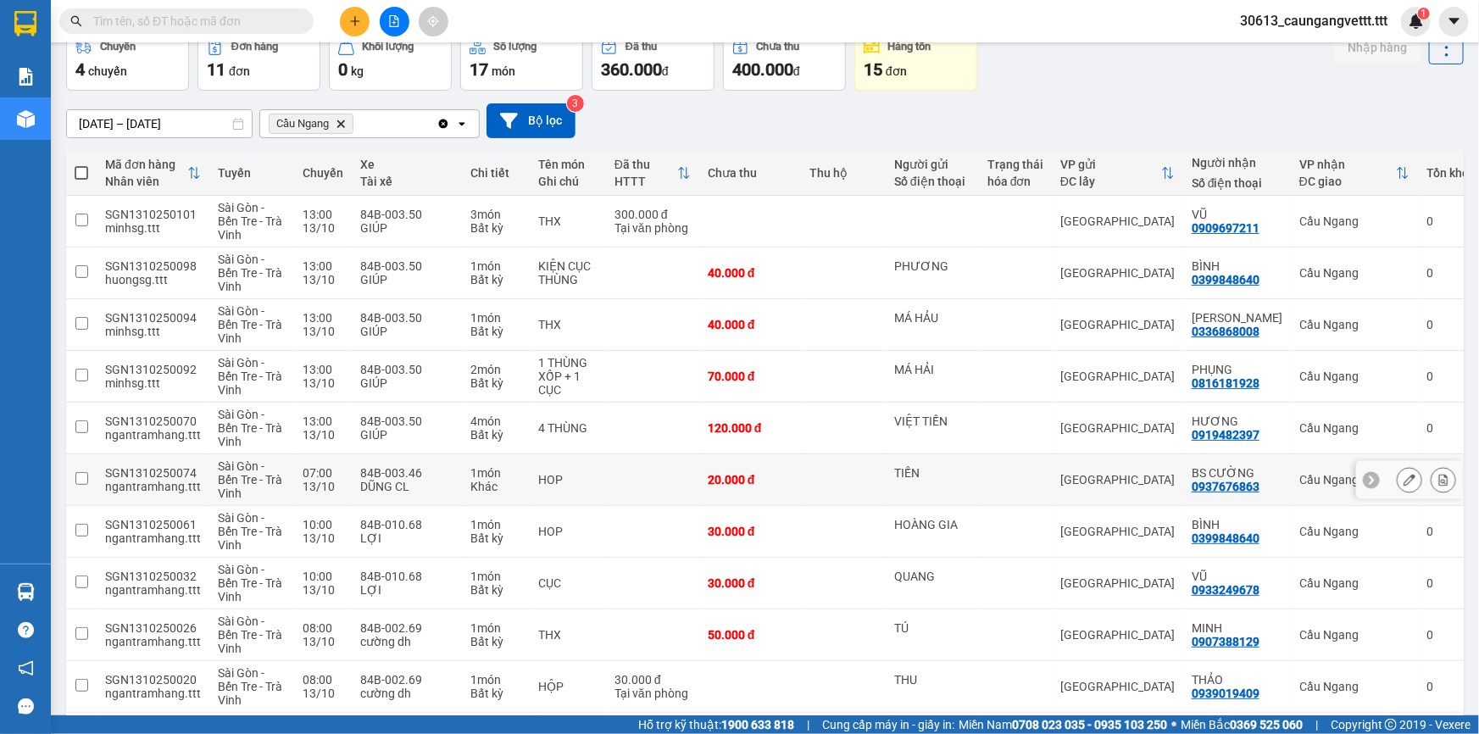
scroll to position [0, 0]
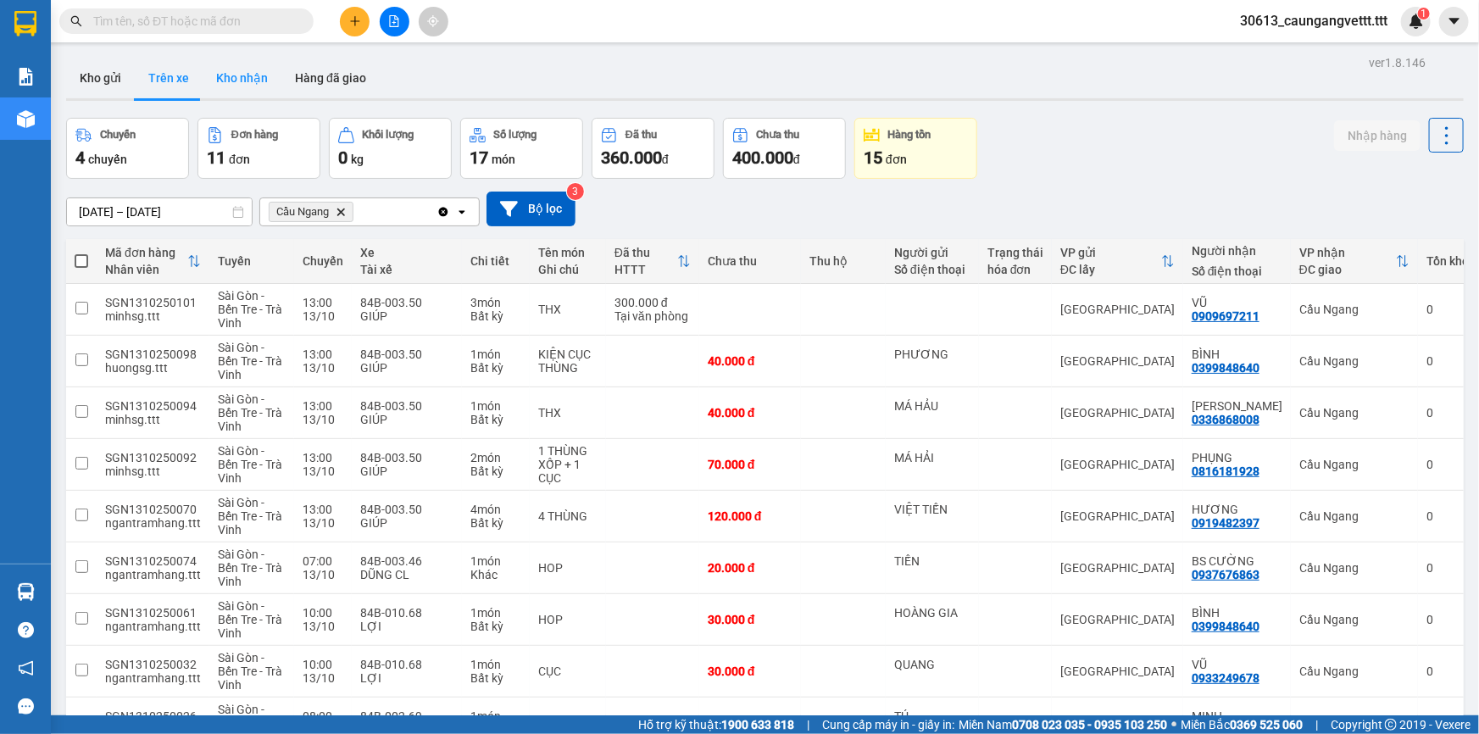
click at [248, 85] on button "Kho nhận" at bounding box center [242, 78] width 79 height 41
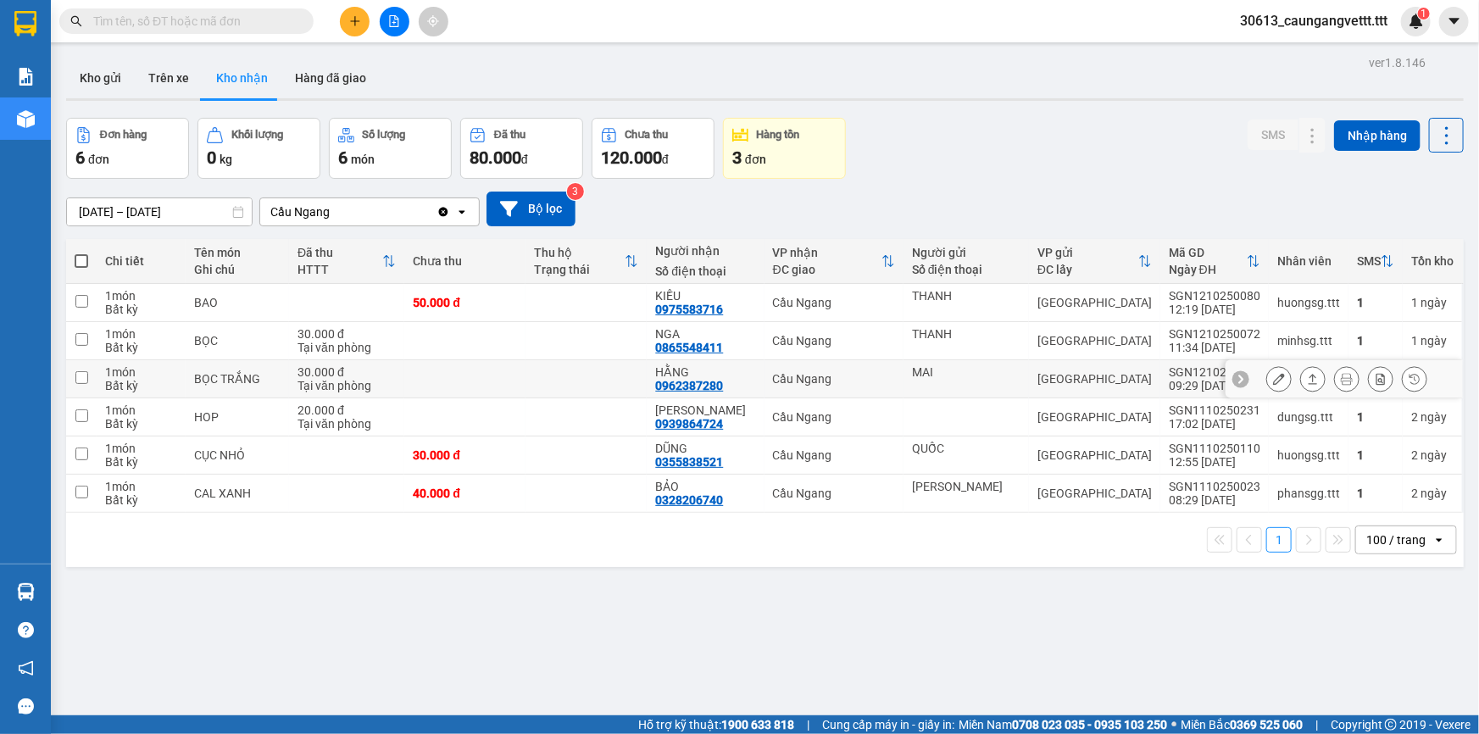
click at [1273, 376] on icon at bounding box center [1279, 379] width 12 height 12
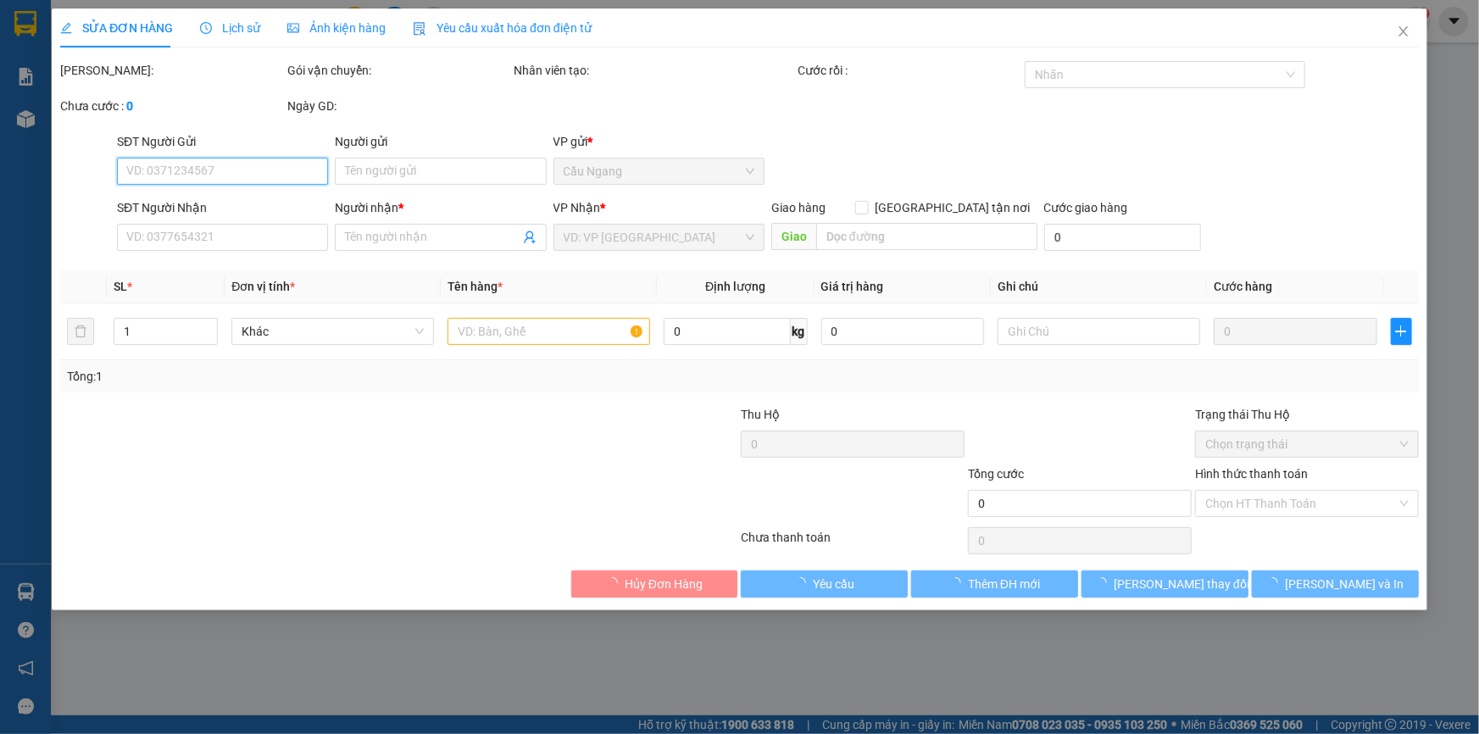
type input "MAI"
type input "0962387280"
type input "HẰNG"
type input "30.000"
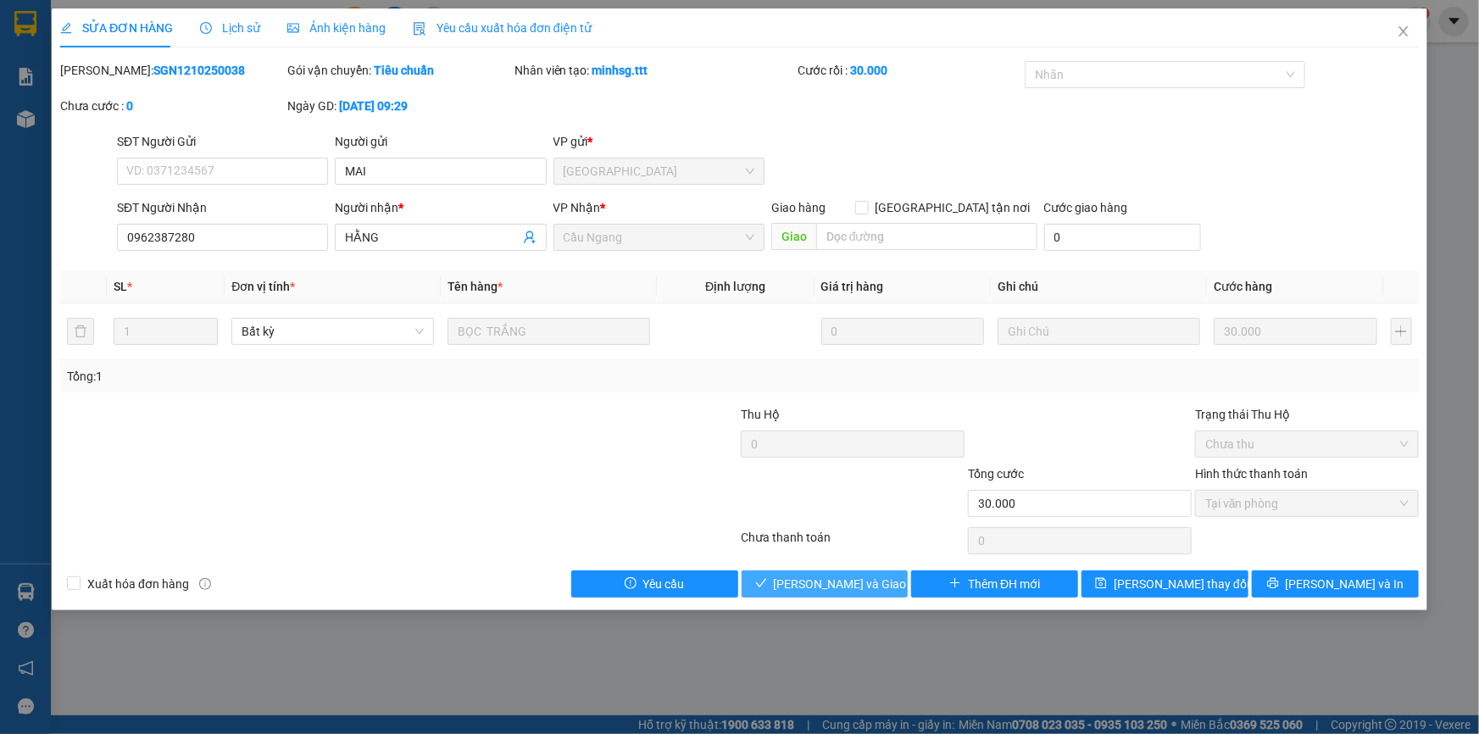
click at [817, 588] on span "[PERSON_NAME] và Giao hàng" at bounding box center [855, 584] width 163 height 19
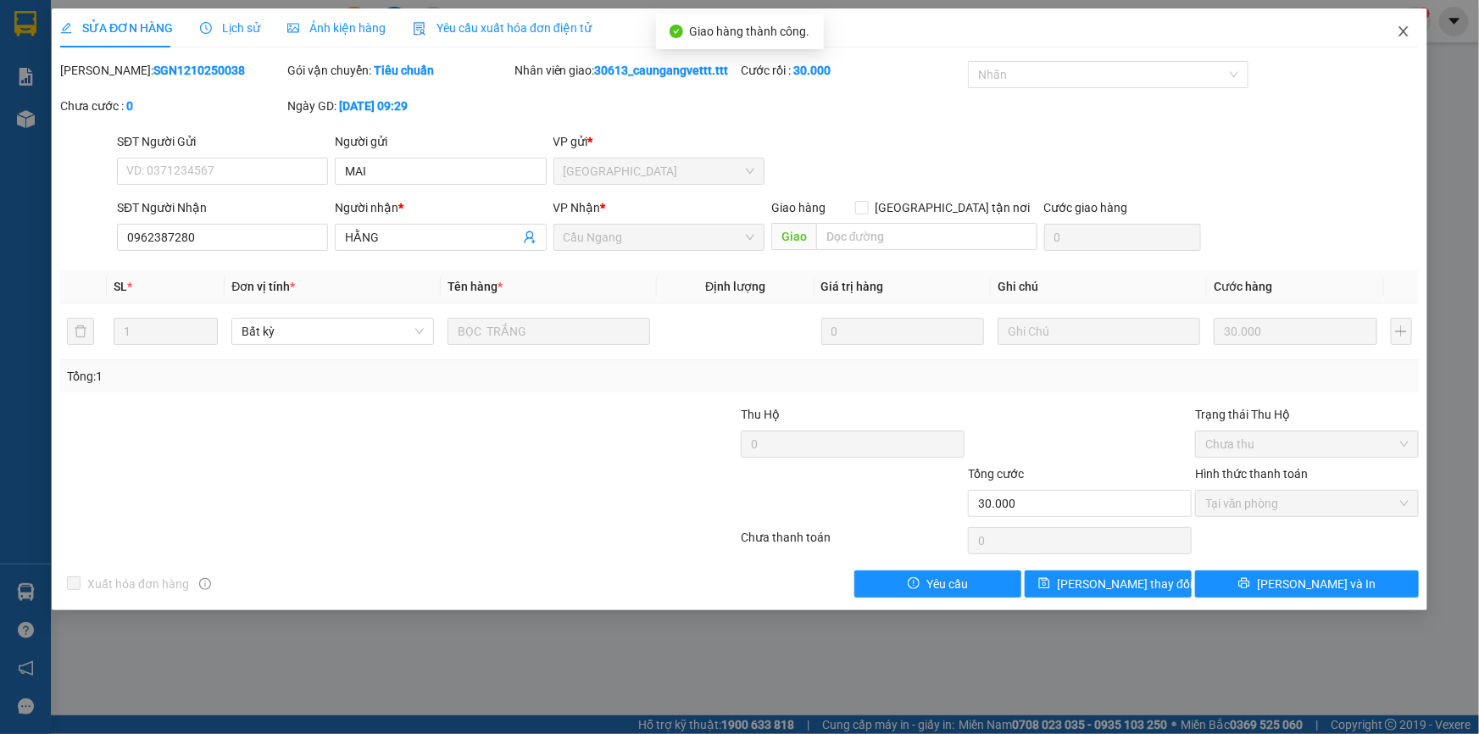
click at [1403, 41] on span "Close" at bounding box center [1403, 31] width 47 height 47
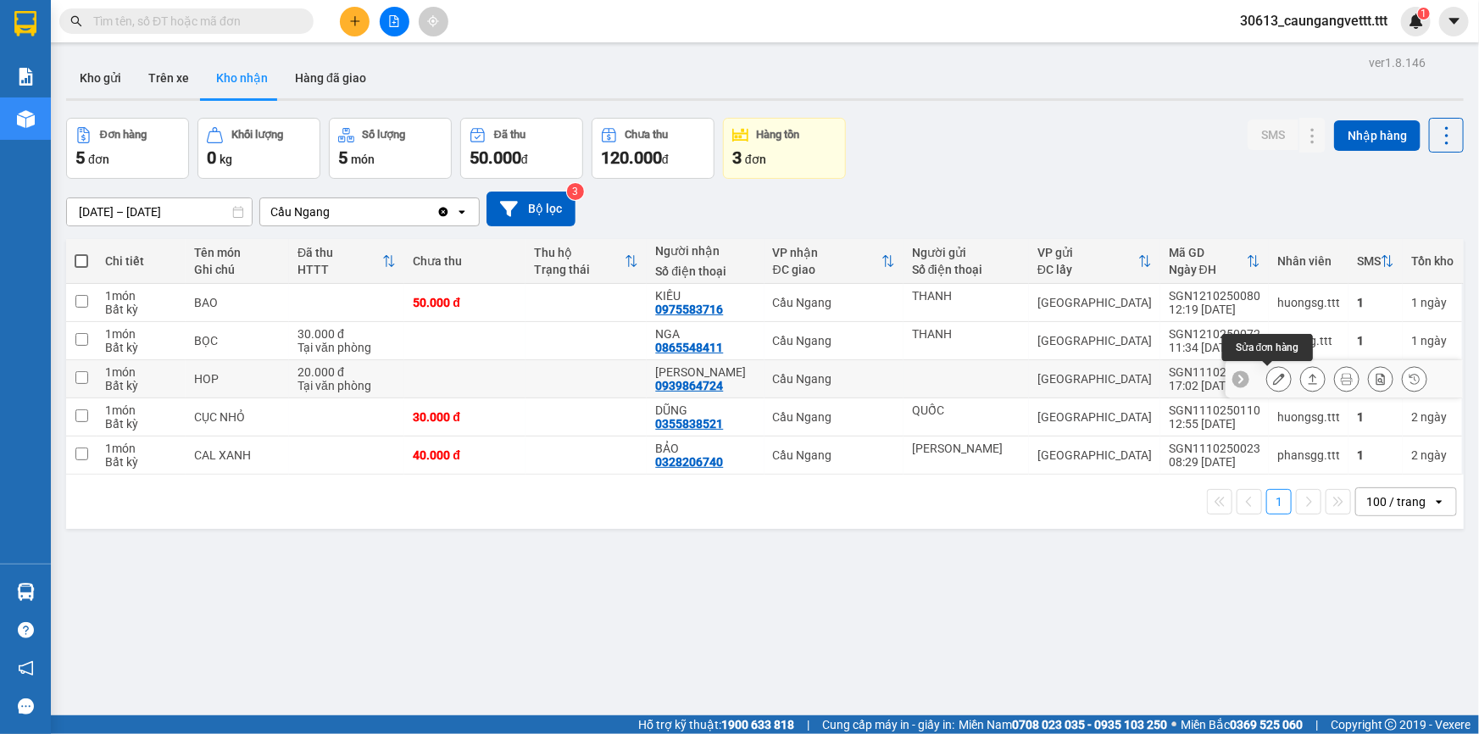
click at [1273, 381] on icon at bounding box center [1279, 379] width 12 height 12
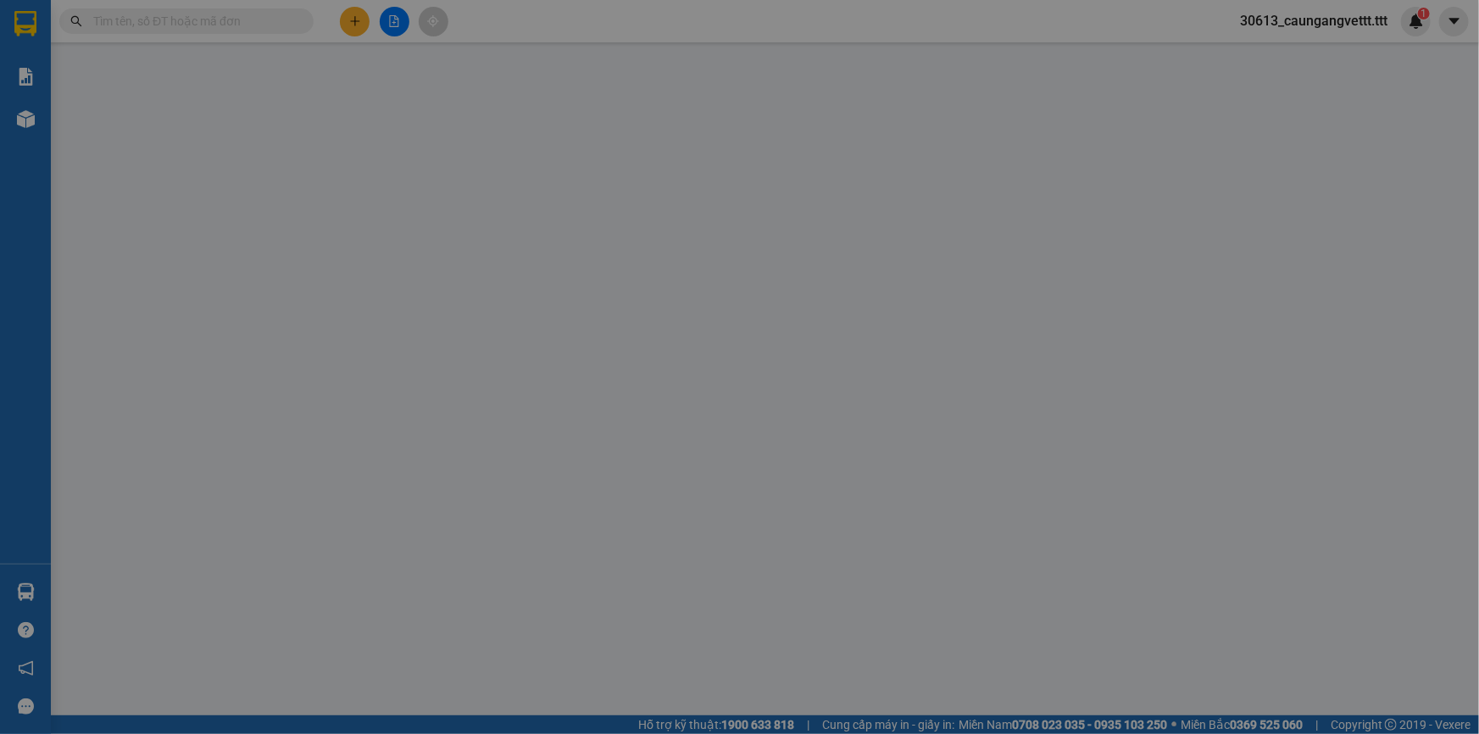
type input "0939864724"
type input "[PERSON_NAME]"
type input "20.000"
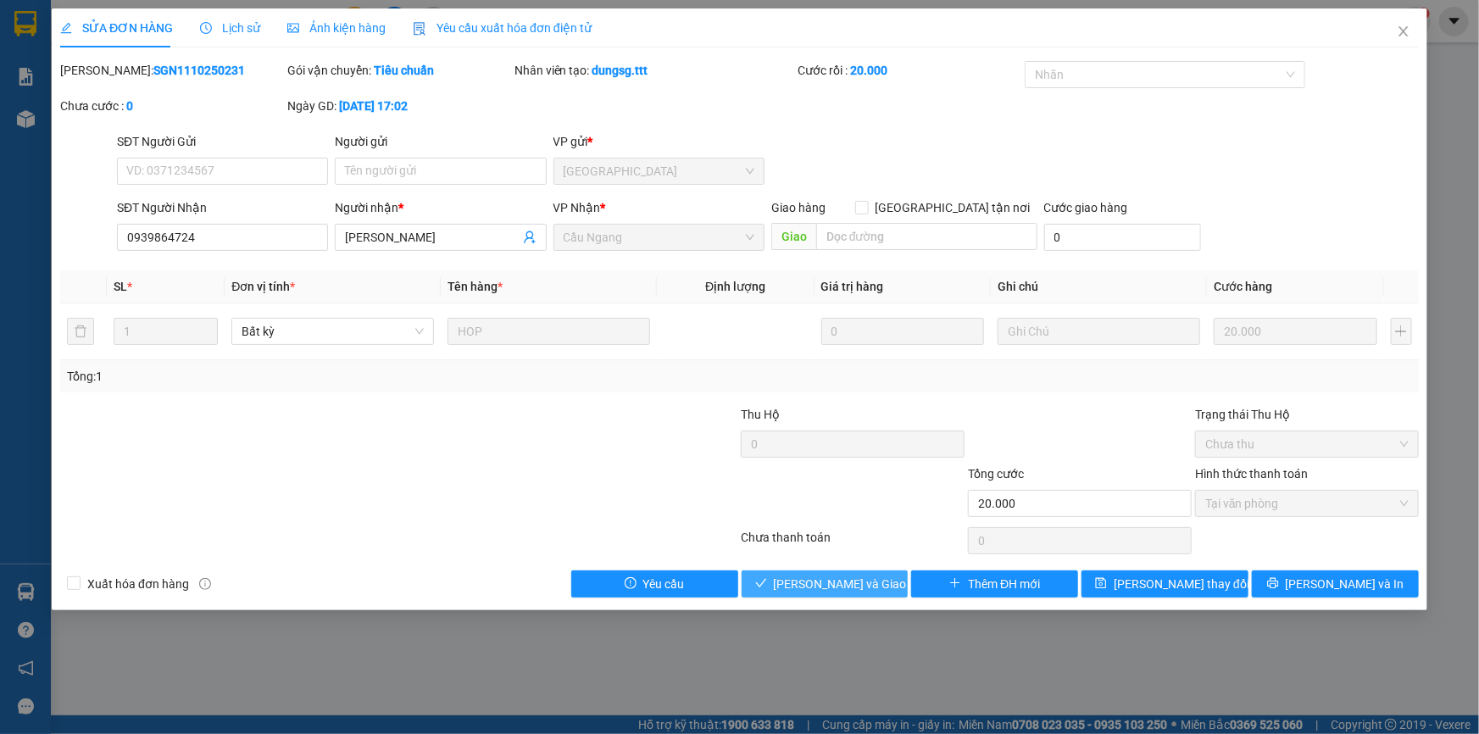
click at [828, 591] on span "[PERSON_NAME] và Giao hàng" at bounding box center [855, 584] width 163 height 19
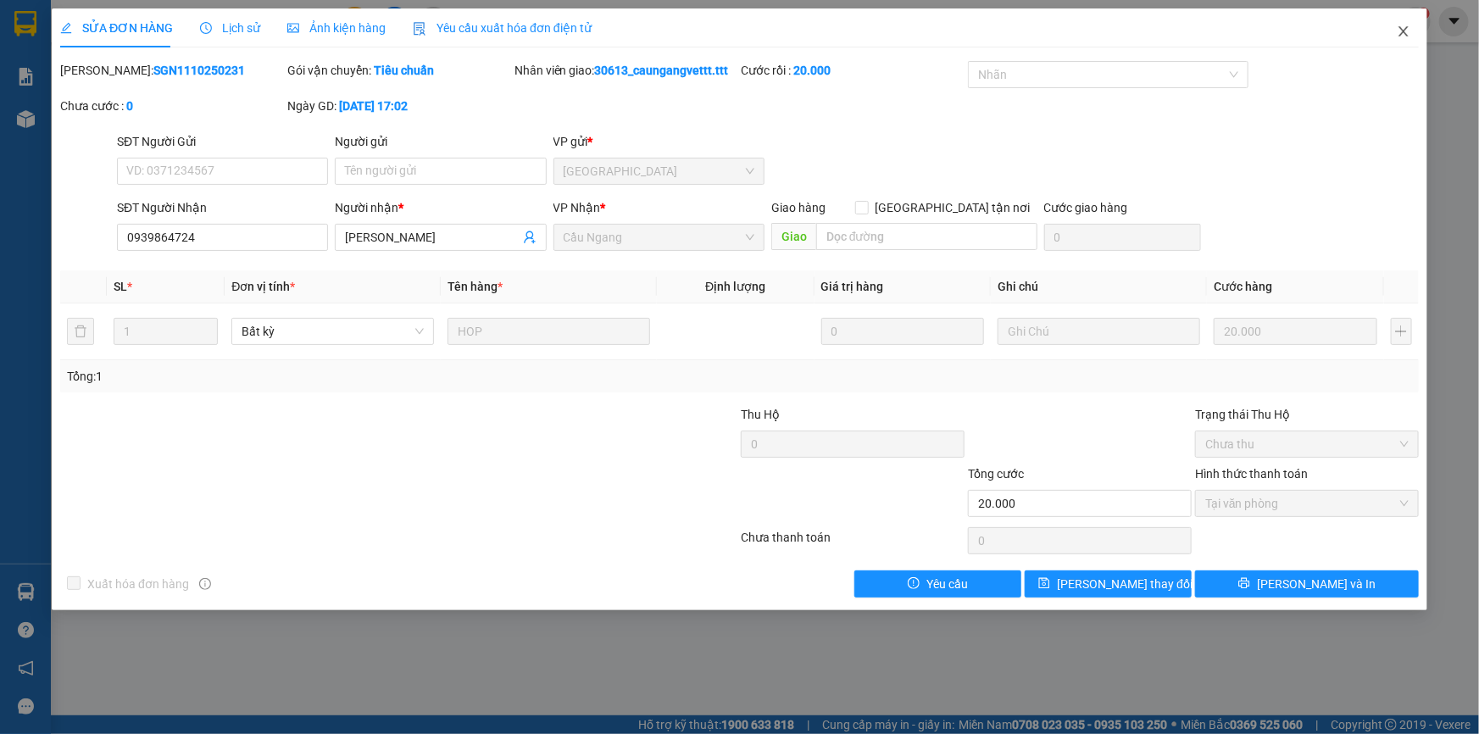
click at [1406, 34] on icon "close" at bounding box center [1403, 31] width 9 height 10
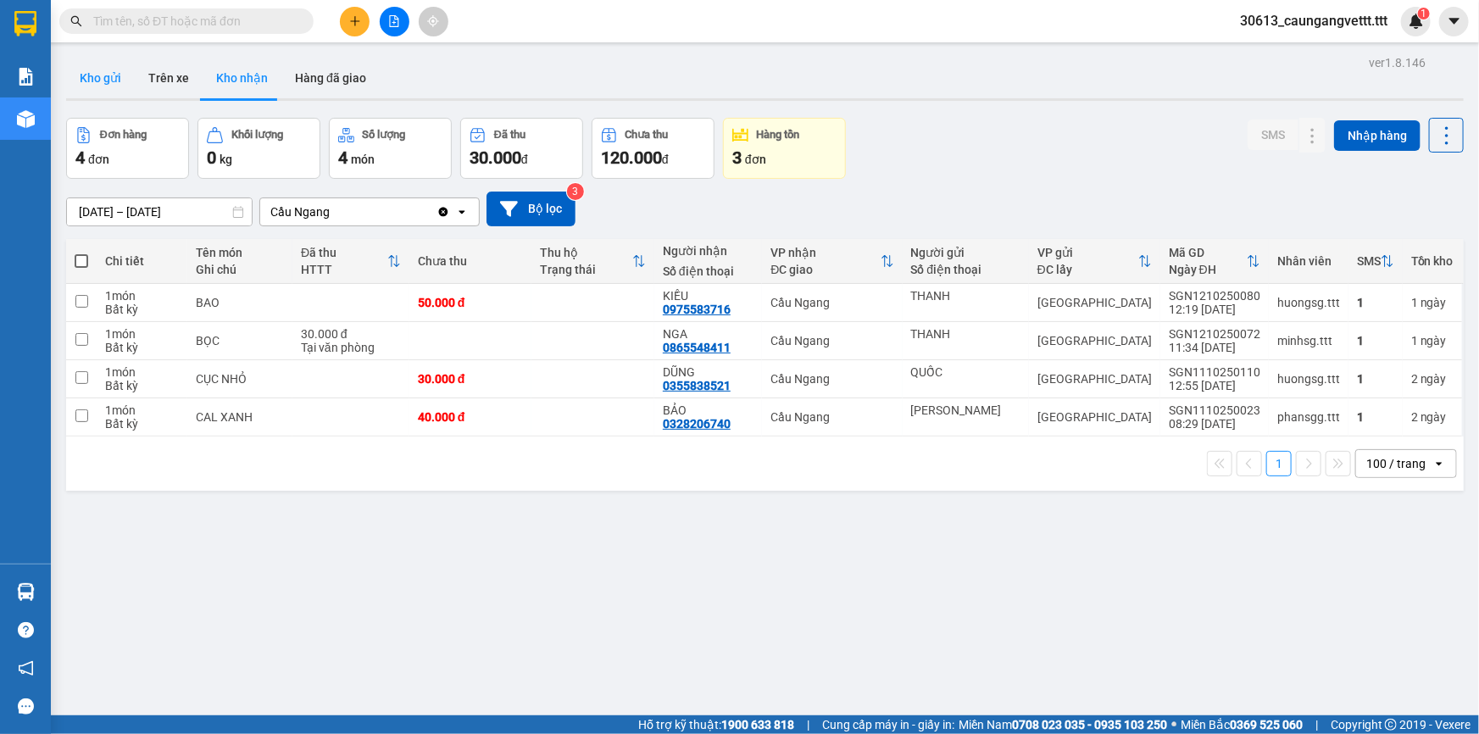
click at [87, 75] on button "Kho gửi" at bounding box center [100, 78] width 69 height 41
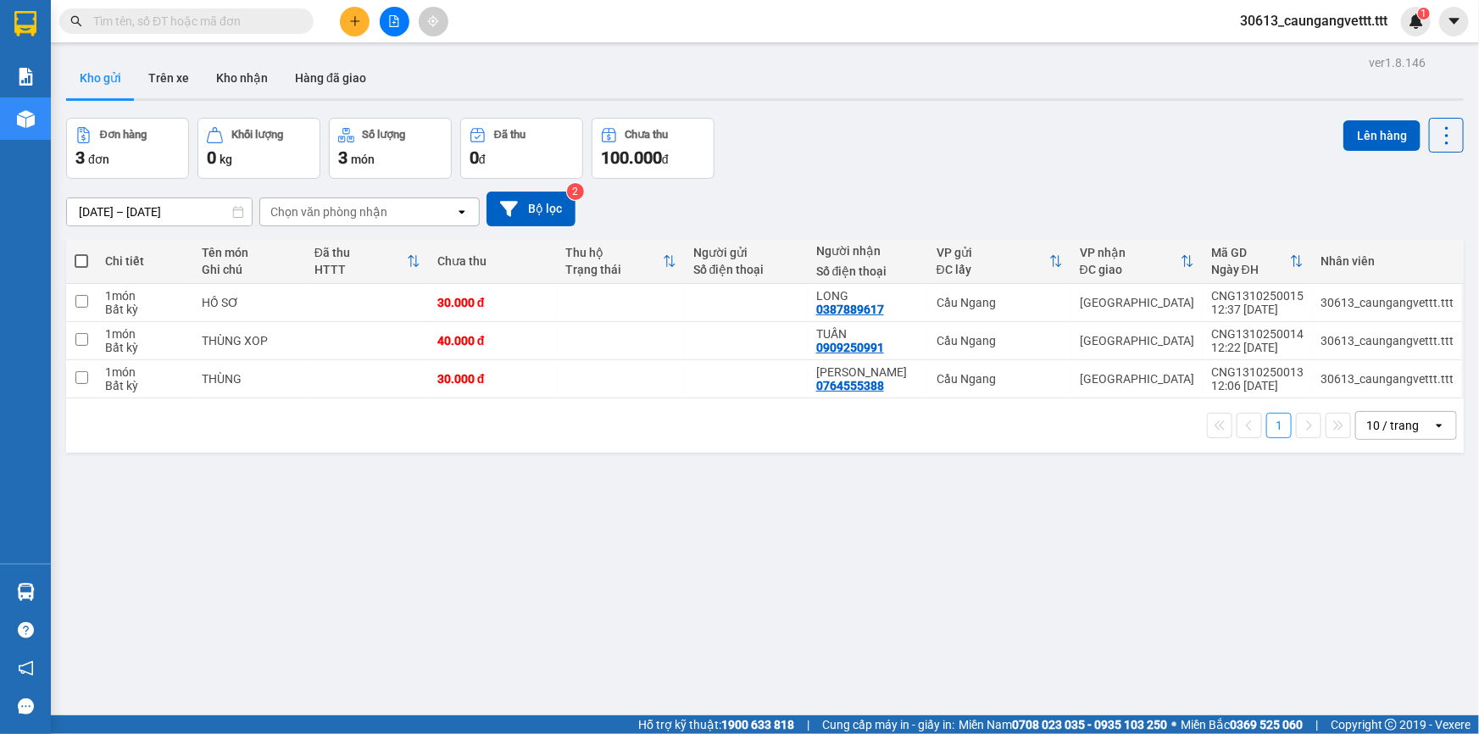
click at [76, 255] on span at bounding box center [82, 261] width 14 height 14
click at [81, 253] on input "checkbox" at bounding box center [81, 253] width 0 height 0
checkbox input "true"
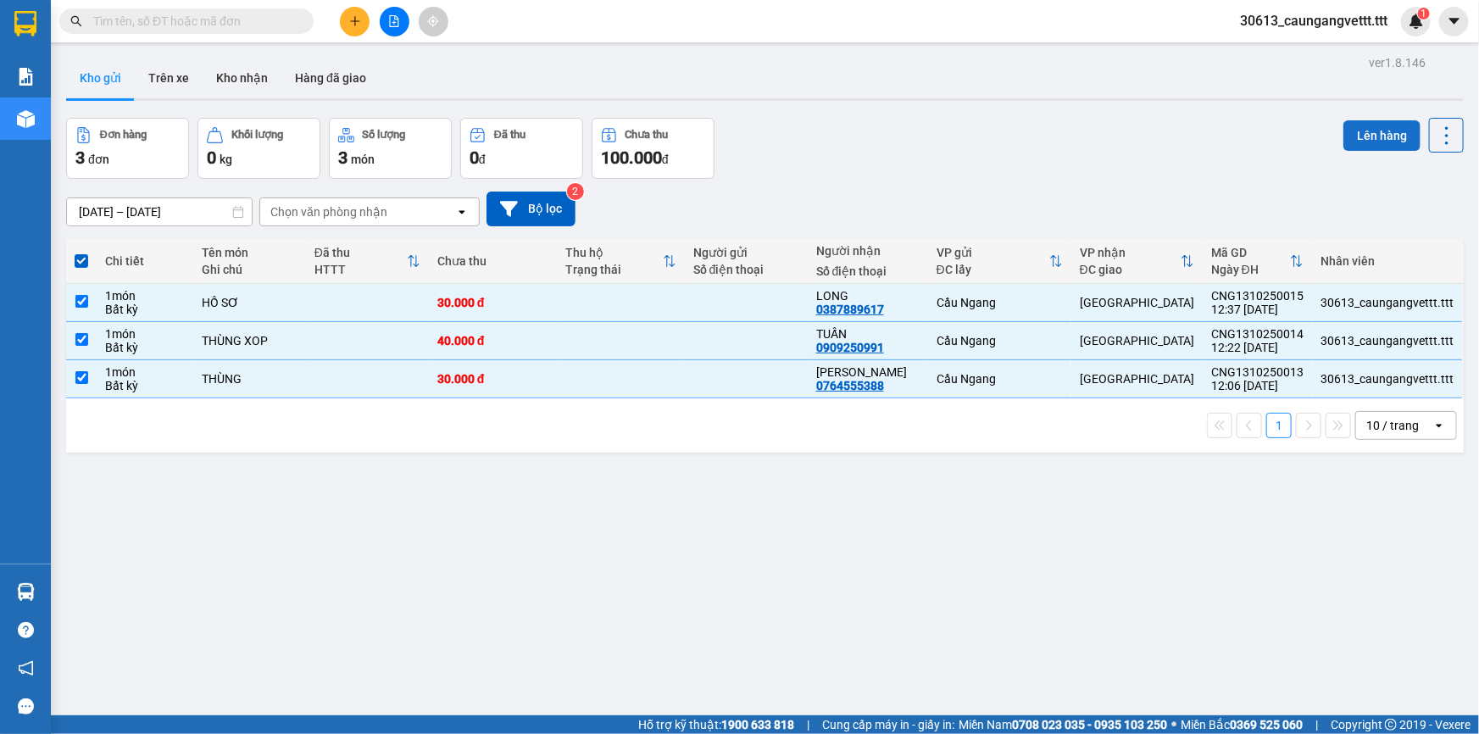
click at [1368, 134] on button "Lên hàng" at bounding box center [1382, 135] width 77 height 31
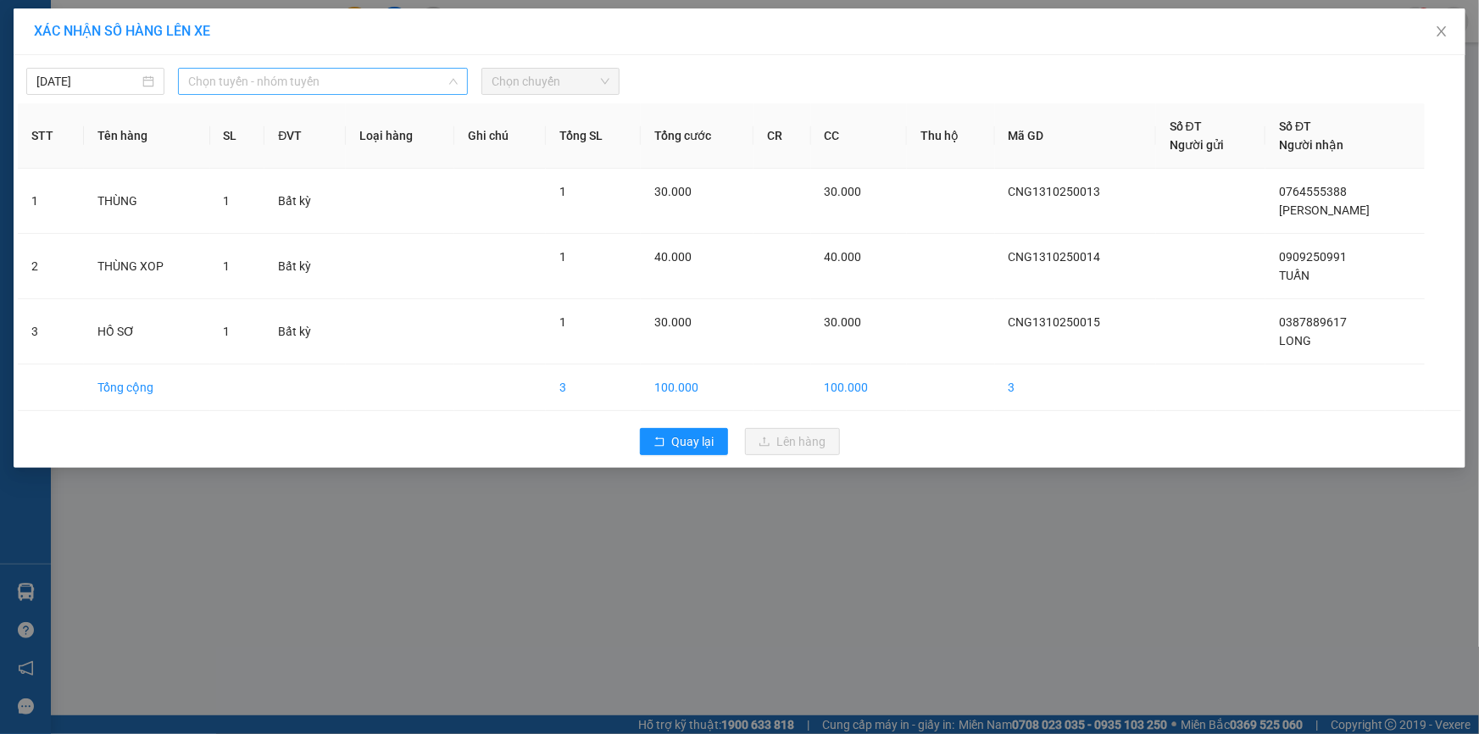
click at [366, 71] on span "Chọn tuyến - nhóm tuyến" at bounding box center [323, 81] width 270 height 25
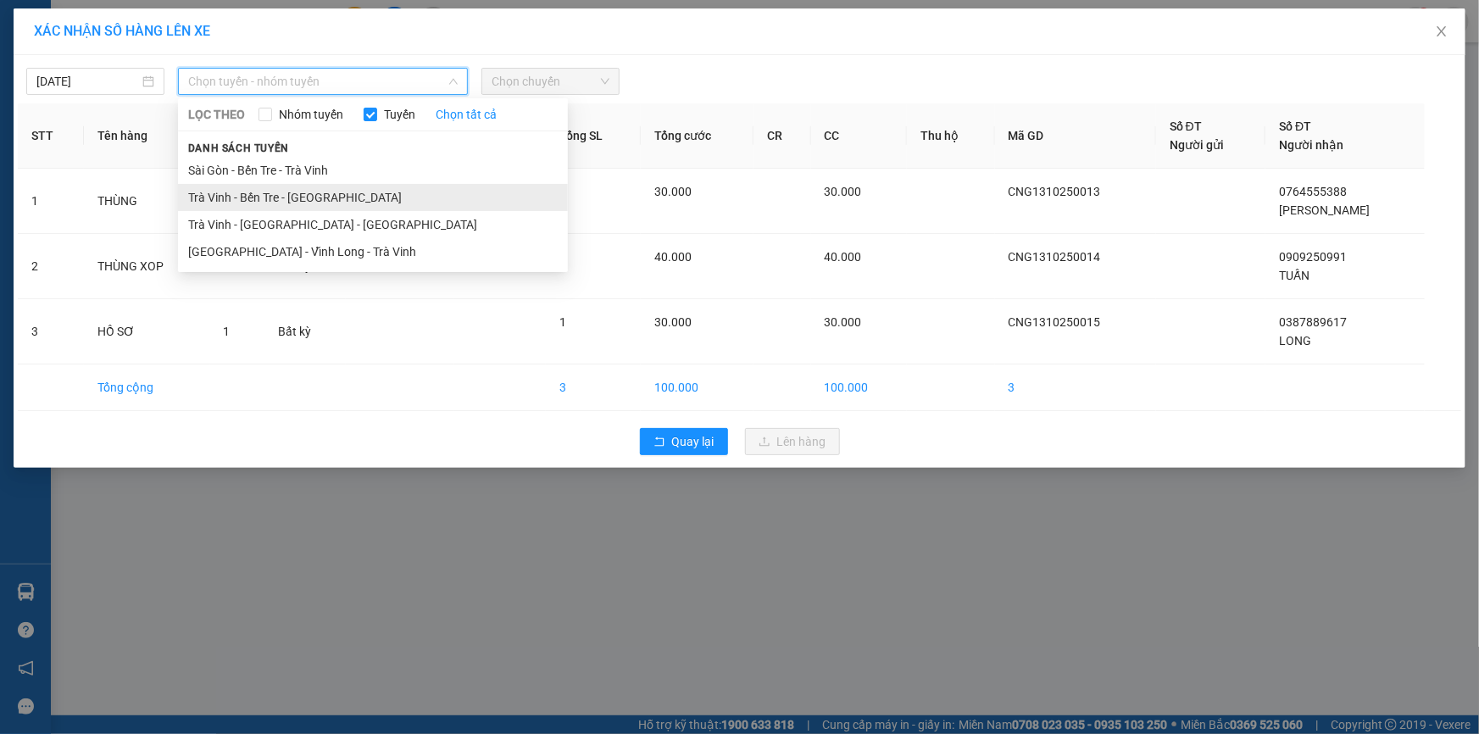
click at [269, 198] on li "Trà Vinh - Bến Tre - Sài Gòn" at bounding box center [373, 197] width 390 height 27
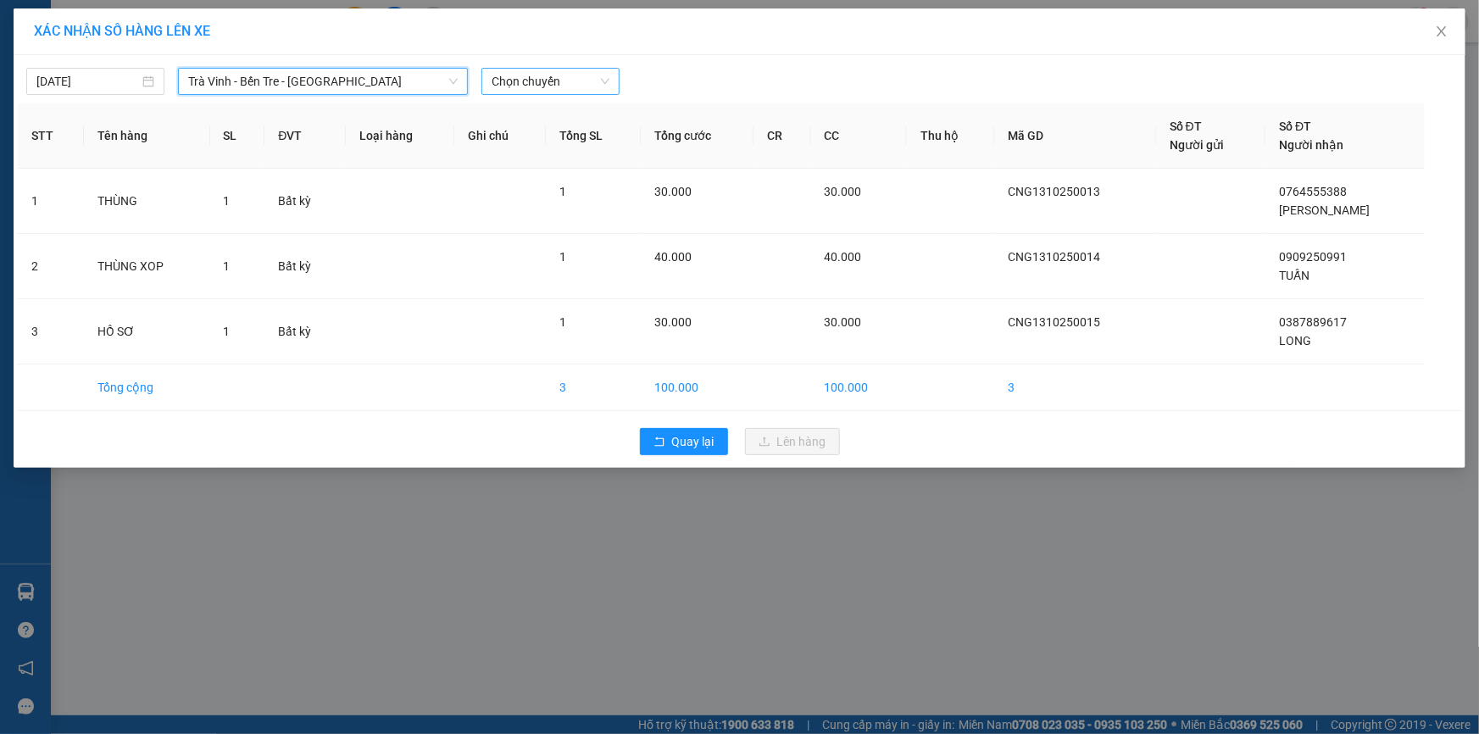
click at [582, 67] on div "13/10/2025 Trà Vinh - Bến Tre - Sài Gòn Trà Vinh - Bến Tre - Sài Gòn LỌC THEO N…" at bounding box center [740, 77] width 1444 height 36
click at [574, 73] on span "Chọn chuyến" at bounding box center [551, 81] width 118 height 25
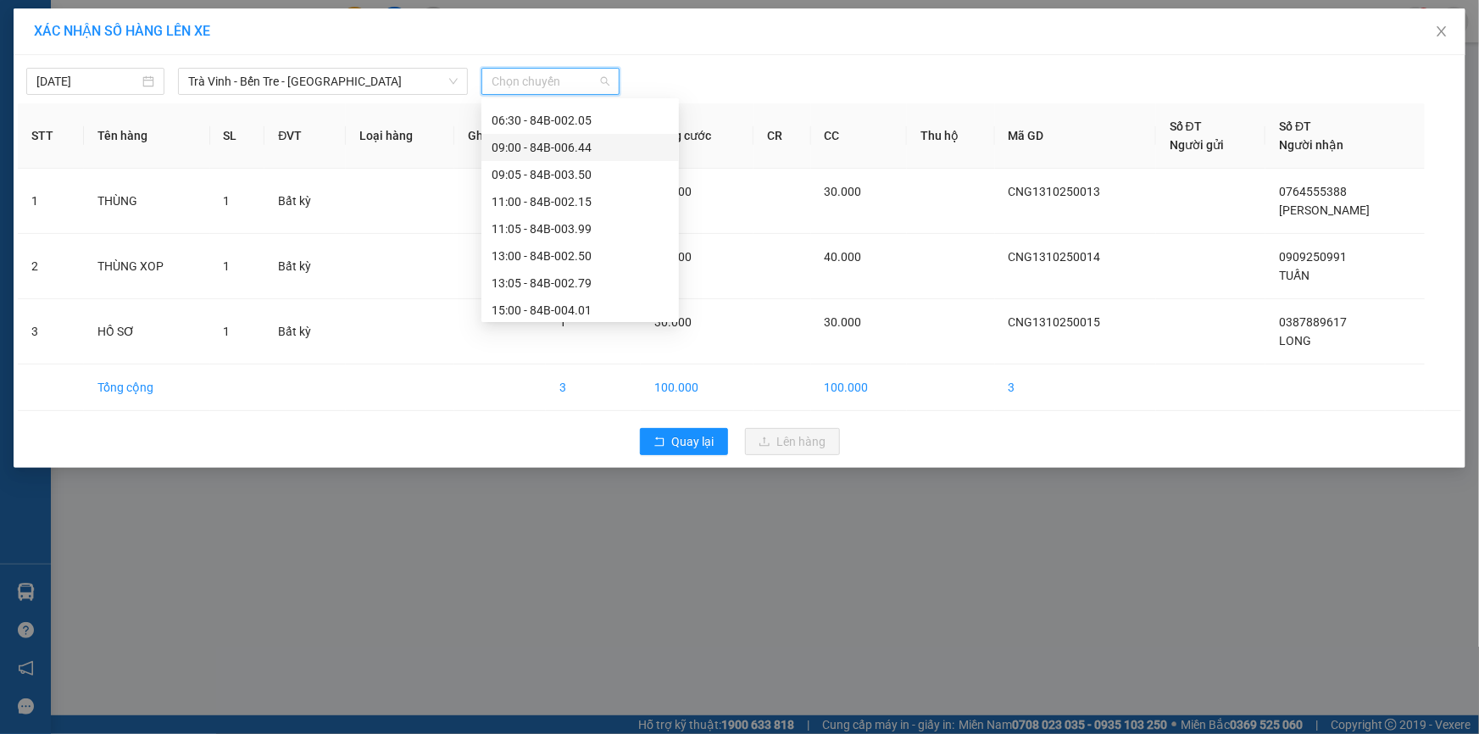
scroll to position [256, 0]
click at [560, 289] on div "15:00 - 84B-004.01" at bounding box center [580, 293] width 177 height 19
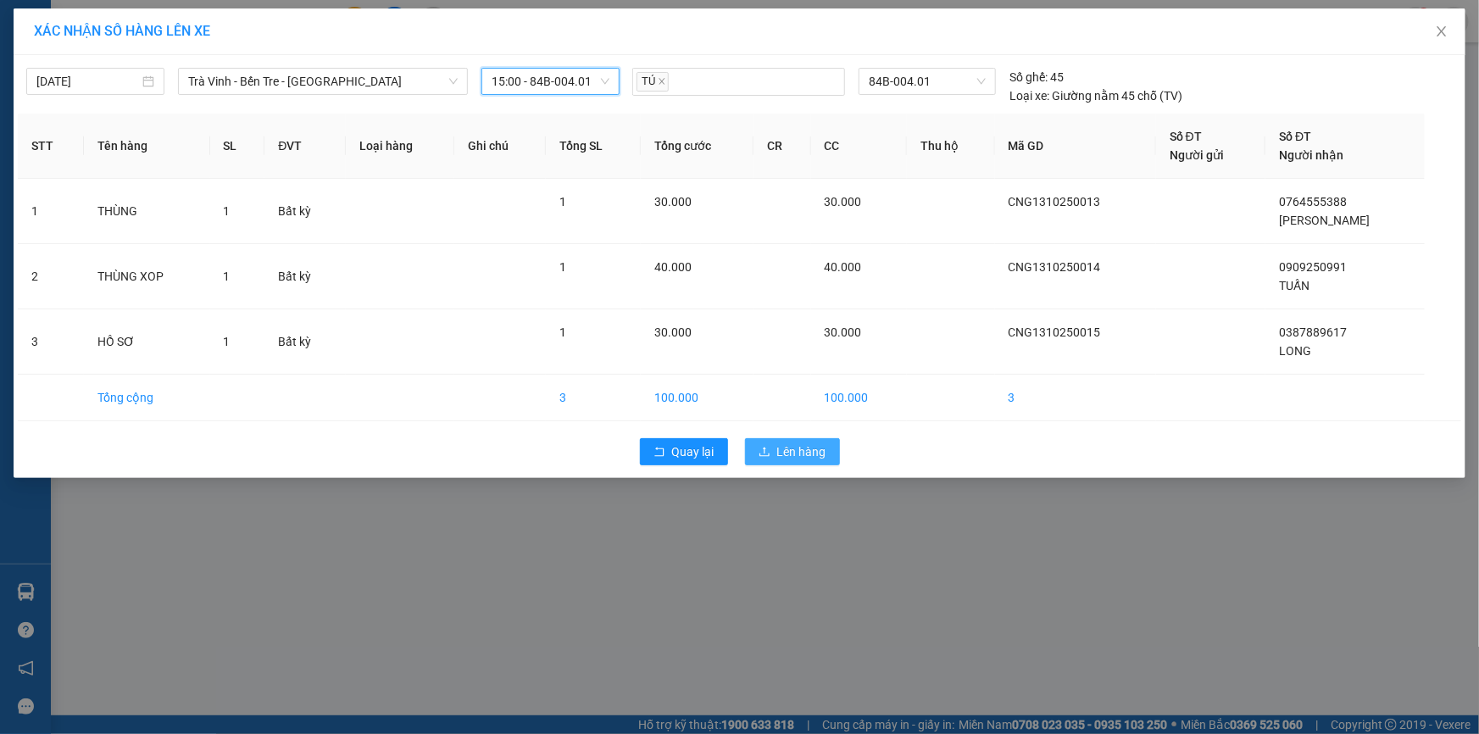
click at [782, 453] on span "Lên hàng" at bounding box center [801, 451] width 49 height 19
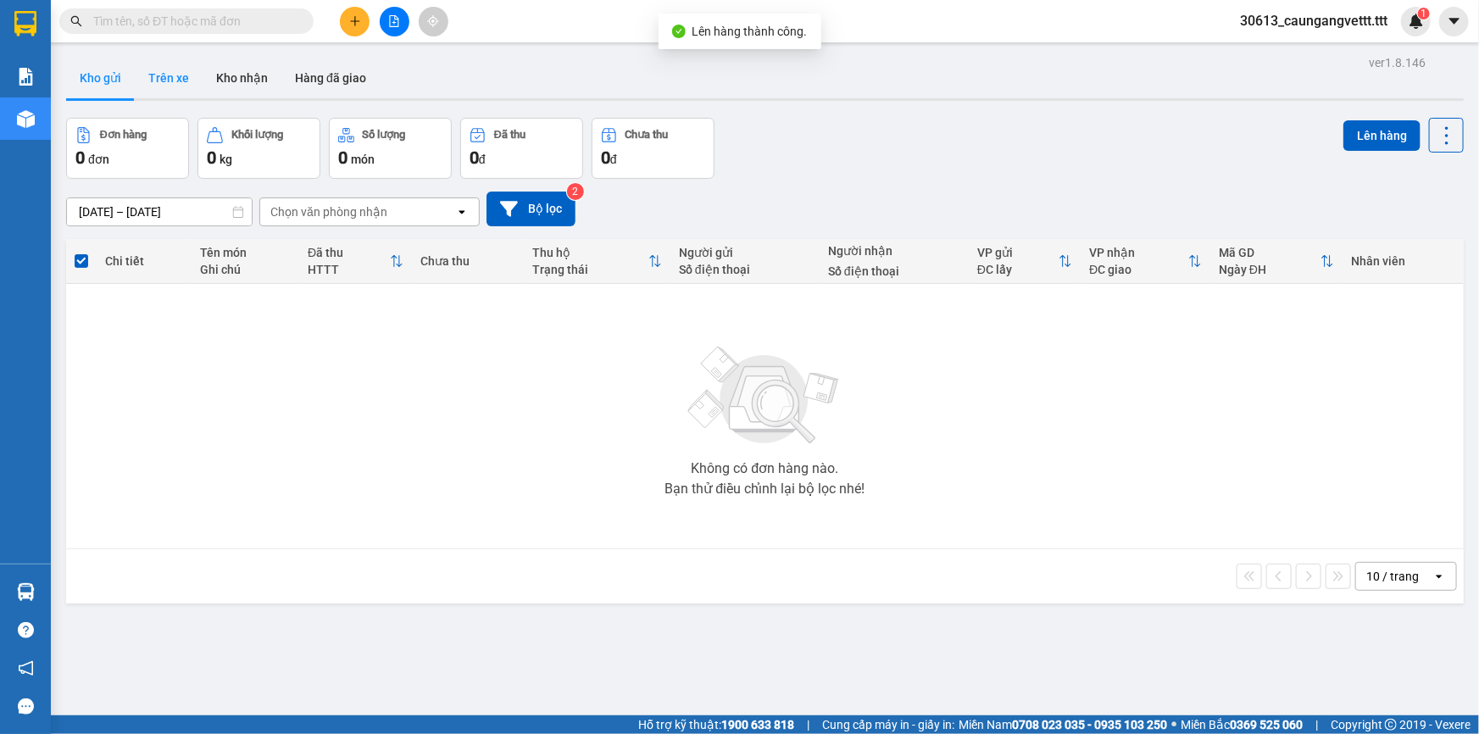
click at [164, 86] on button "Trên xe" at bounding box center [169, 78] width 68 height 41
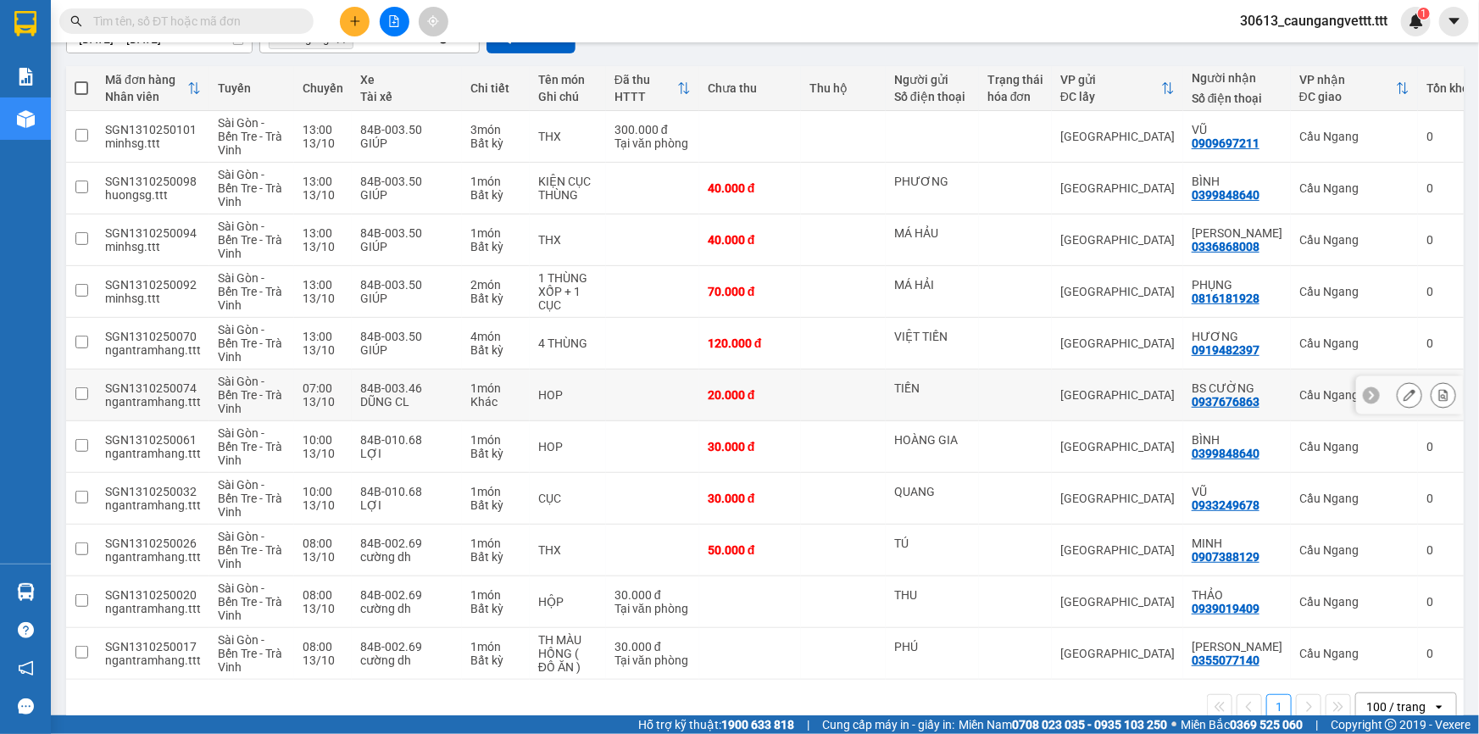
scroll to position [211, 0]
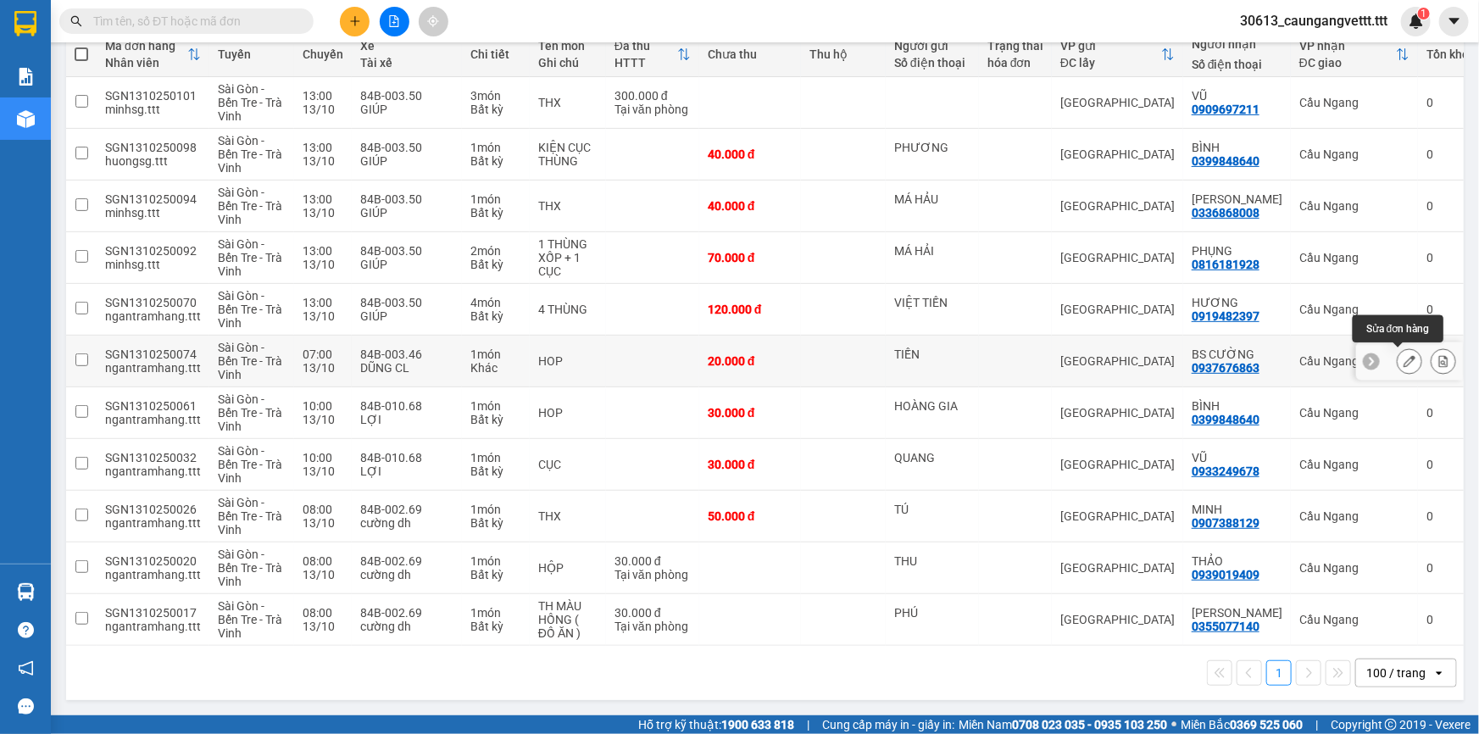
click at [1404, 357] on icon at bounding box center [1410, 361] width 12 height 12
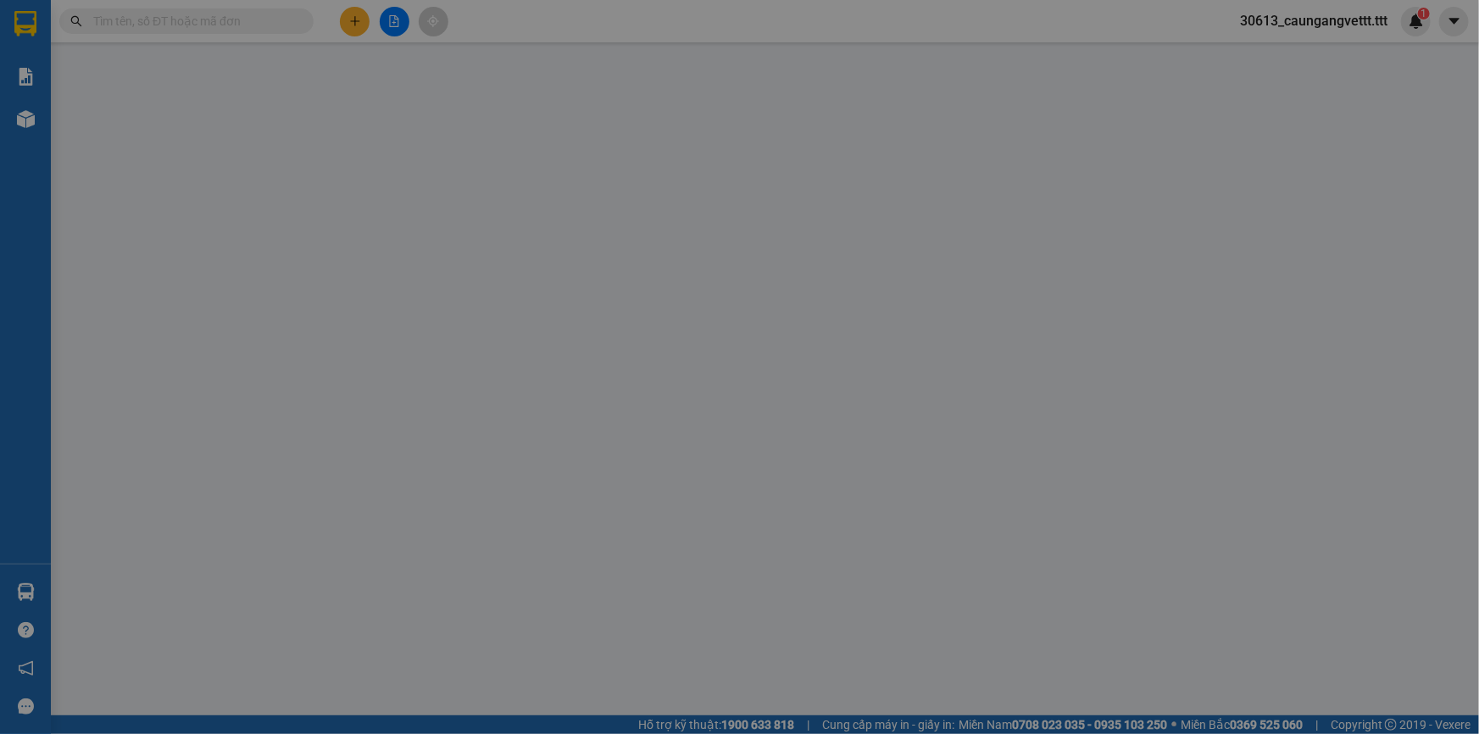
type input "TIẾN"
type input "0937676863"
type input "BS CƯỜNG"
type input "20.000"
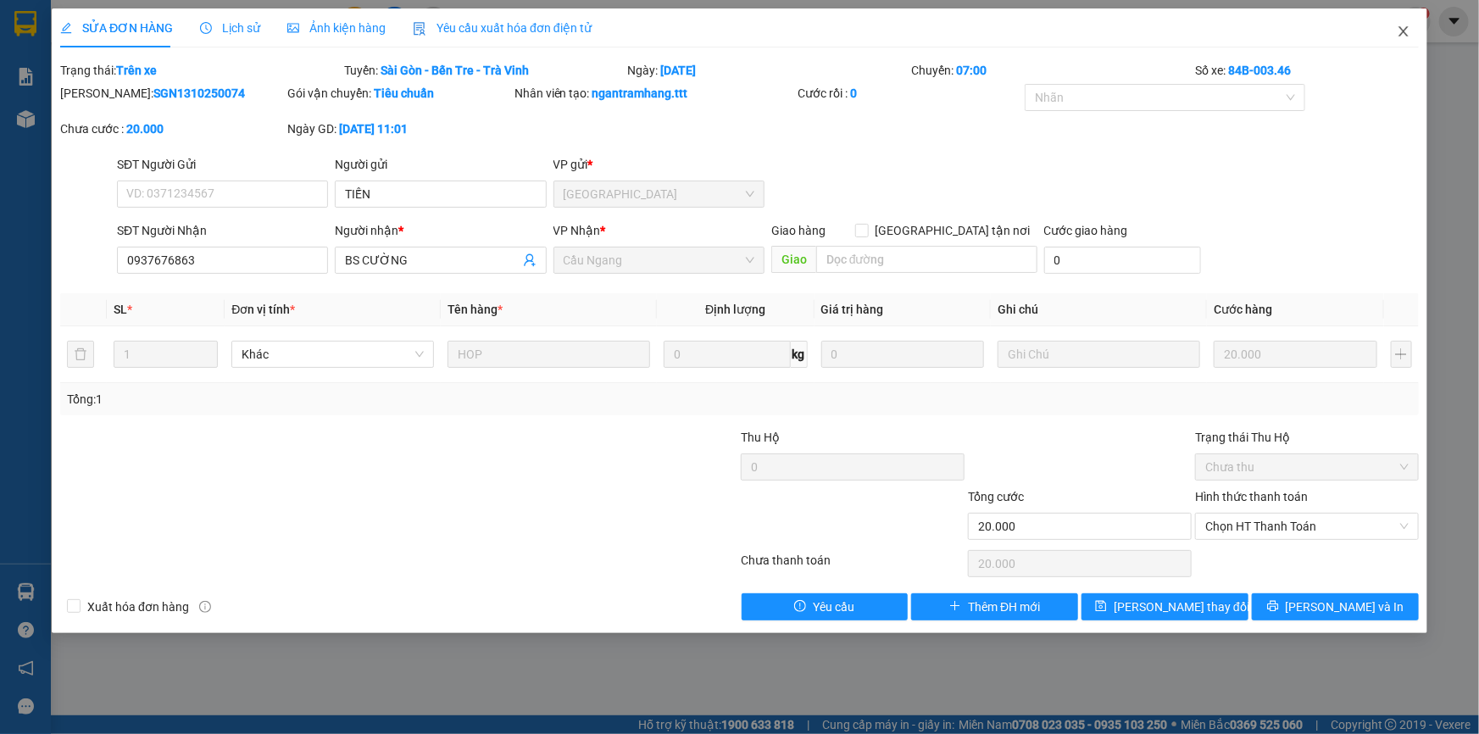
click at [1405, 29] on icon "close" at bounding box center [1404, 32] width 14 height 14
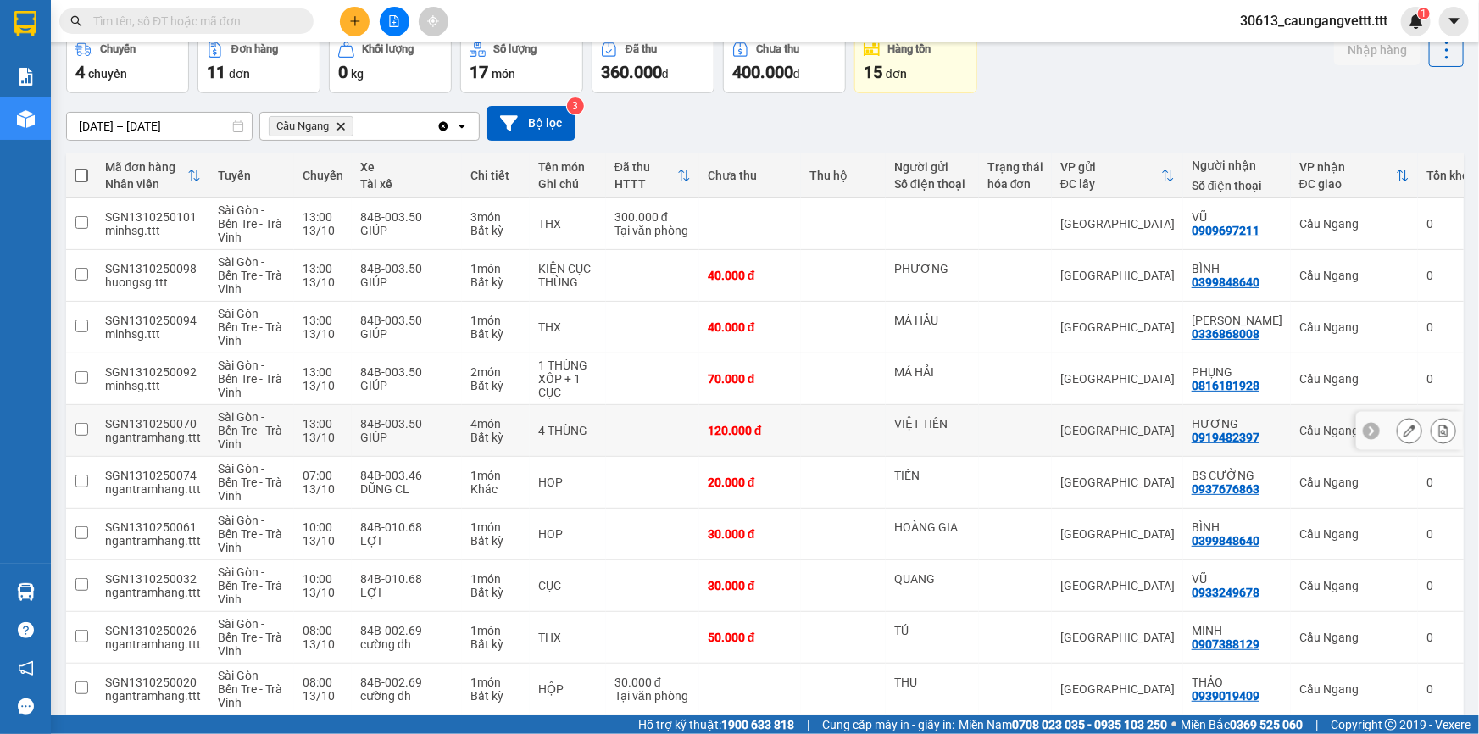
scroll to position [5, 0]
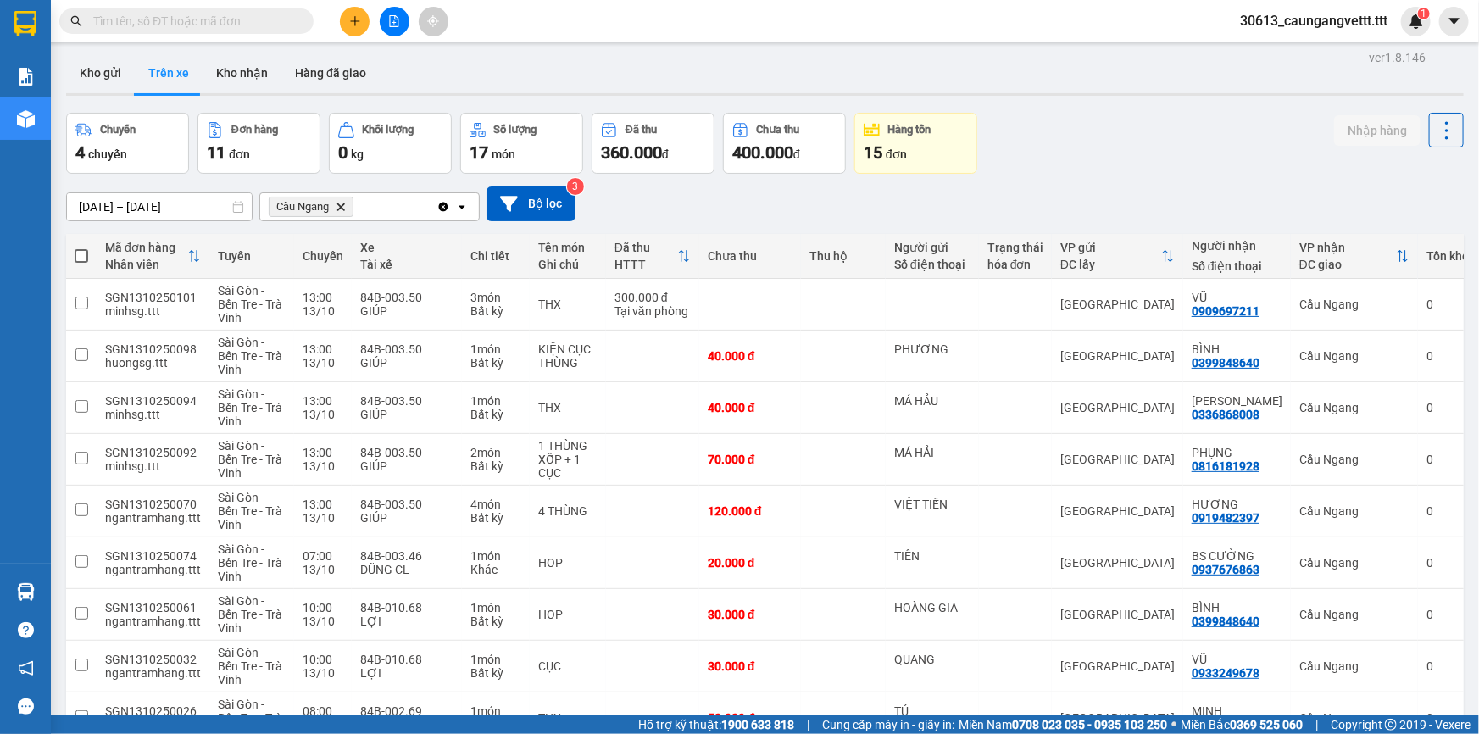
click at [269, 25] on input "text" at bounding box center [193, 21] width 200 height 19
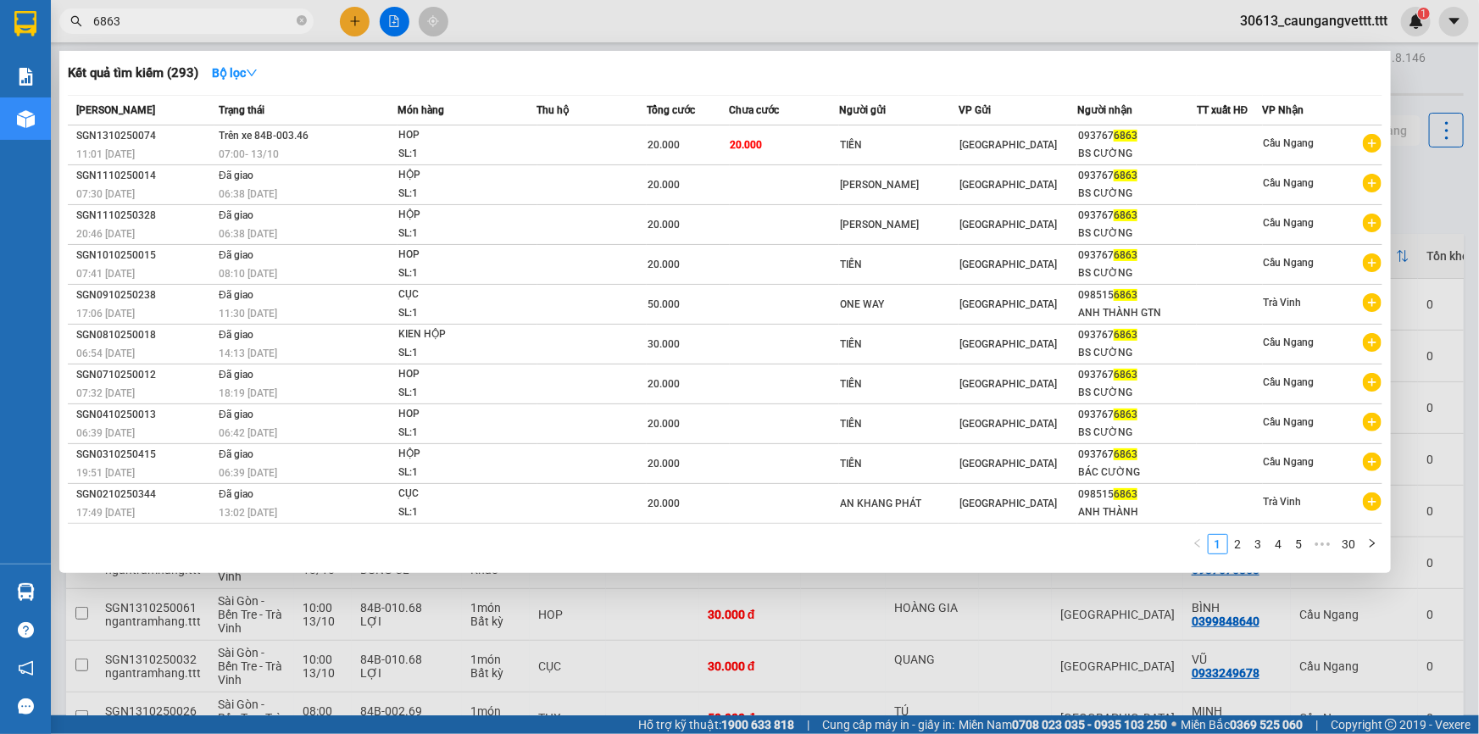
type input "6863"
click at [797, 627] on div at bounding box center [739, 367] width 1479 height 734
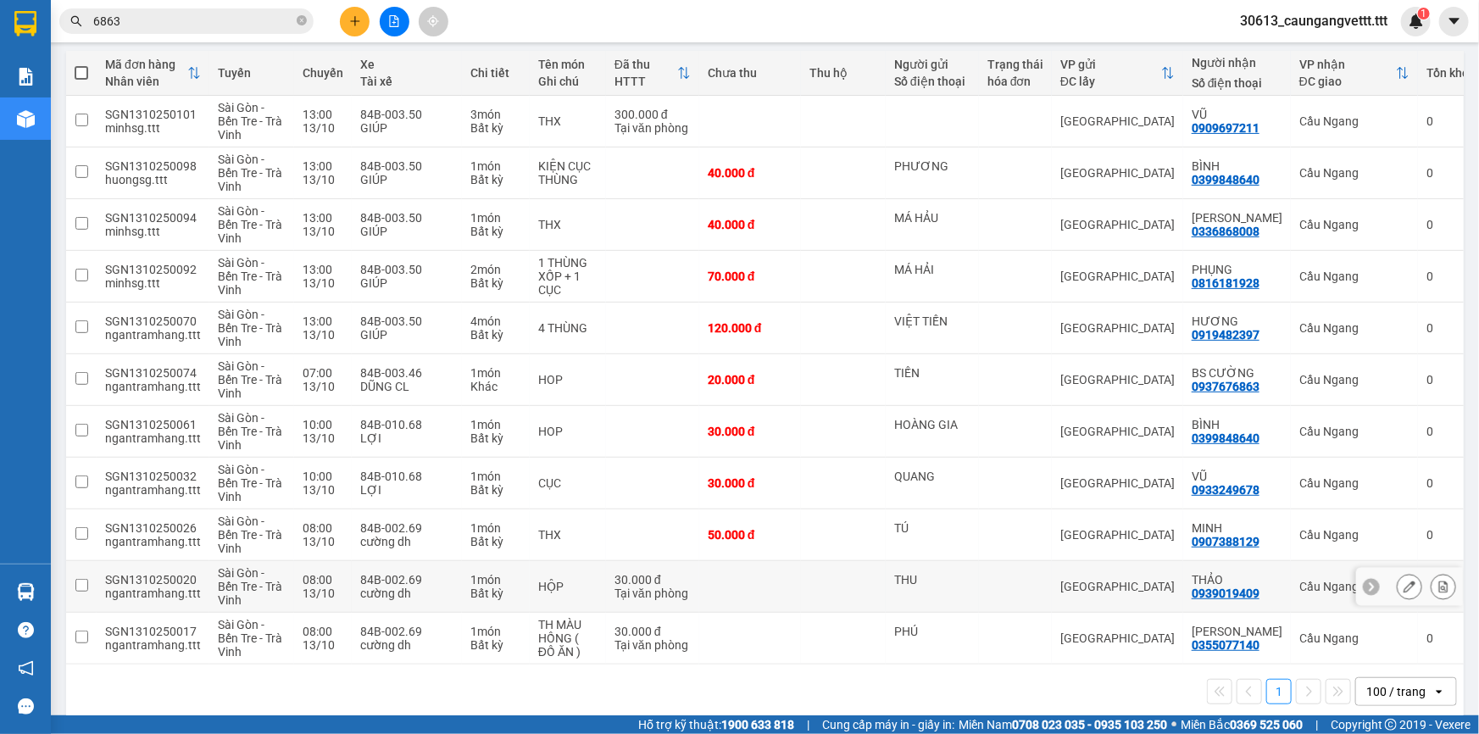
scroll to position [211, 0]
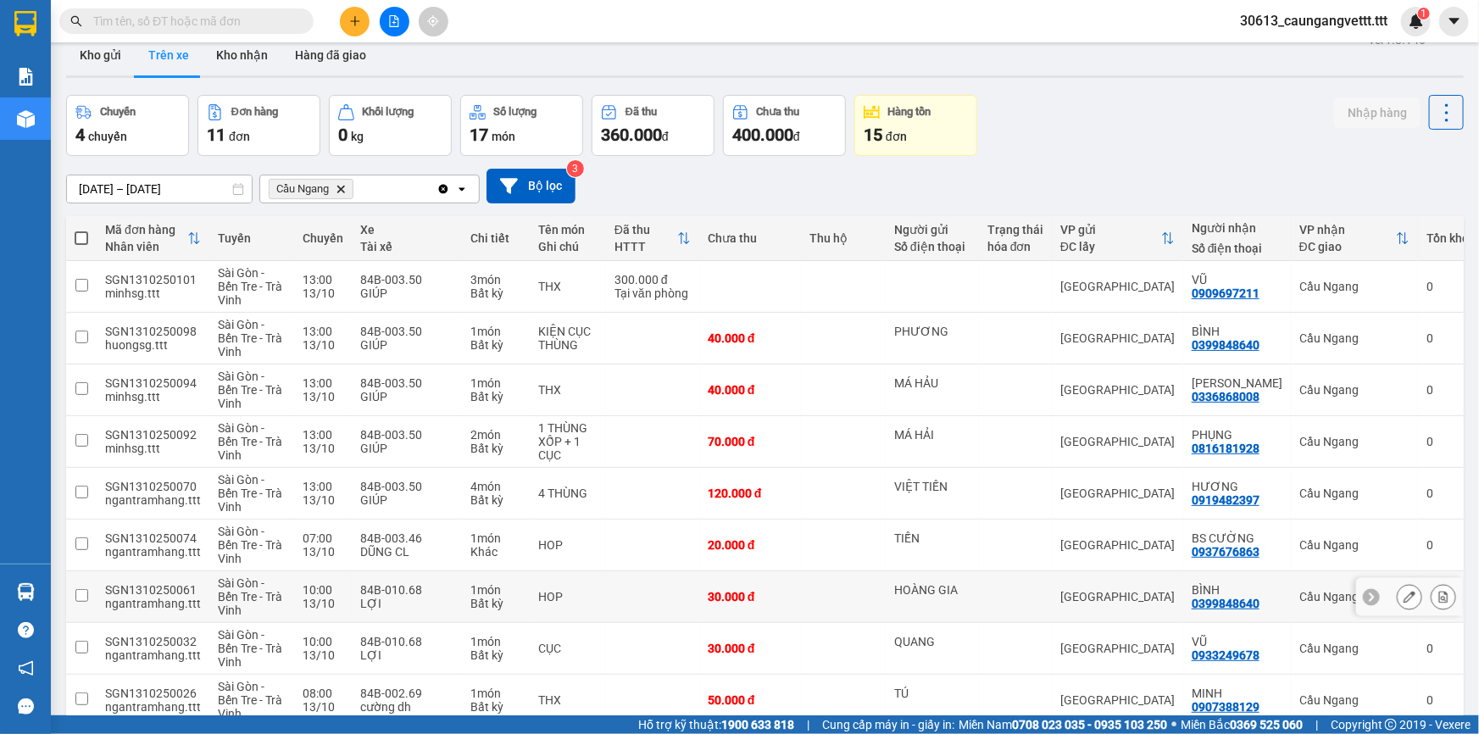
scroll to position [211, 0]
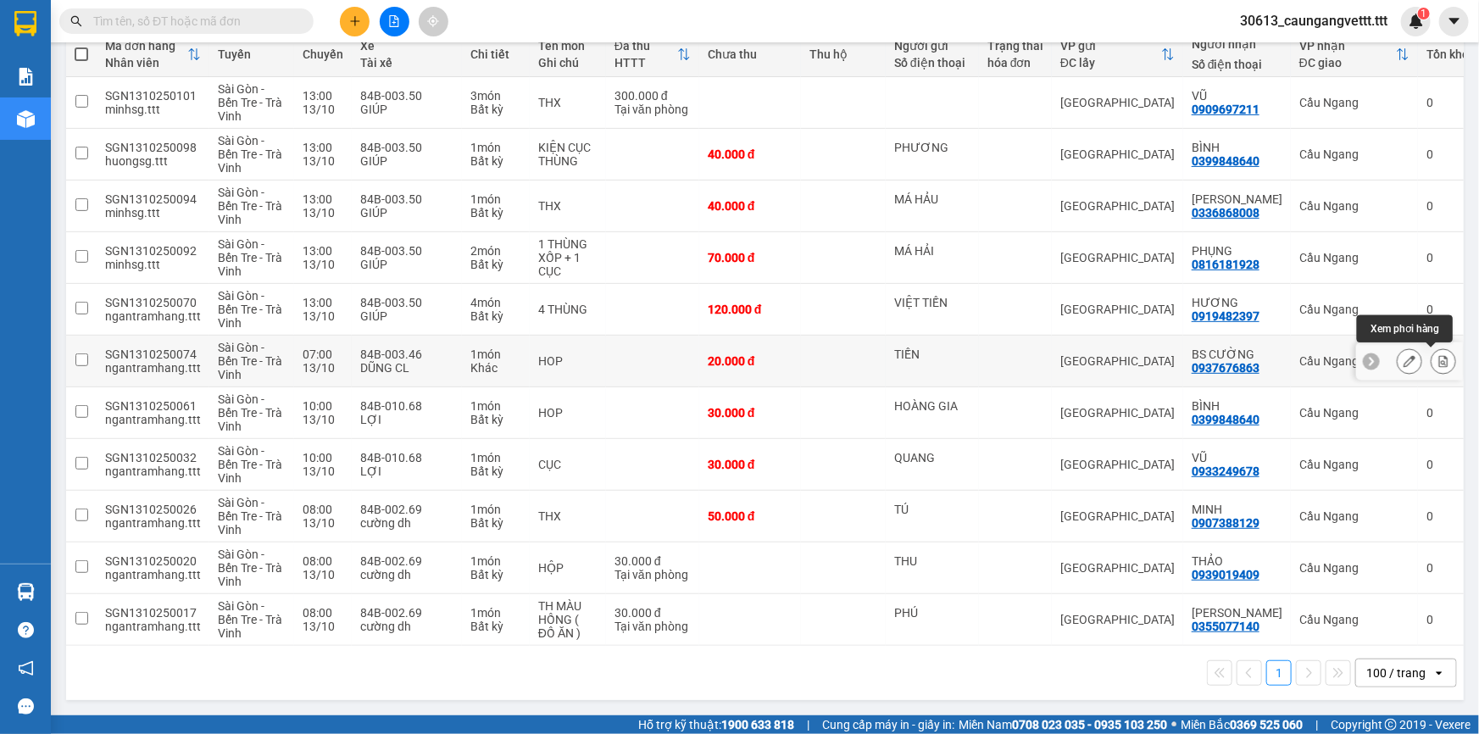
click at [1438, 356] on icon at bounding box center [1444, 361] width 12 height 12
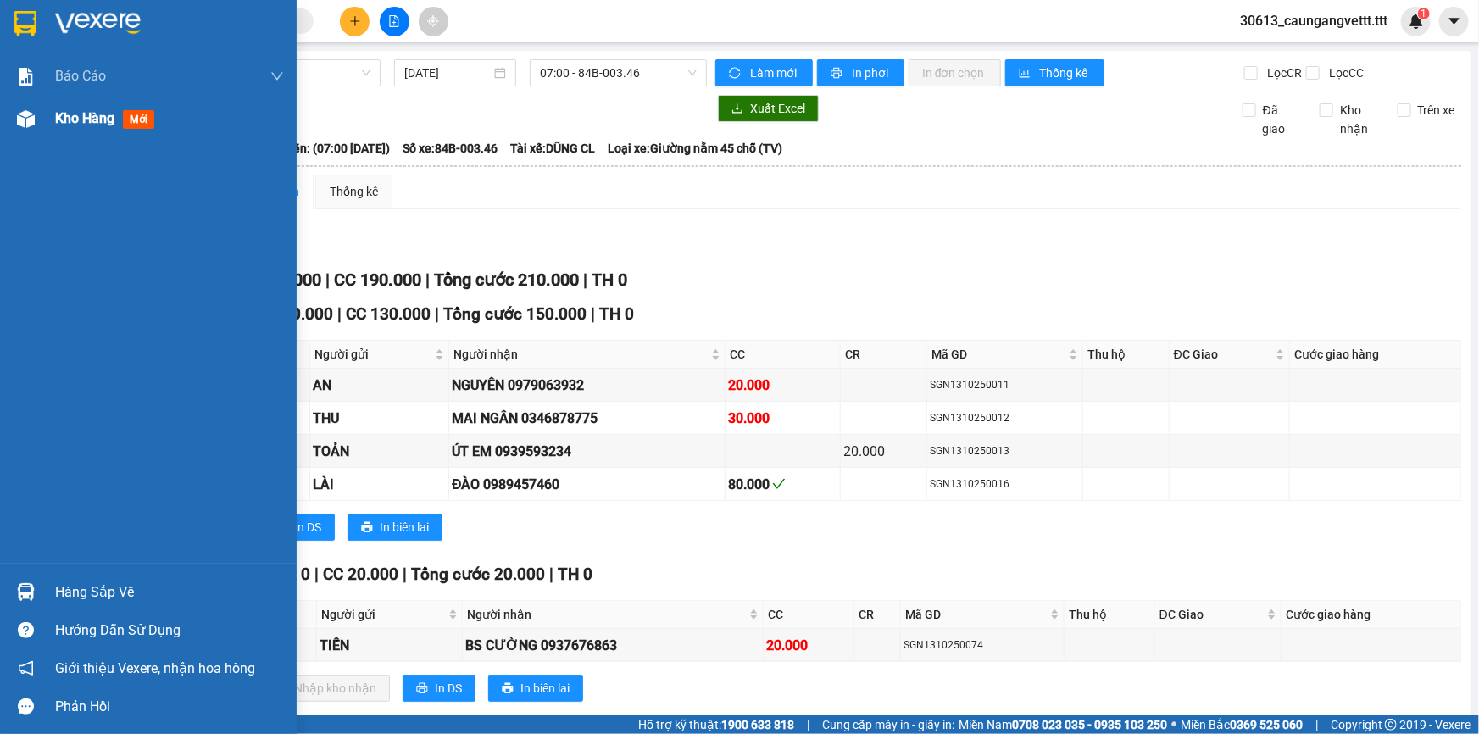
click at [75, 121] on span "Kho hàng" at bounding box center [84, 118] width 59 height 16
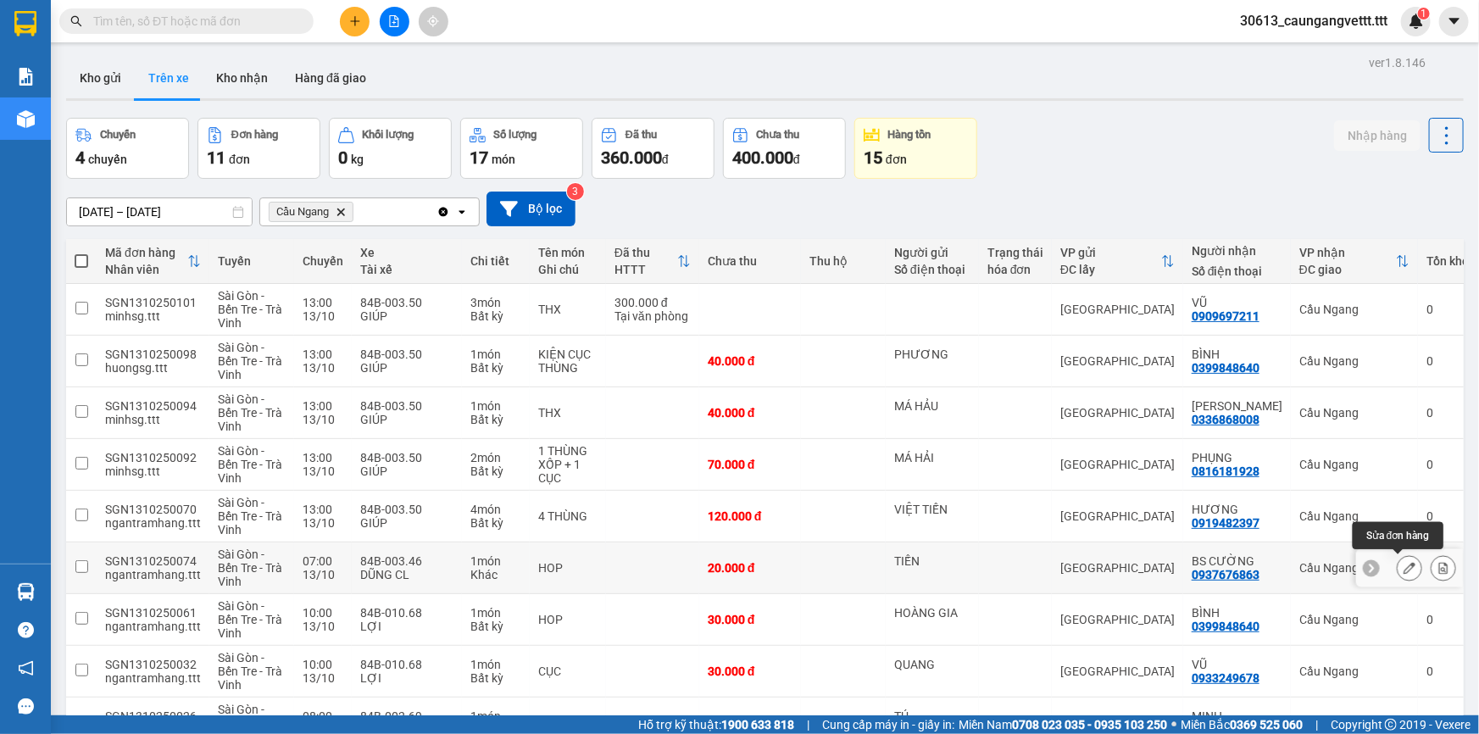
click at [1404, 567] on icon at bounding box center [1410, 568] width 12 height 12
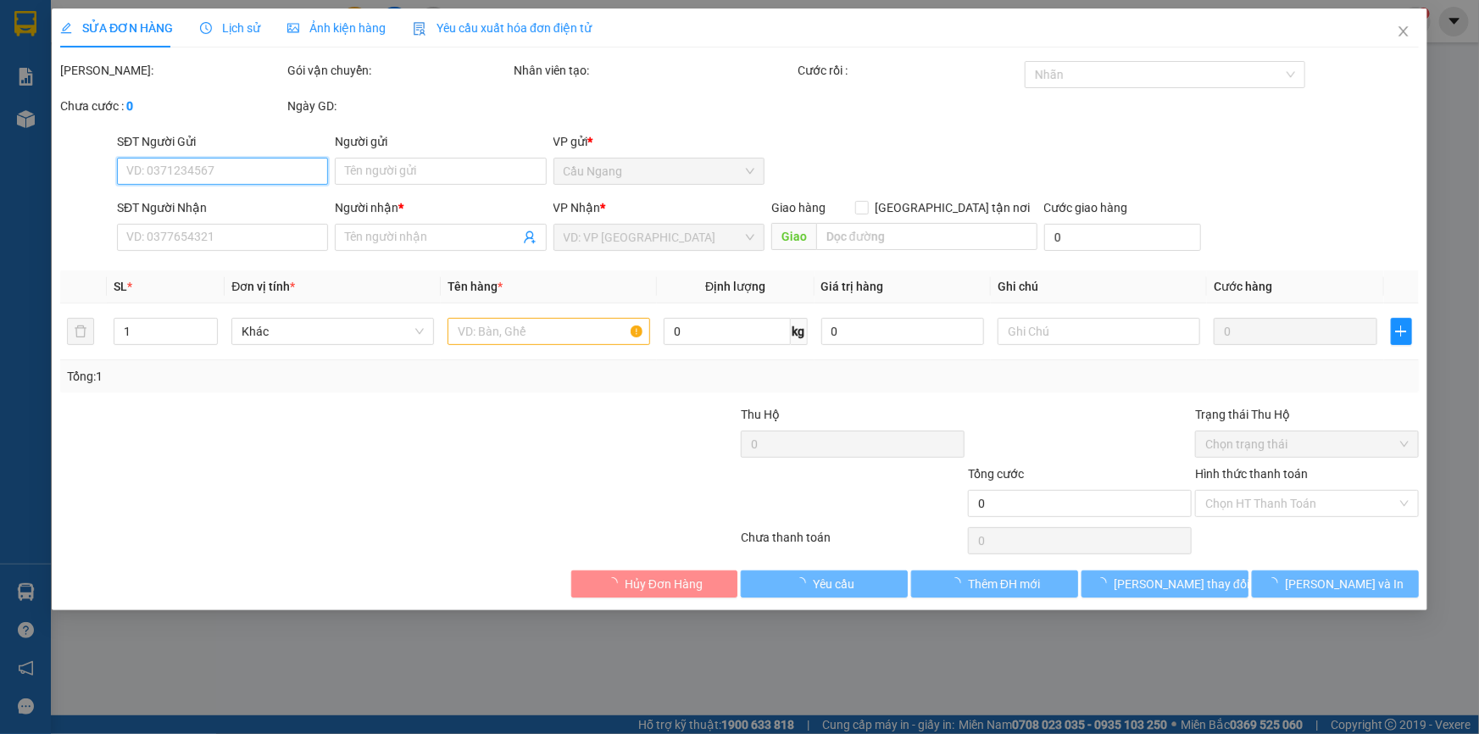
type input "TIẾN"
type input "0937676863"
type input "BS CƯỜNG"
type input "20.000"
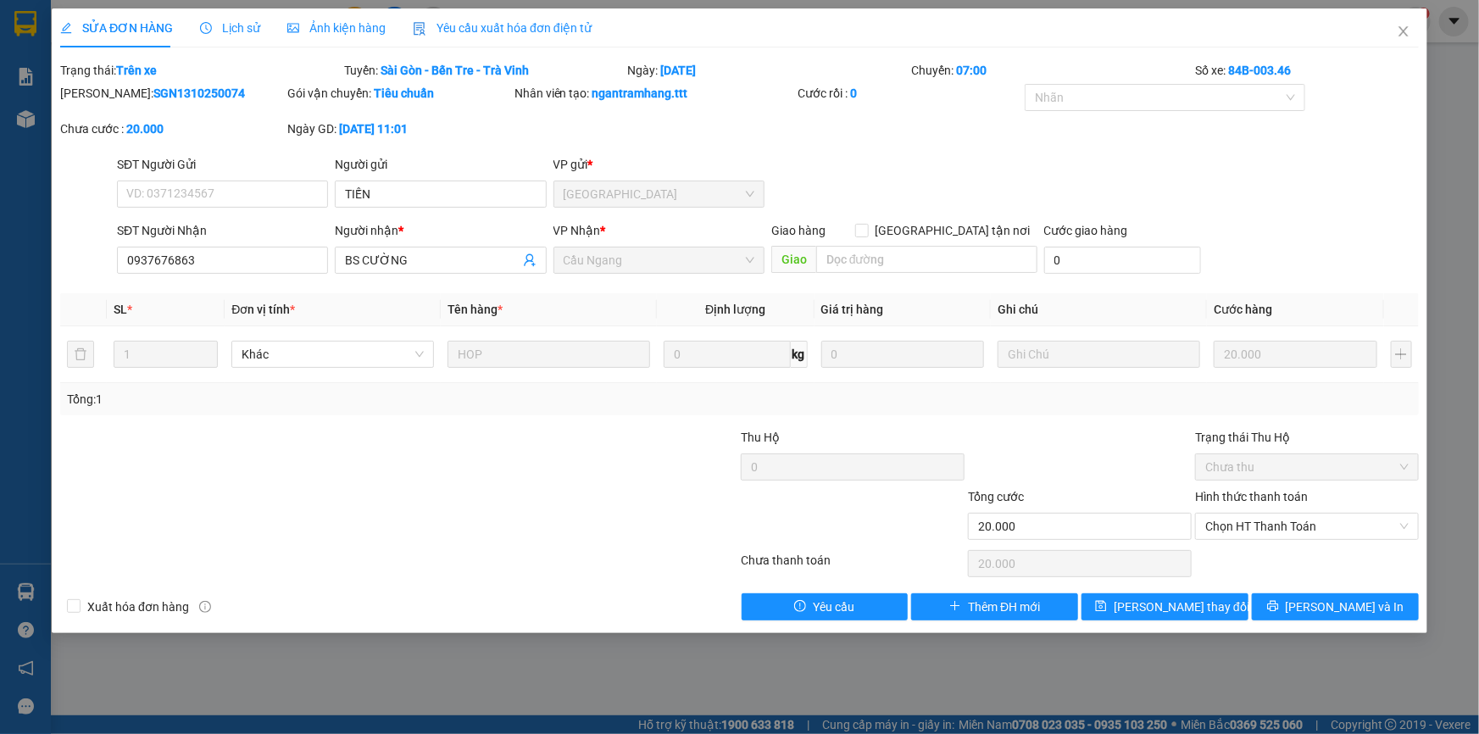
click at [215, 27] on span "Lịch sử" at bounding box center [230, 28] width 60 height 14
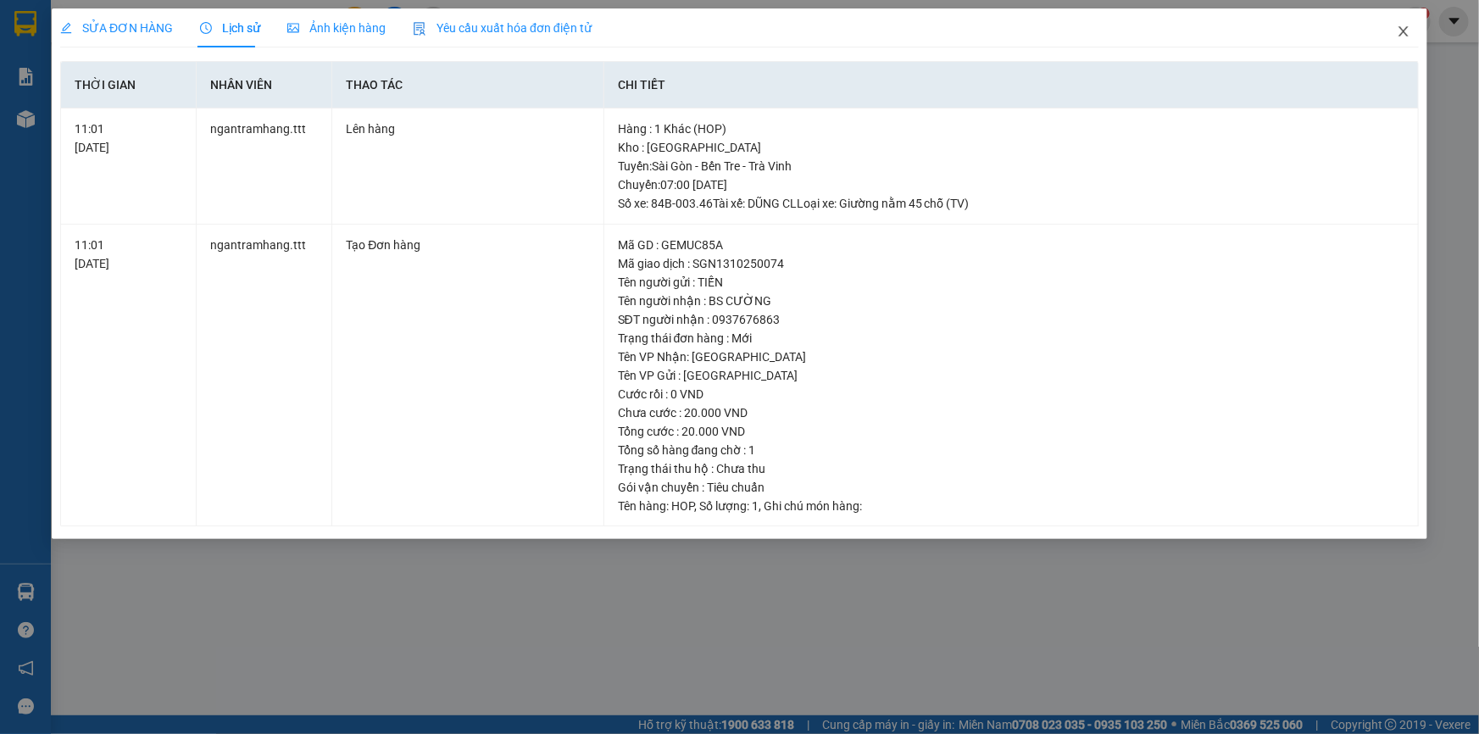
click at [1400, 32] on icon "close" at bounding box center [1404, 32] width 14 height 14
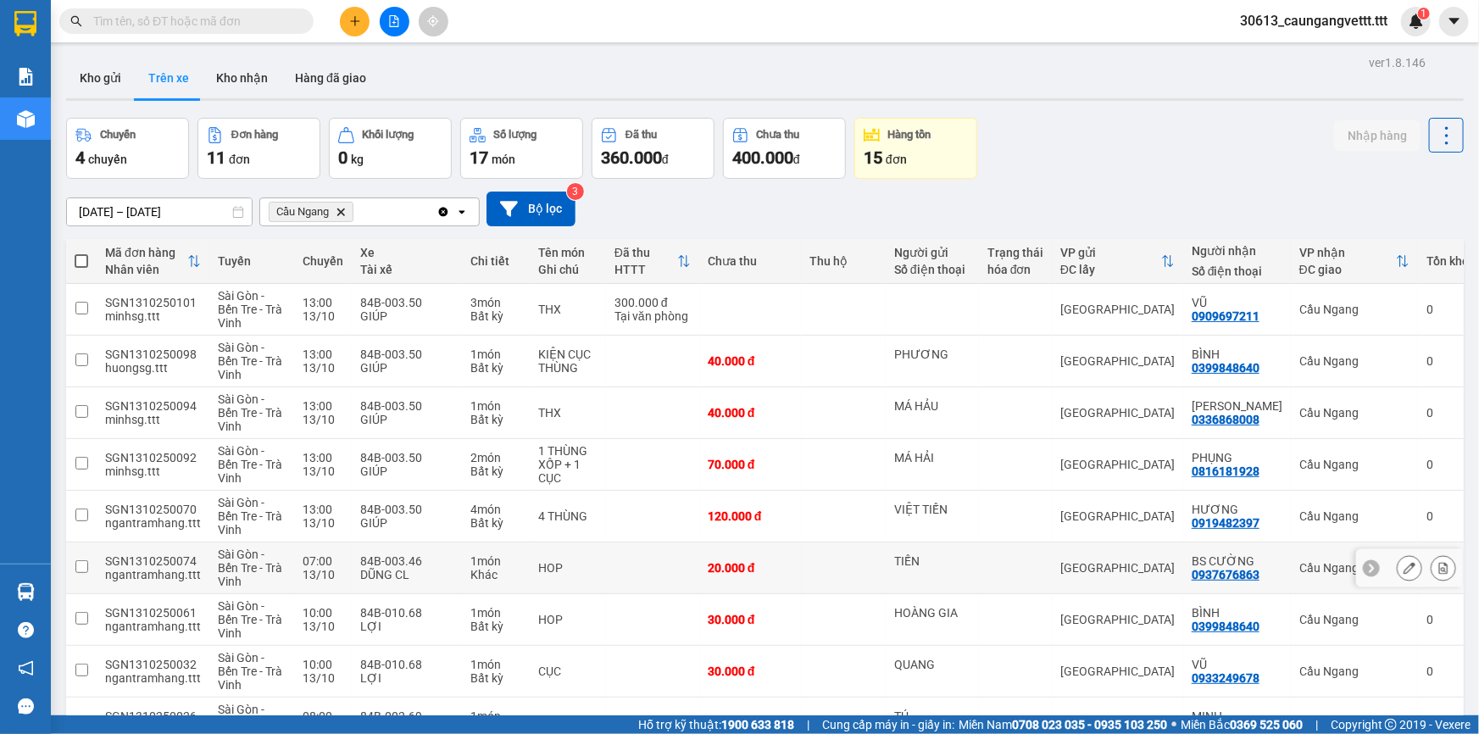
scroll to position [211, 0]
